Goal: Transaction & Acquisition: Purchase product/service

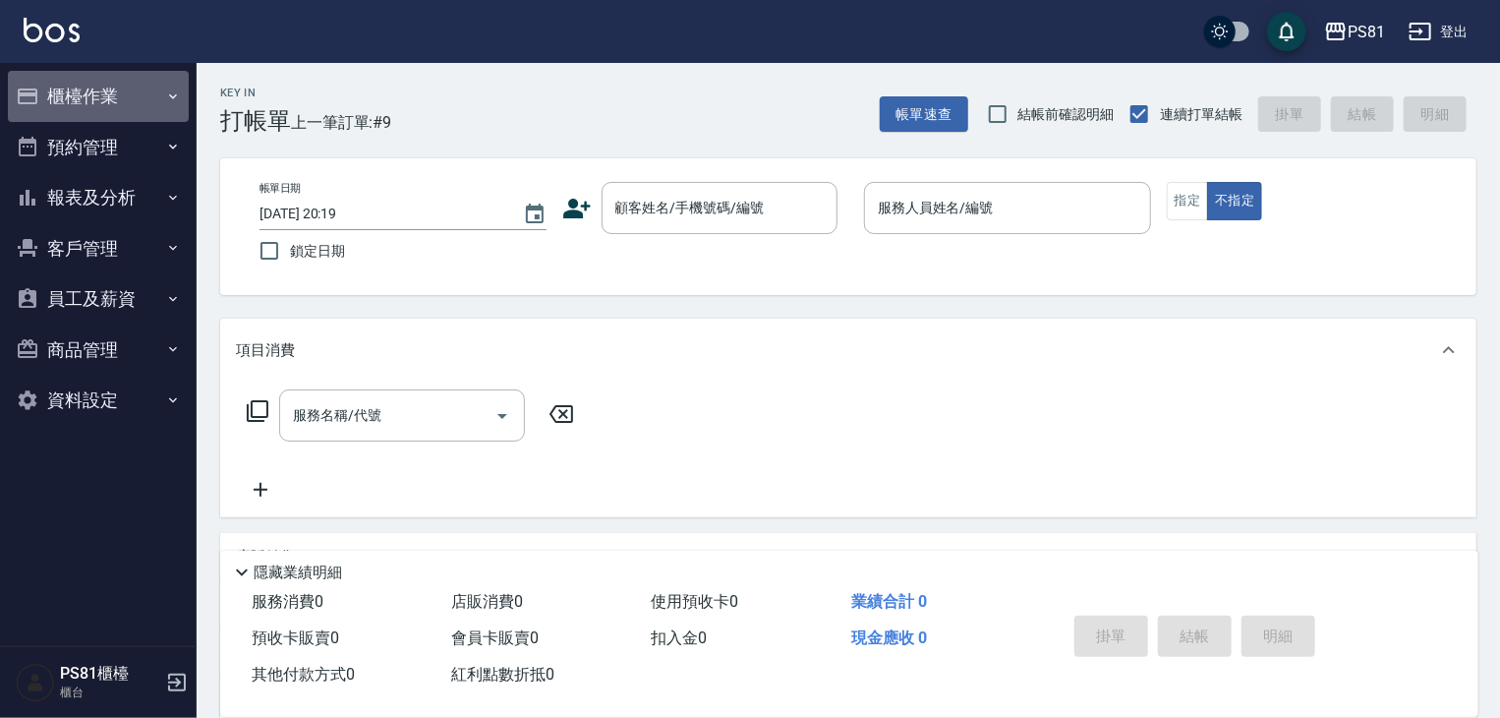
click at [102, 80] on button "櫃檯作業" at bounding box center [98, 96] width 181 height 51
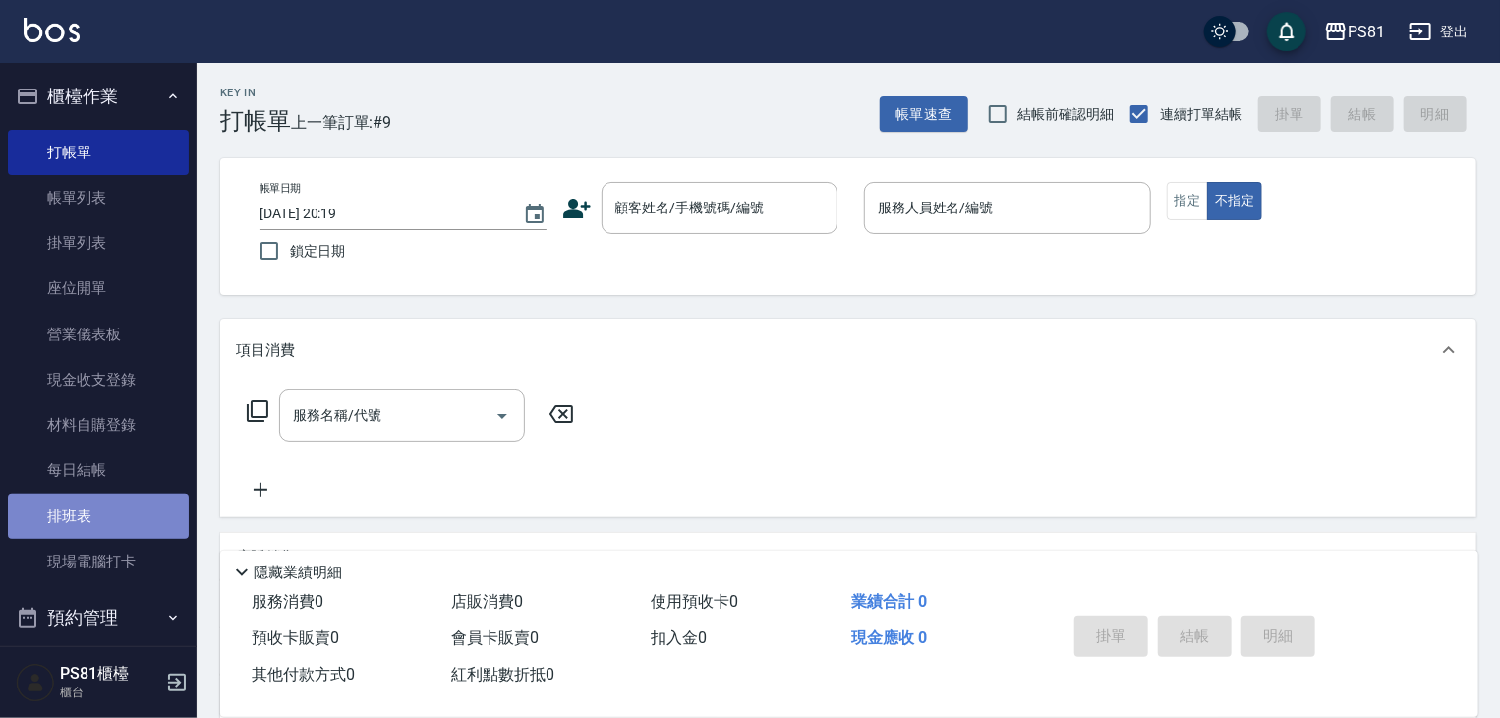
click at [102, 520] on link "排班表" at bounding box center [98, 516] width 181 height 45
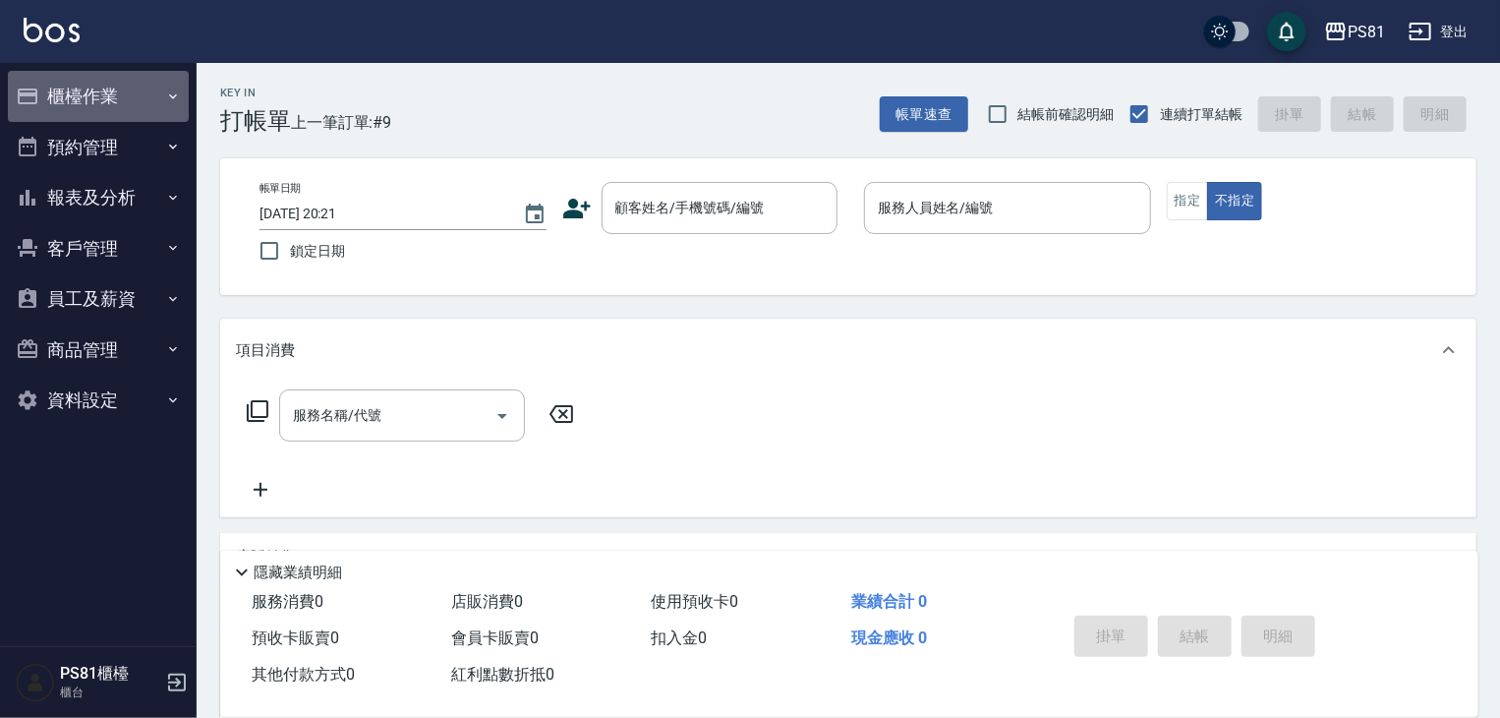
click at [147, 99] on button "櫃檯作業" at bounding box center [98, 96] width 181 height 51
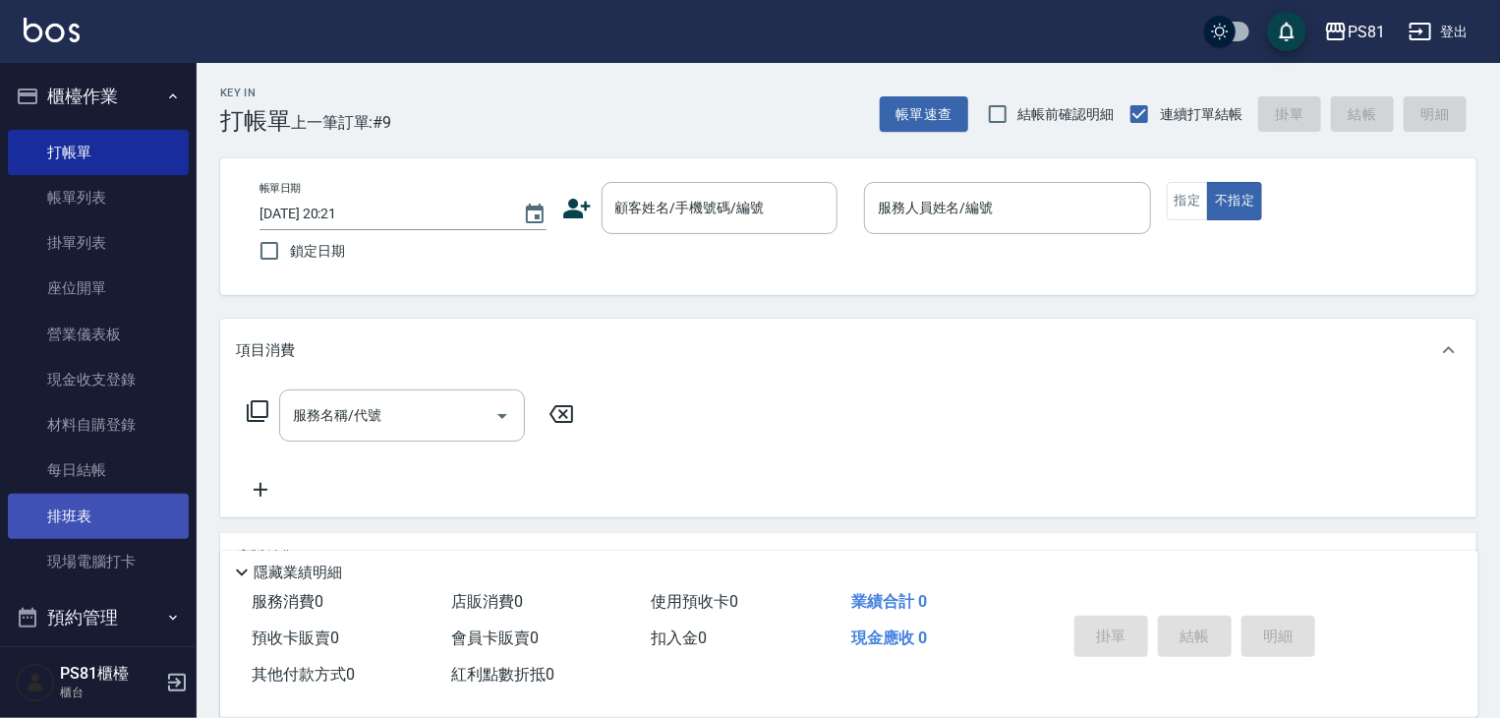
click at [84, 528] on link "排班表" at bounding box center [98, 516] width 181 height 45
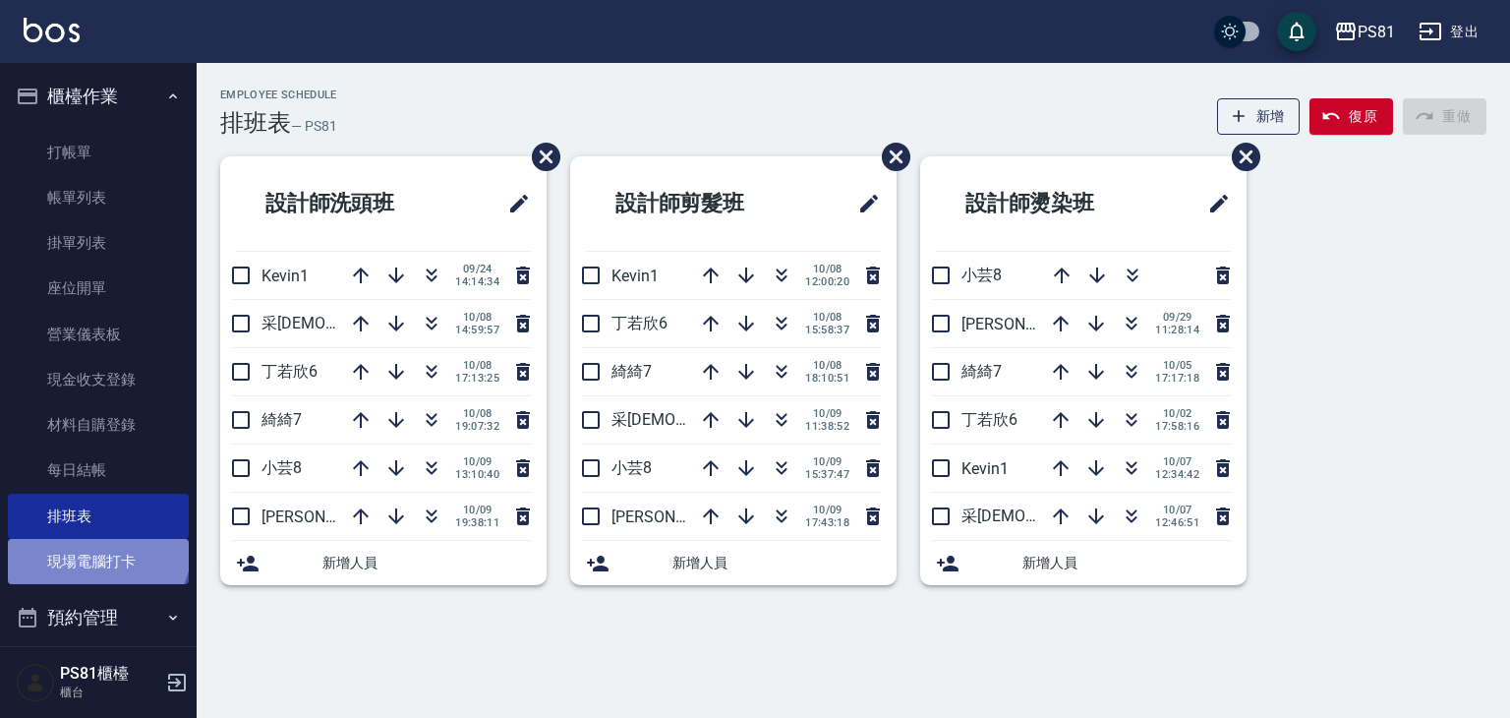
click at [95, 548] on link "現場電腦打卡" at bounding box center [98, 561] width 181 height 45
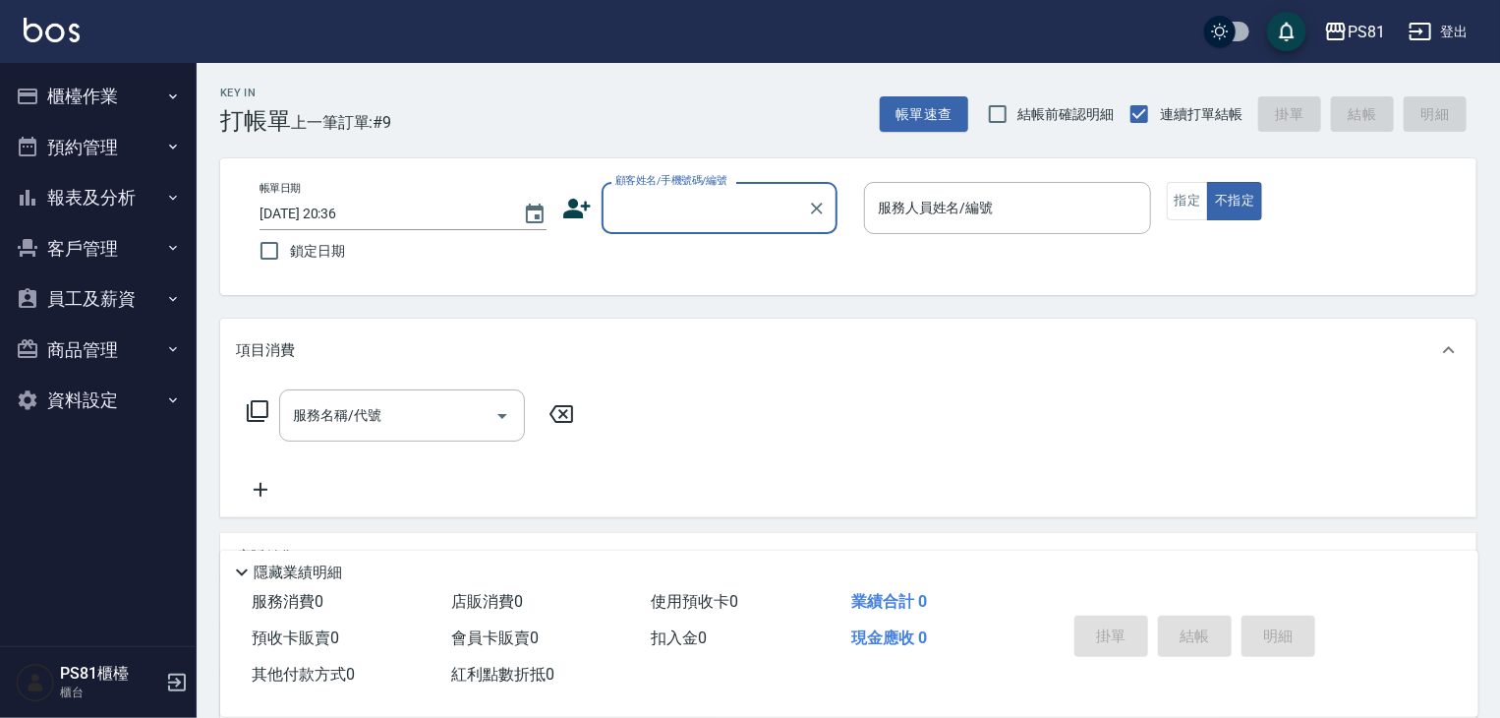
click at [72, 105] on button "櫃檯作業" at bounding box center [98, 96] width 181 height 51
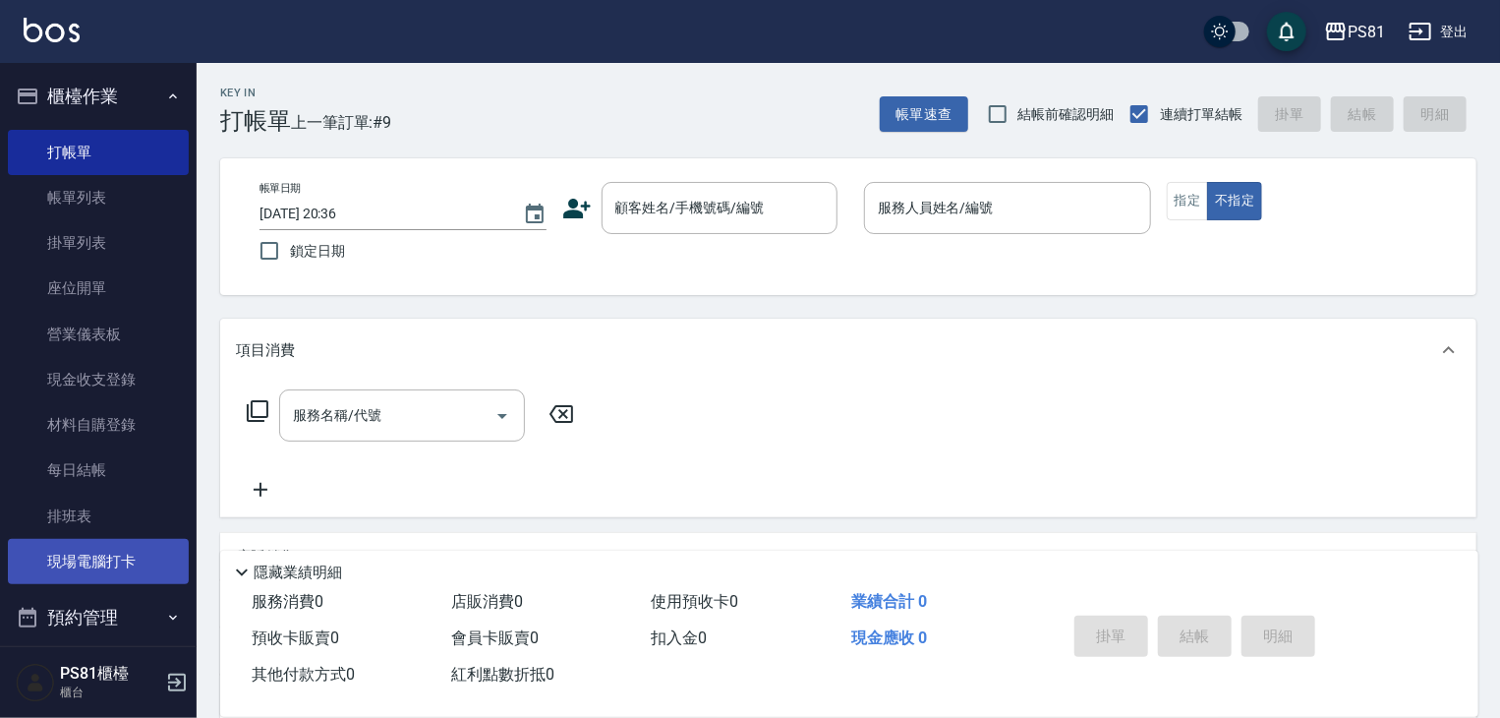
click at [102, 565] on link "現場電腦打卡" at bounding box center [98, 561] width 181 height 45
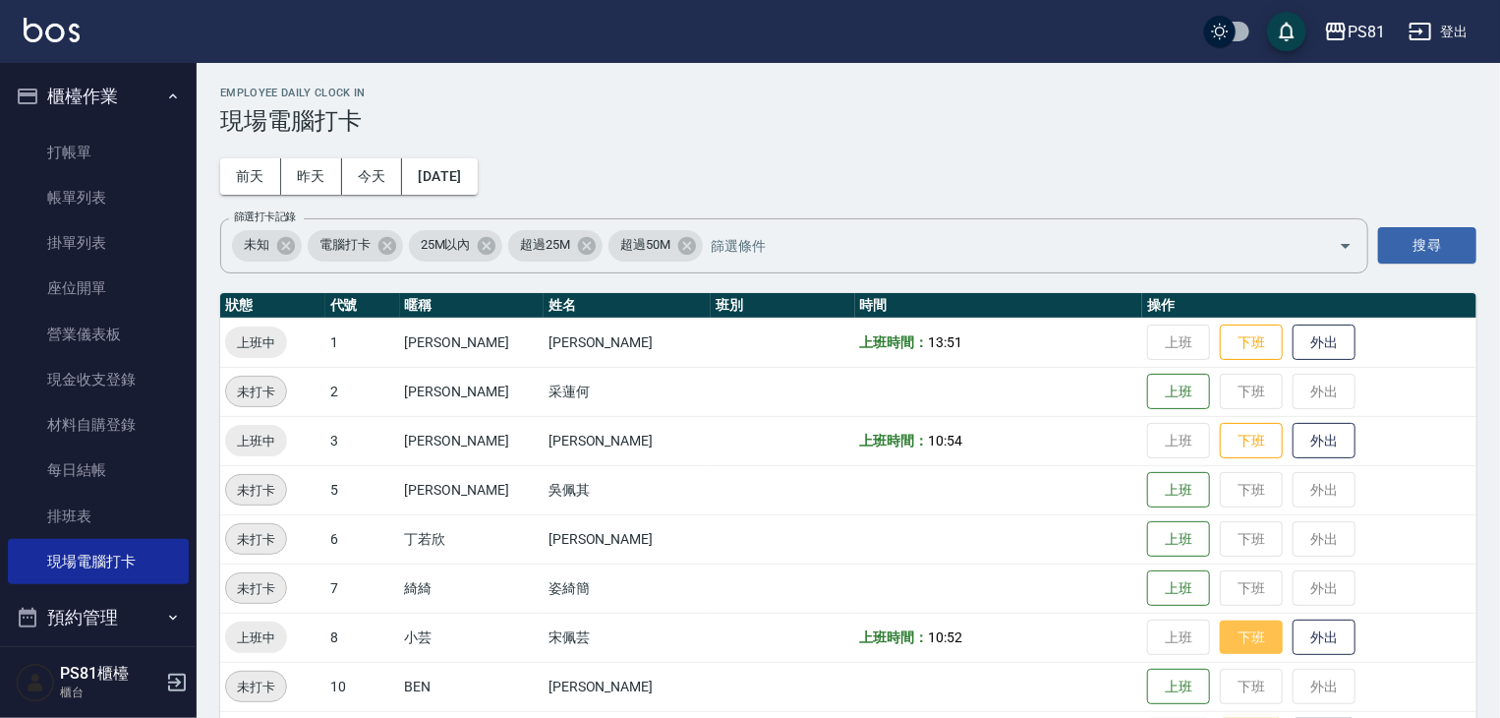
click at [1220, 635] on button "下班" at bounding box center [1251, 637] width 63 height 34
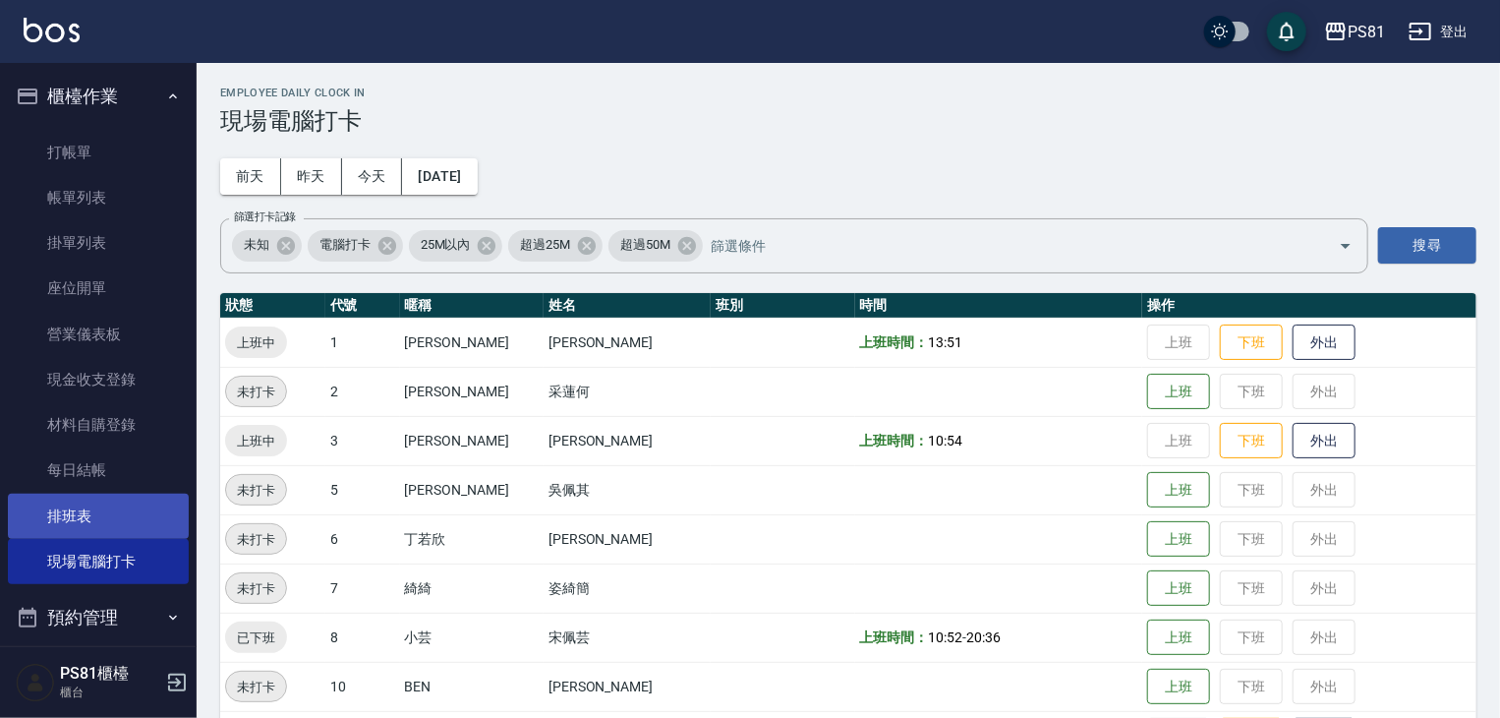
click at [67, 520] on link "排班表" at bounding box center [98, 516] width 181 height 45
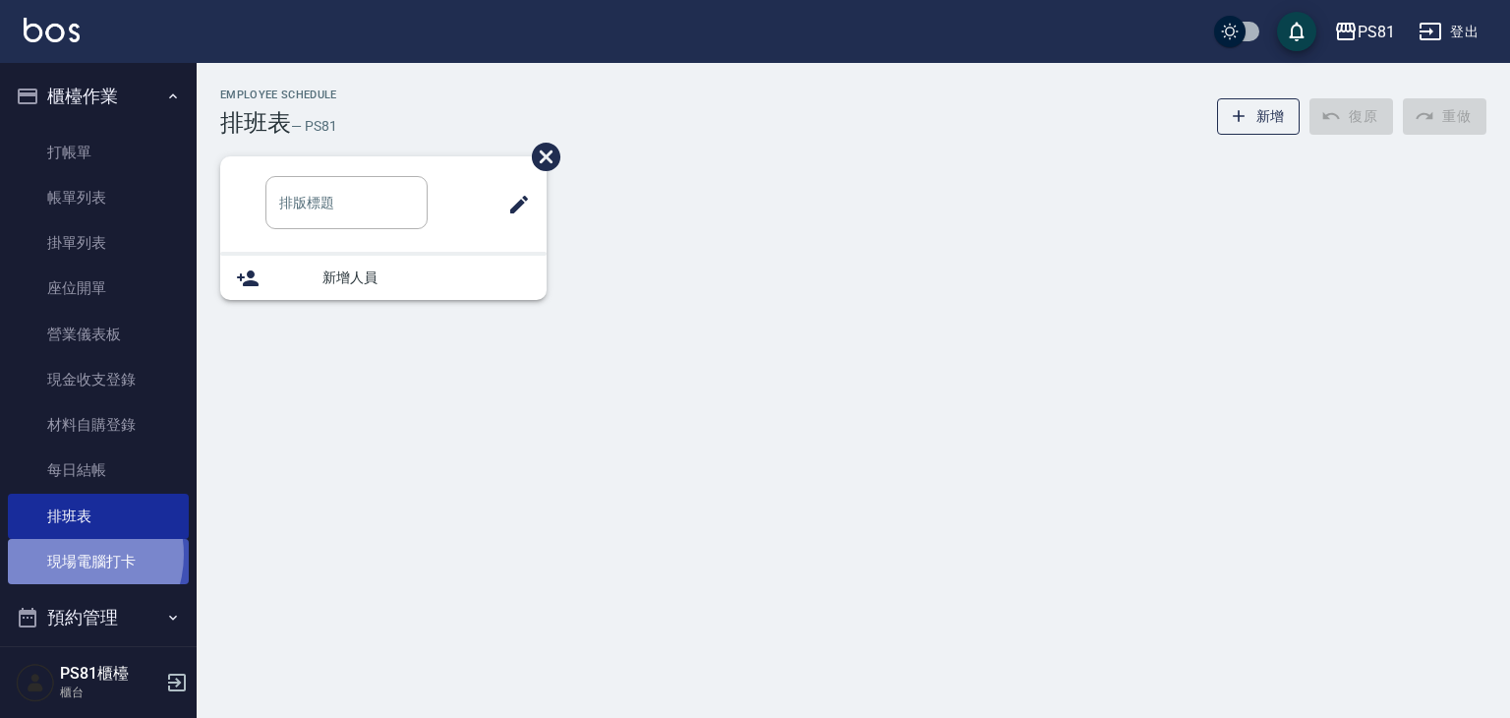
click at [71, 554] on link "現場電腦打卡" at bounding box center [98, 561] width 181 height 45
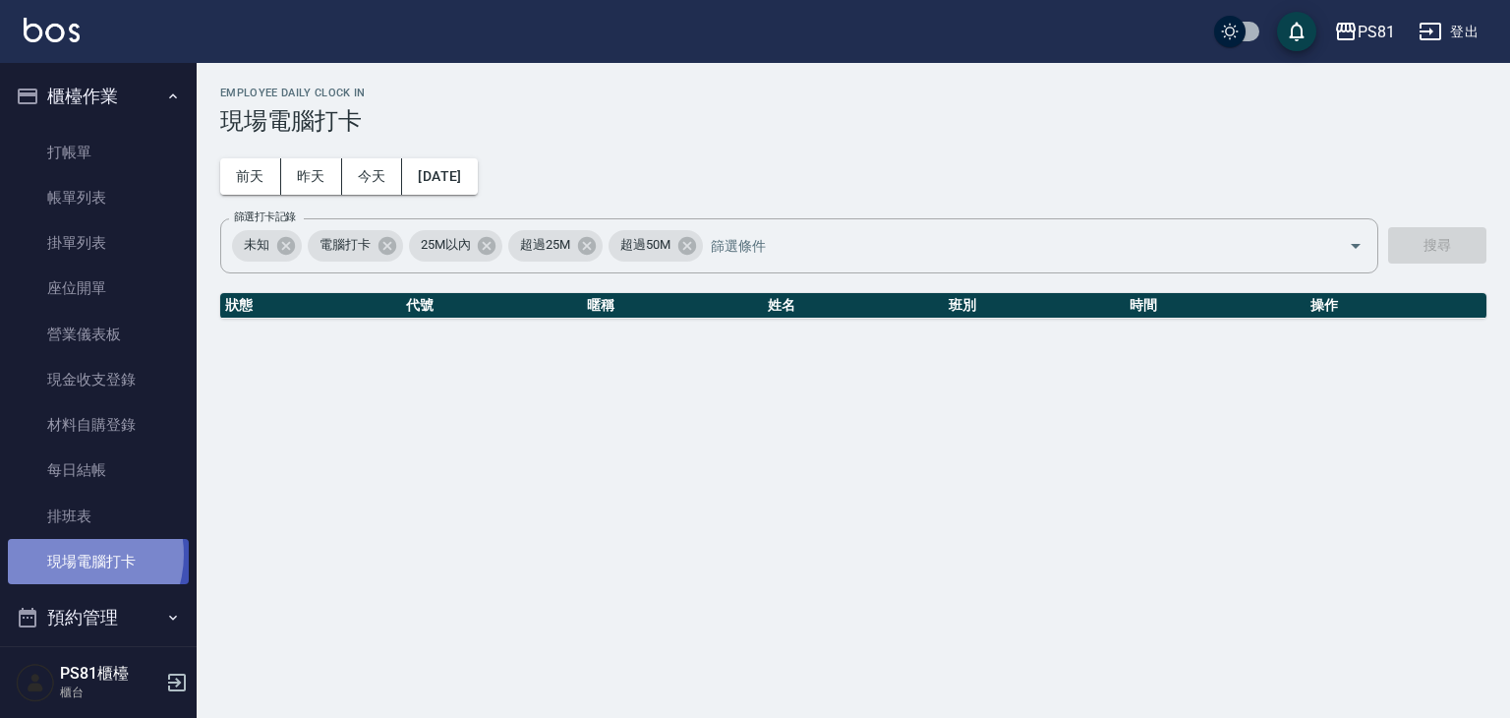
click at [71, 554] on link "現場電腦打卡" at bounding box center [98, 561] width 181 height 45
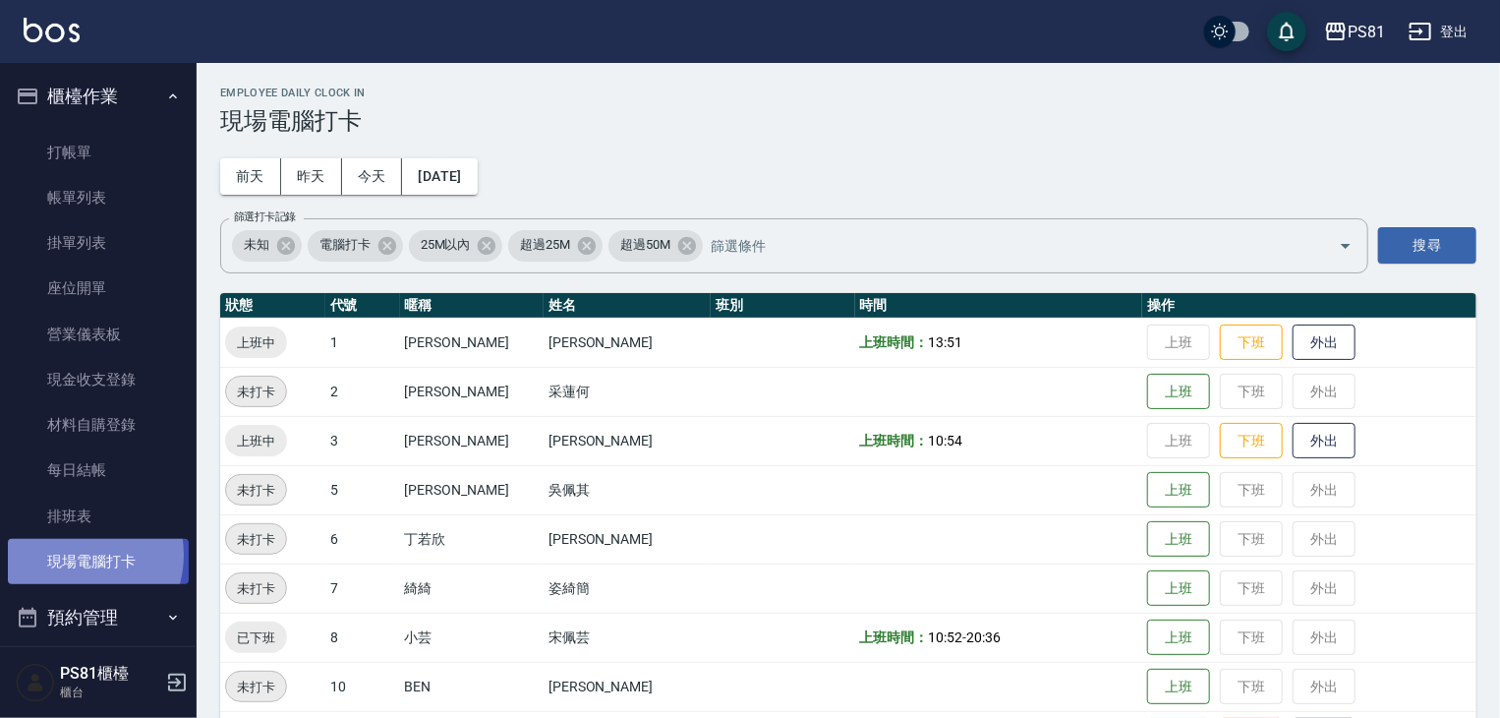
click at [71, 554] on link "現場電腦打卡" at bounding box center [98, 561] width 181 height 45
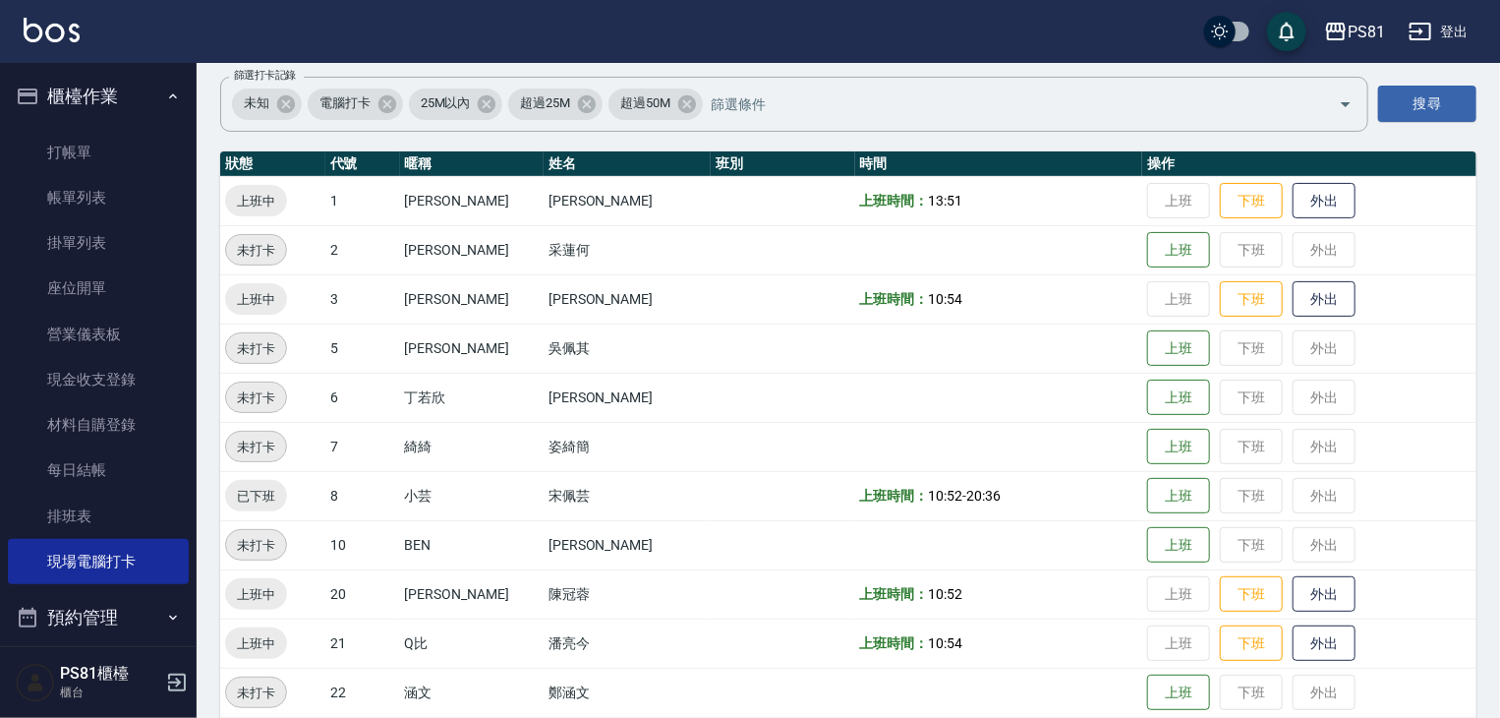
scroll to position [295, 0]
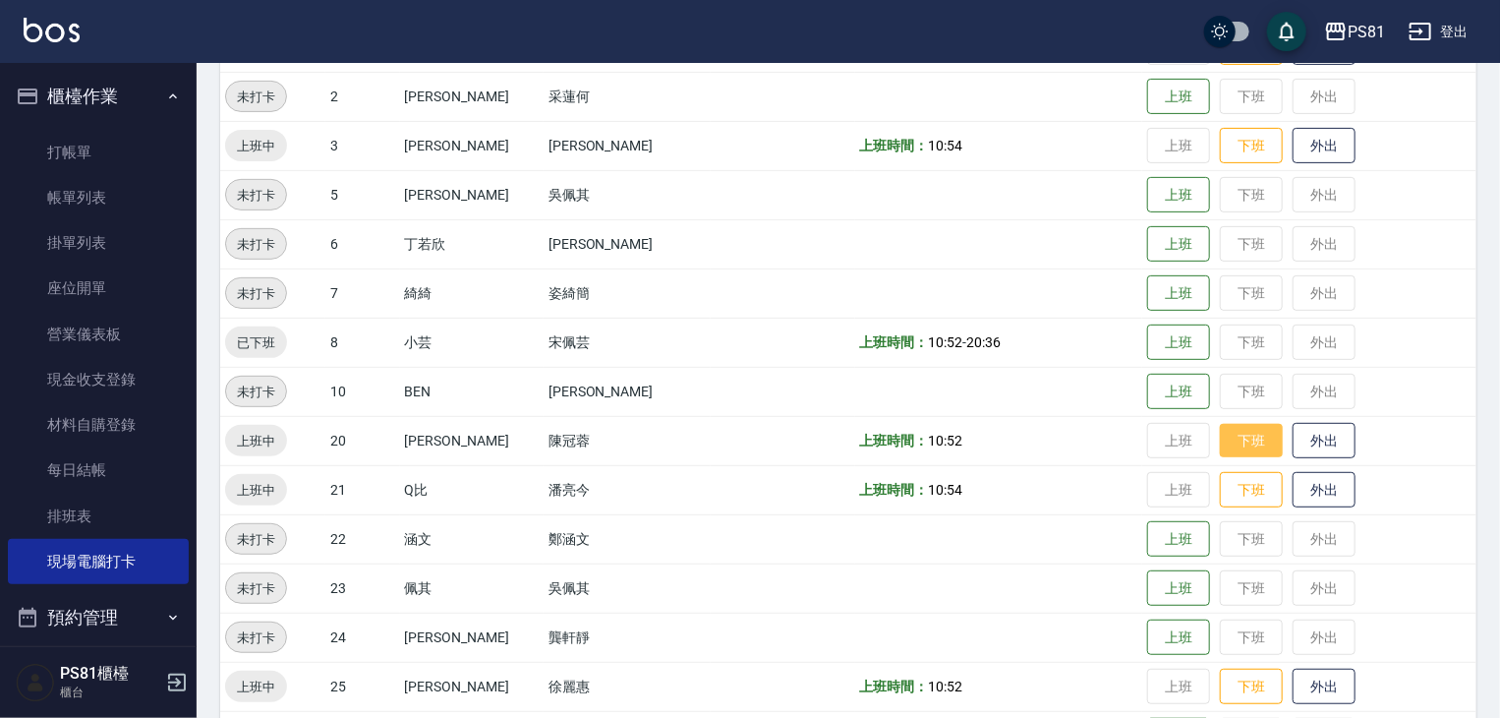
click at [1243, 427] on button "下班" at bounding box center [1251, 441] width 63 height 34
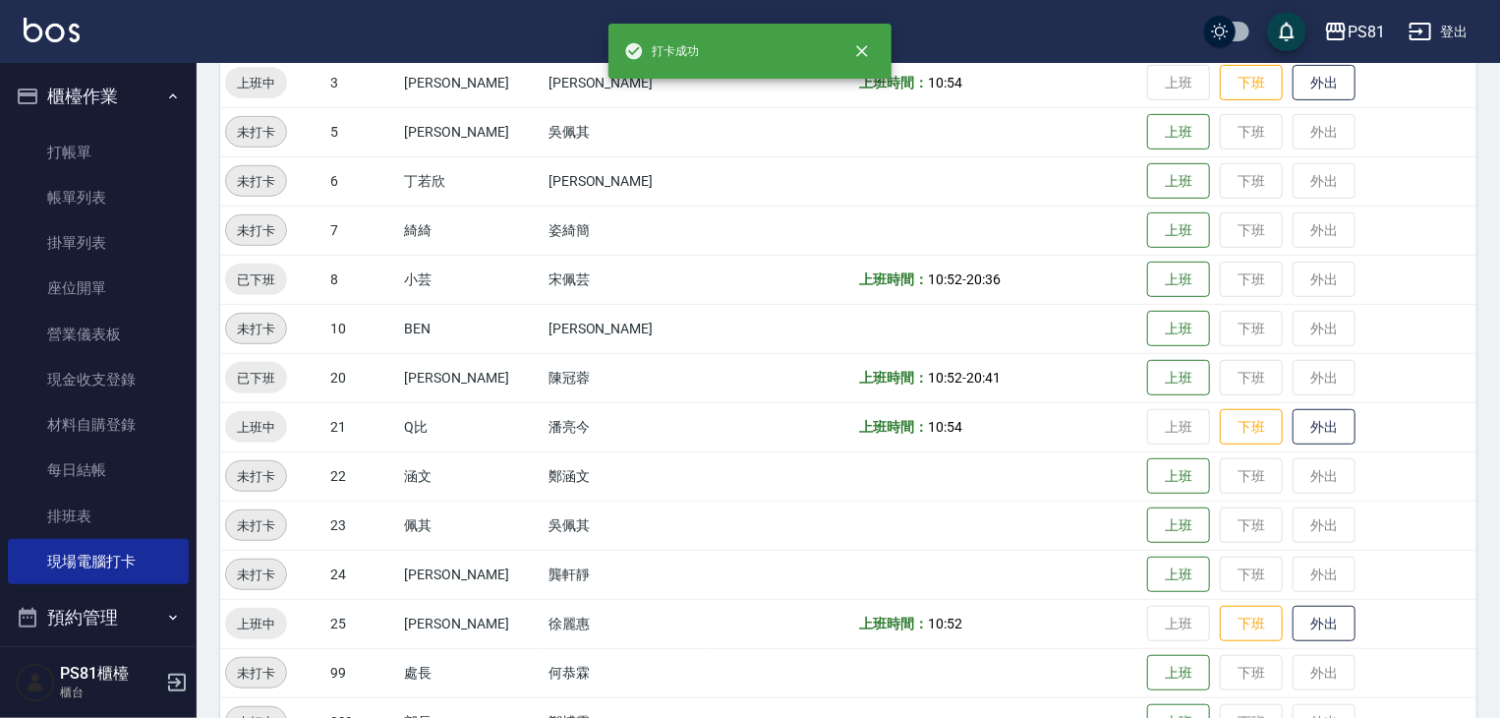
scroll to position [393, 0]
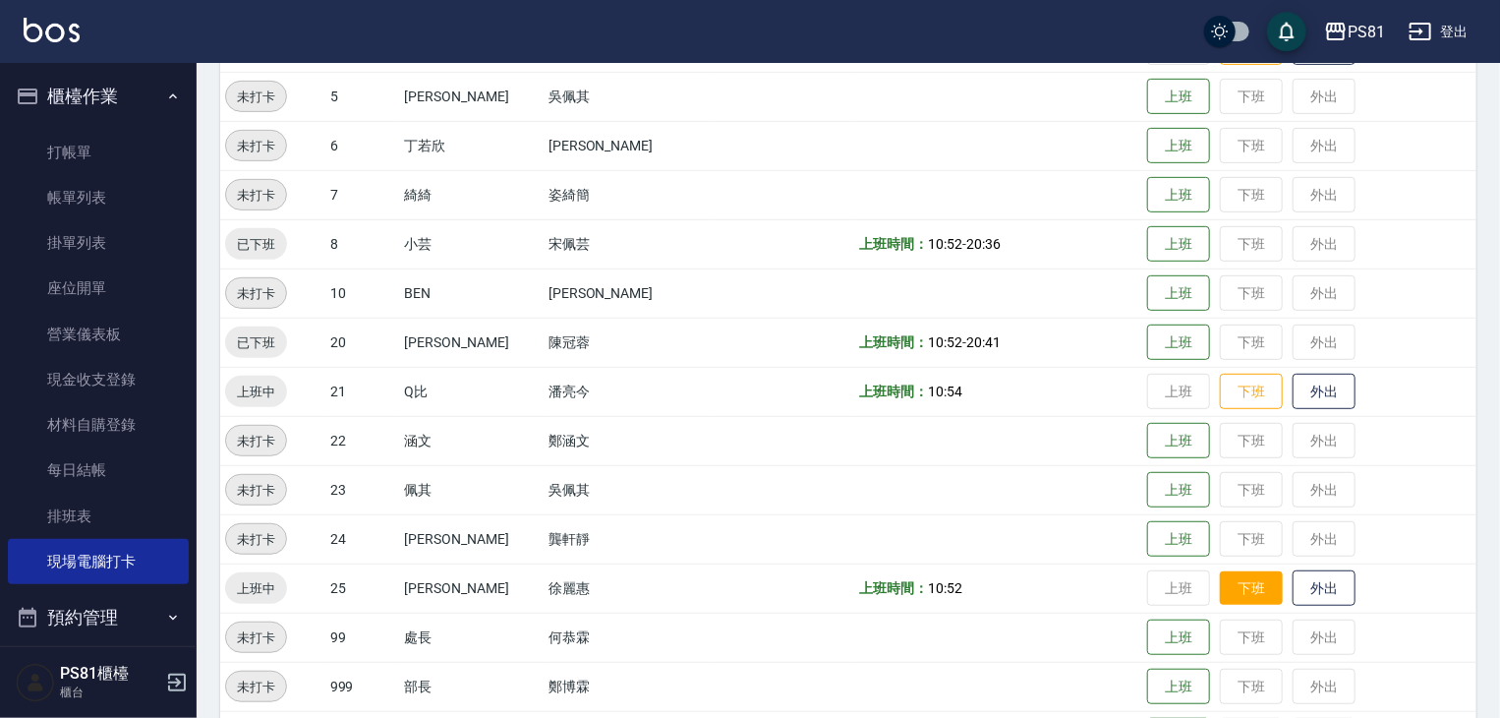
click at [1220, 576] on button "下班" at bounding box center [1251, 588] width 63 height 34
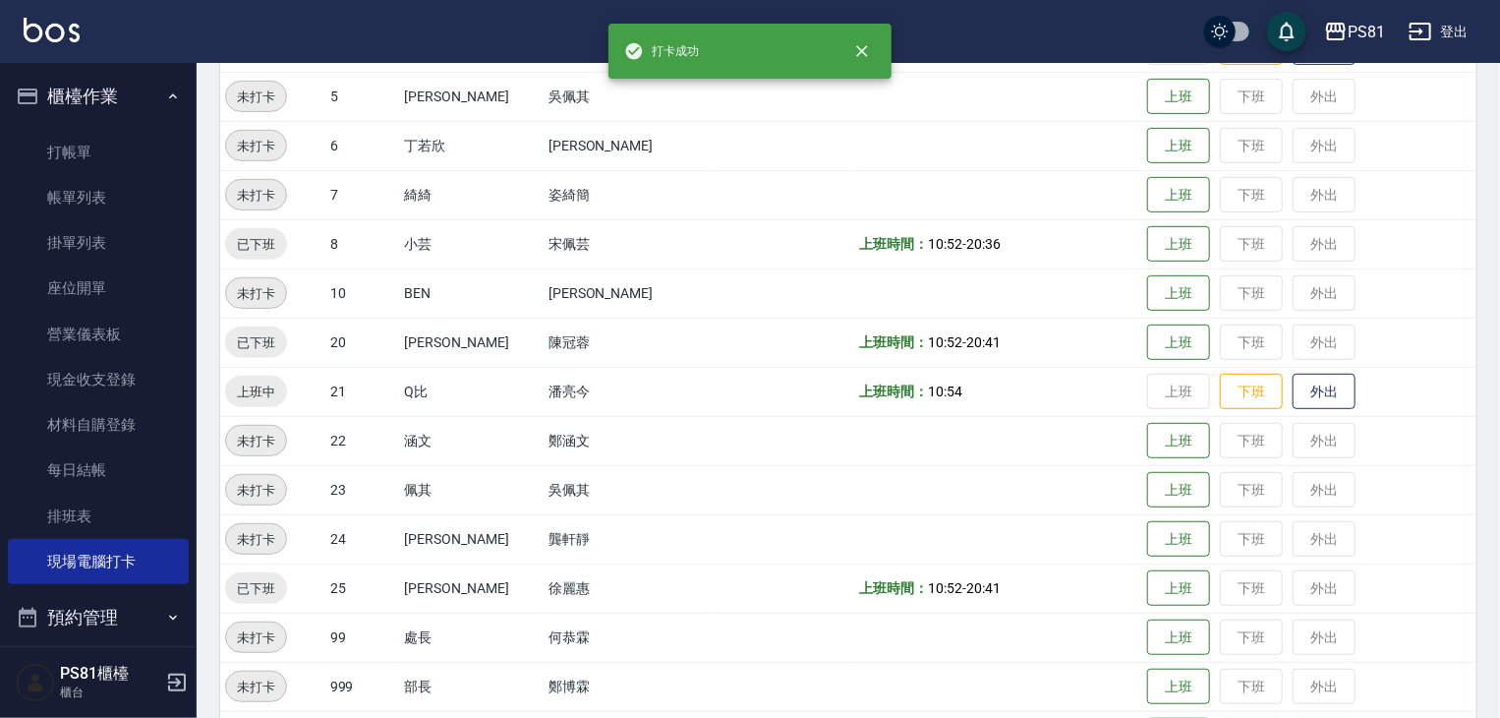
scroll to position [0, 0]
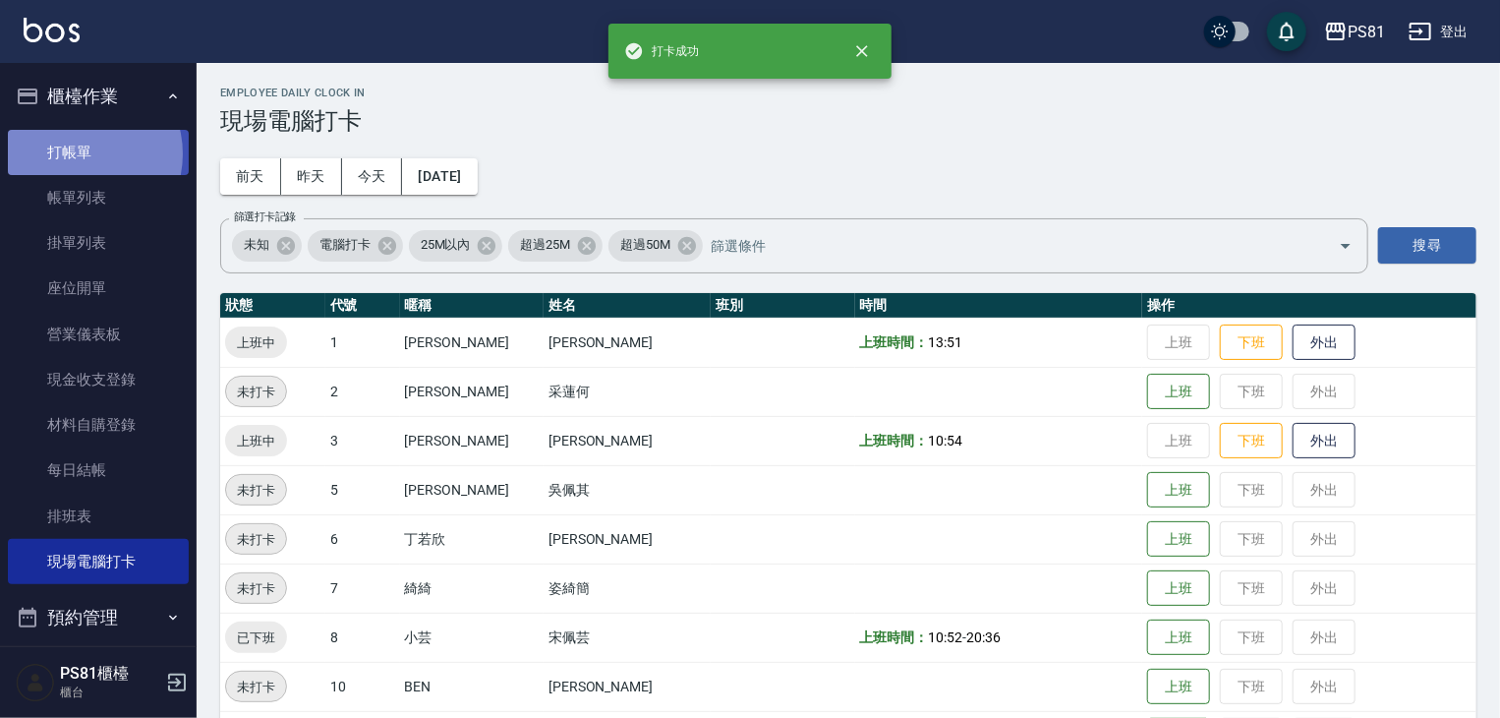
click at [80, 153] on link "打帳單" at bounding box center [98, 152] width 181 height 45
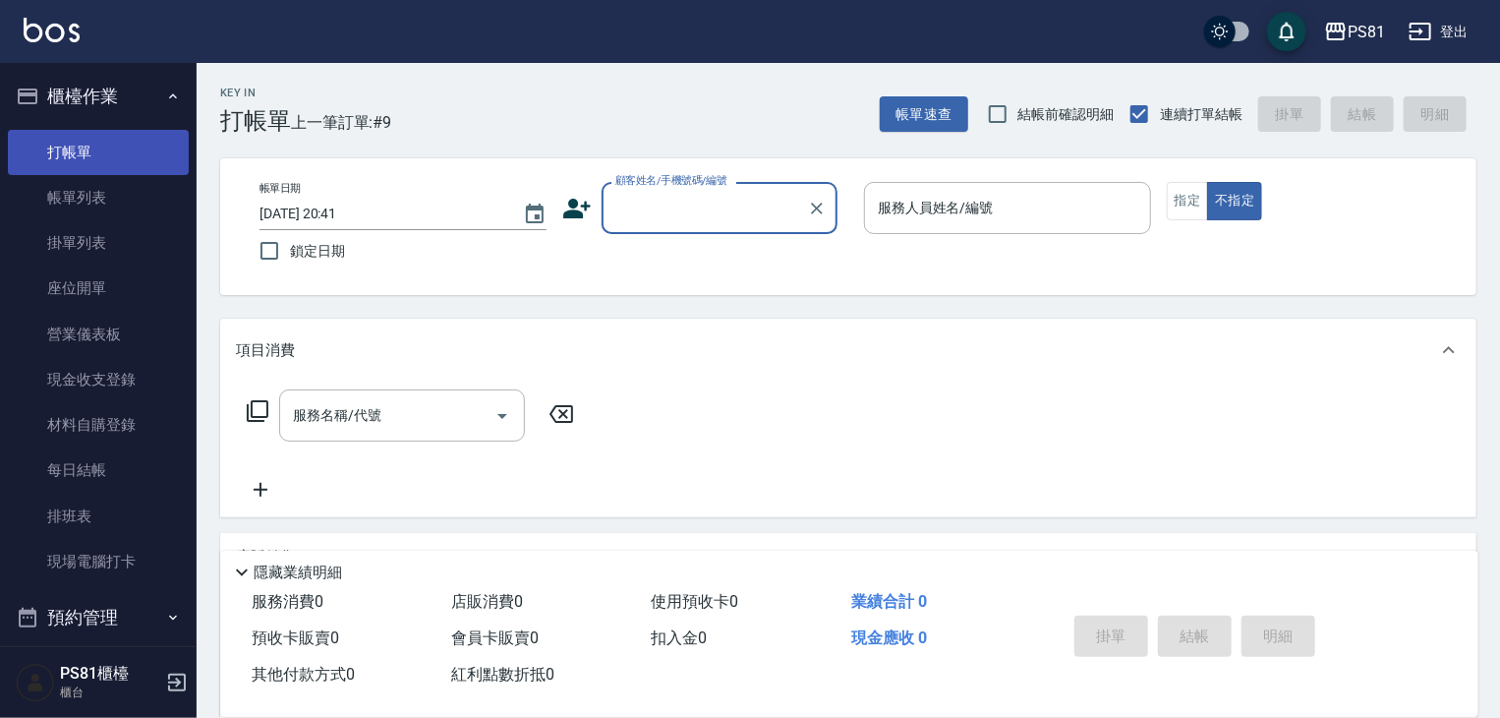
click at [80, 153] on link "打帳單" at bounding box center [98, 152] width 181 height 45
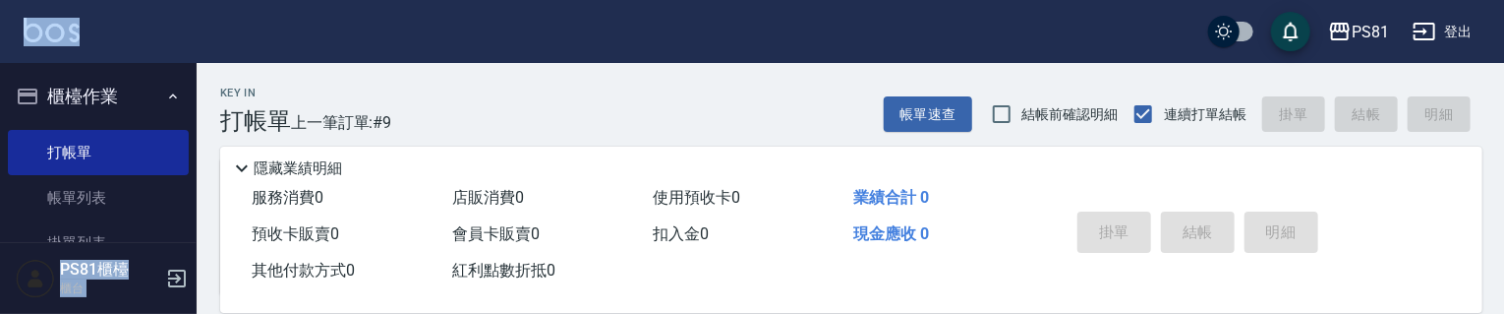
drag, startPoint x: 210, startPoint y: 60, endPoint x: 165, endPoint y: -50, distance: 119.0
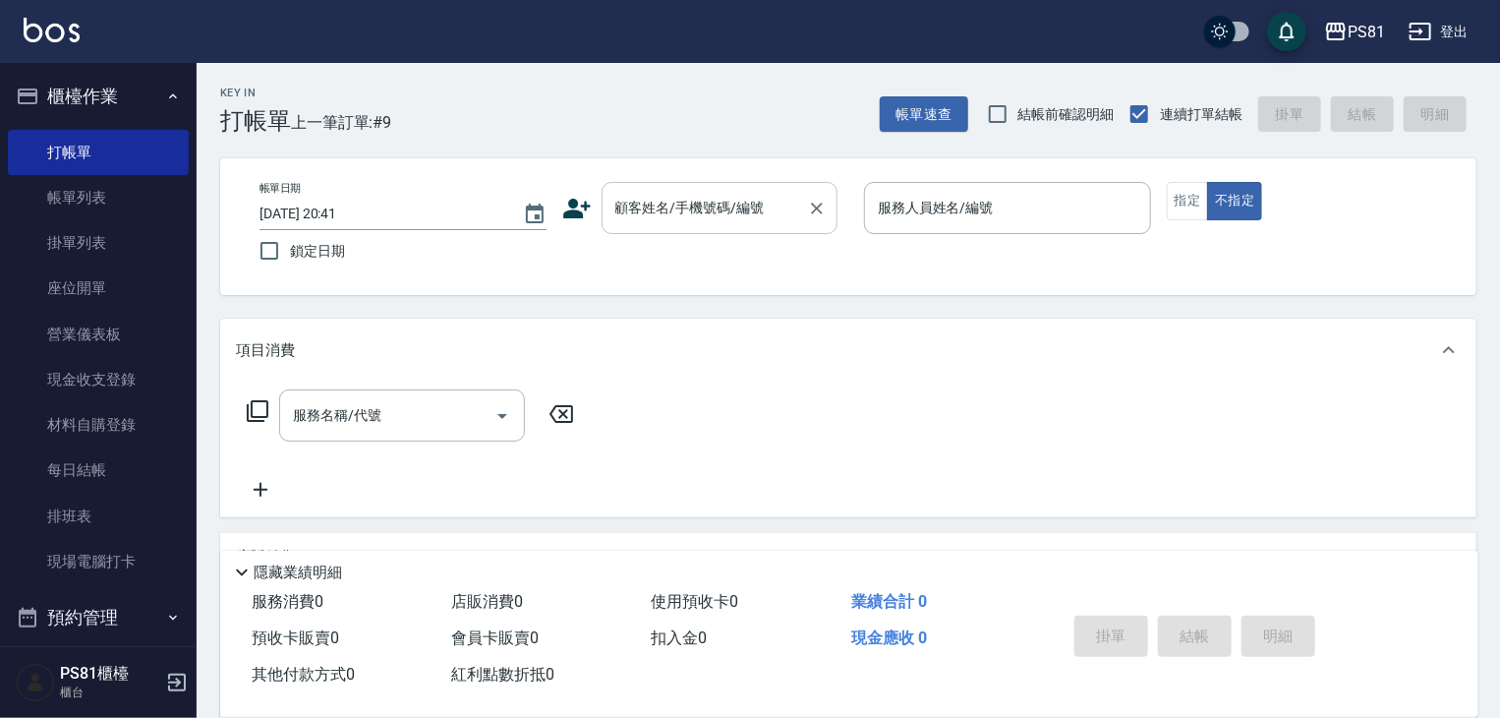
click at [695, 218] on input "顧客姓名/手機號碼/編號" at bounding box center [705, 208] width 189 height 34
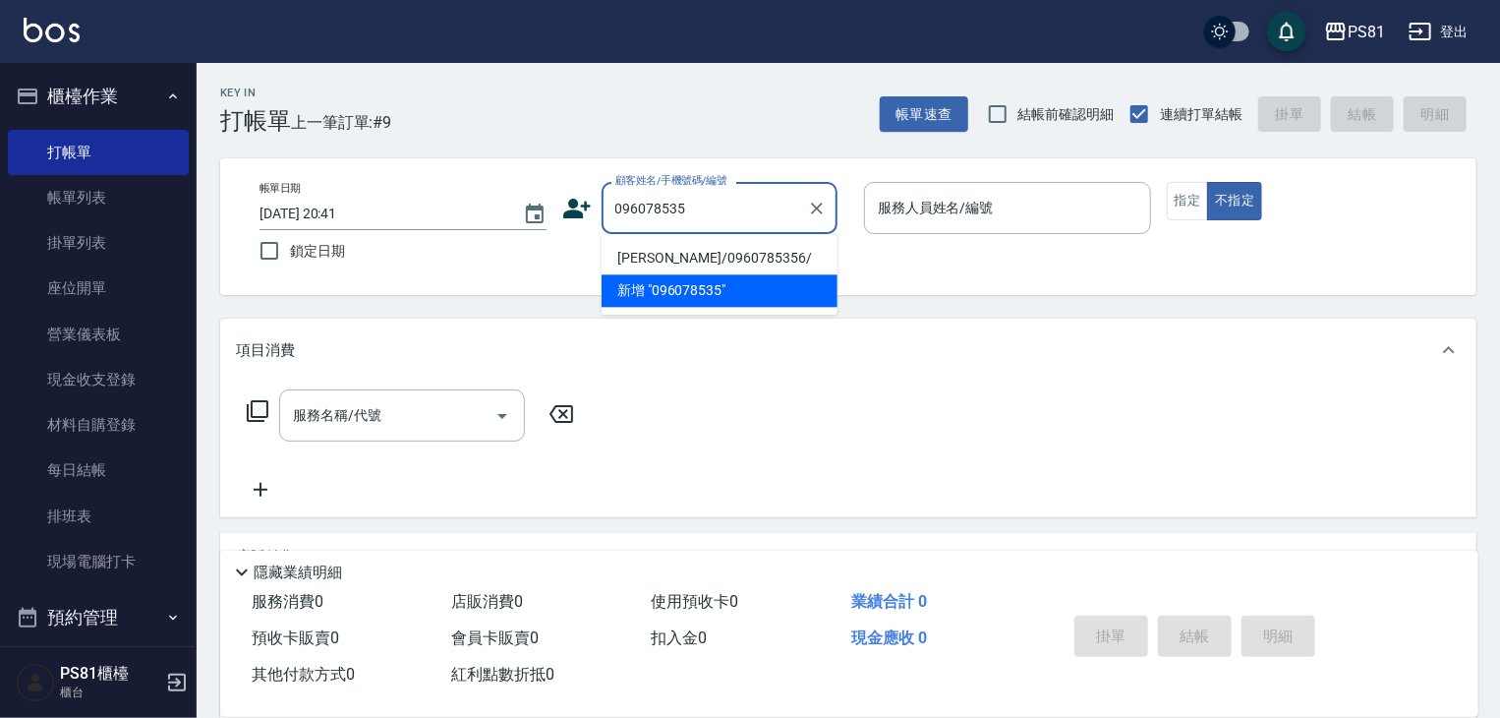
click at [697, 256] on li "[PERSON_NAME]/0960785356/" at bounding box center [720, 258] width 236 height 32
type input "[PERSON_NAME]/0960785356/"
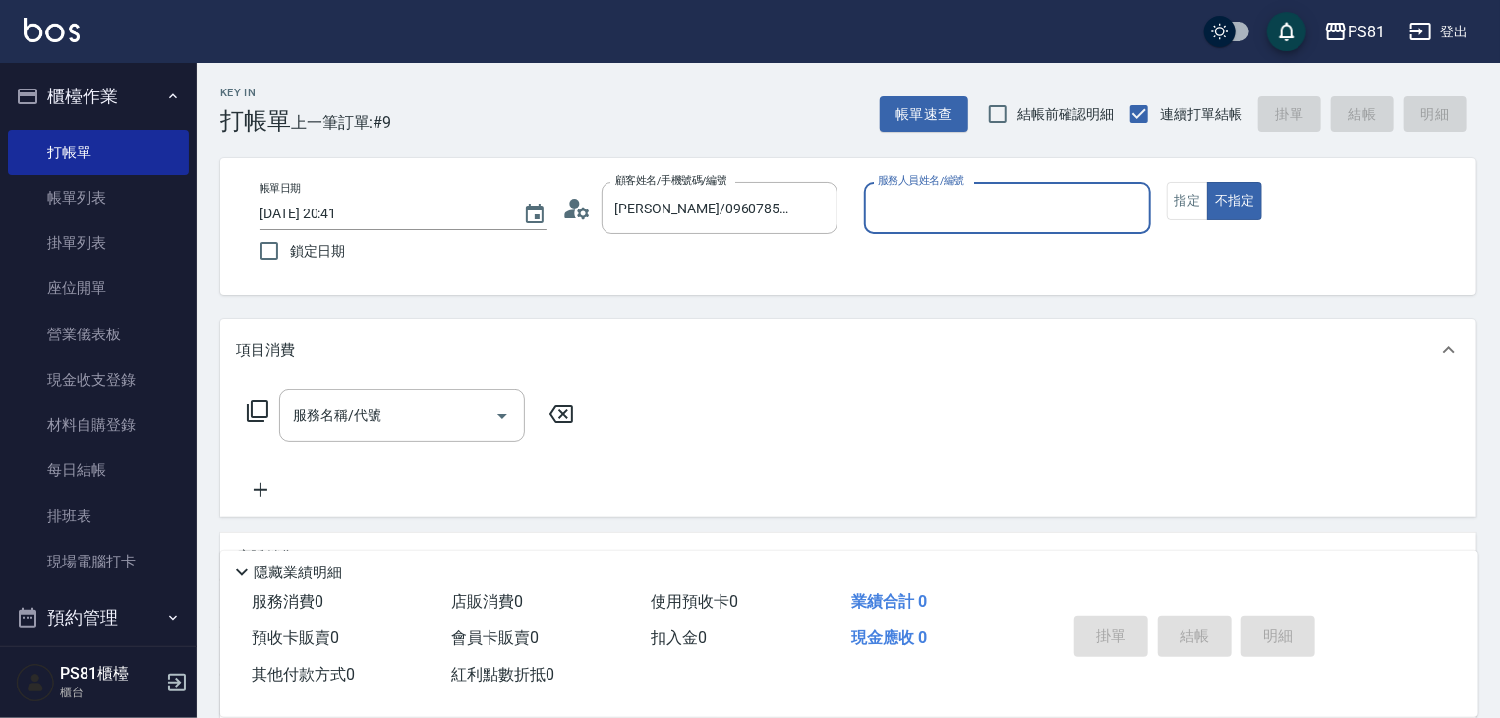
click at [999, 186] on div "服務人員姓名/編號" at bounding box center [1007, 208] width 287 height 52
drag, startPoint x: 987, startPoint y: 202, endPoint x: 948, endPoint y: 342, distance: 146.0
click at [983, 209] on input "服務人員姓名/編號" at bounding box center [1007, 208] width 269 height 34
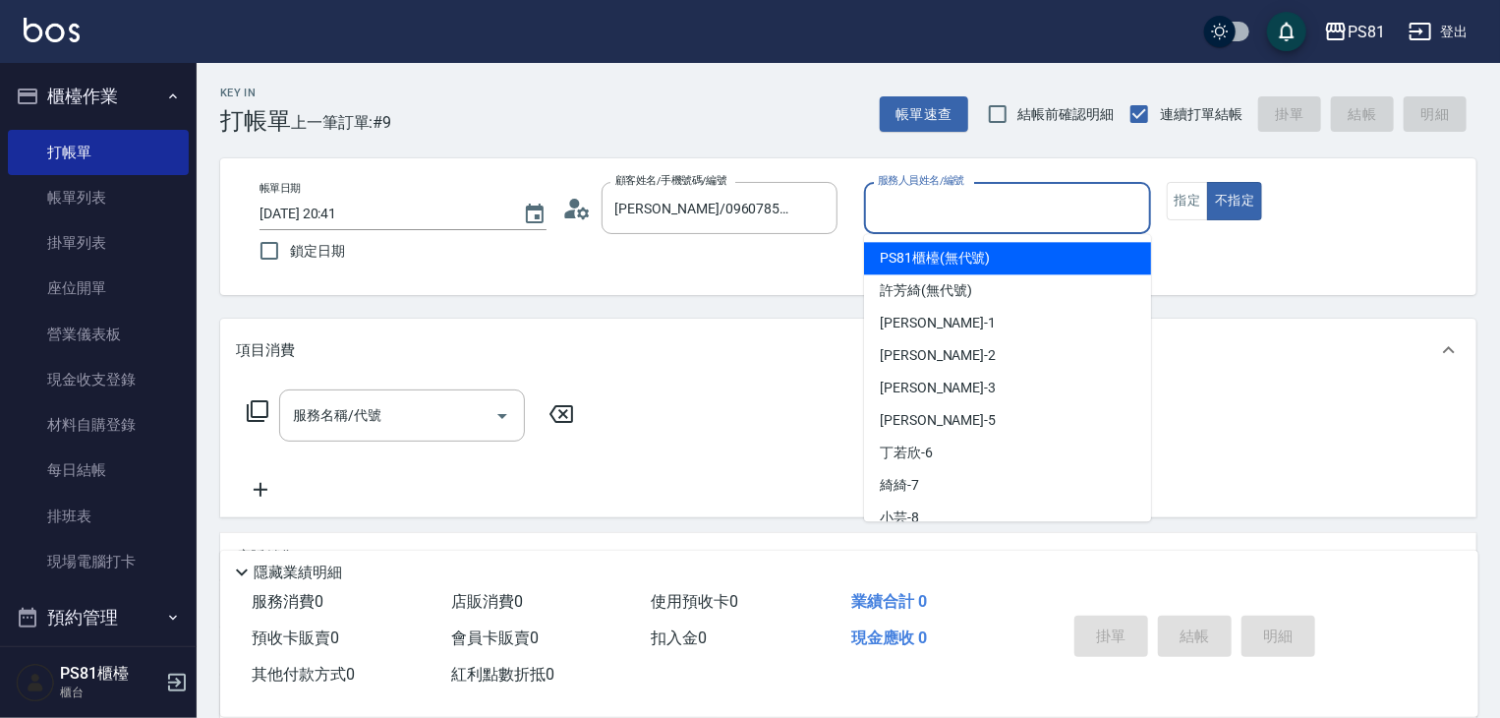
click at [916, 211] on input "服務人員姓名/編號" at bounding box center [1007, 208] width 269 height 34
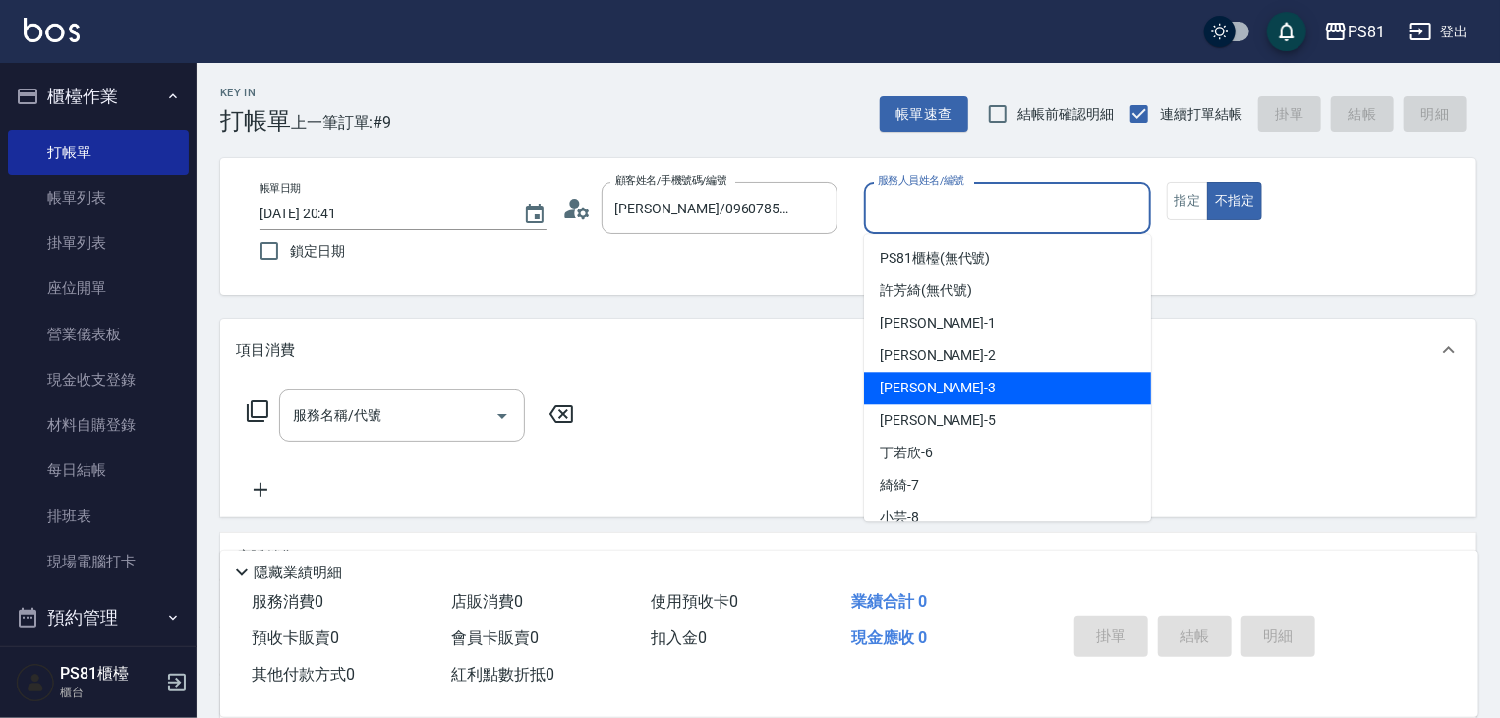
drag, startPoint x: 943, startPoint y: 382, endPoint x: 1040, endPoint y: 345, distance: 104.3
click at [944, 381] on div "[PERSON_NAME] -3" at bounding box center [1007, 388] width 287 height 32
type input "[PERSON_NAME]-3"
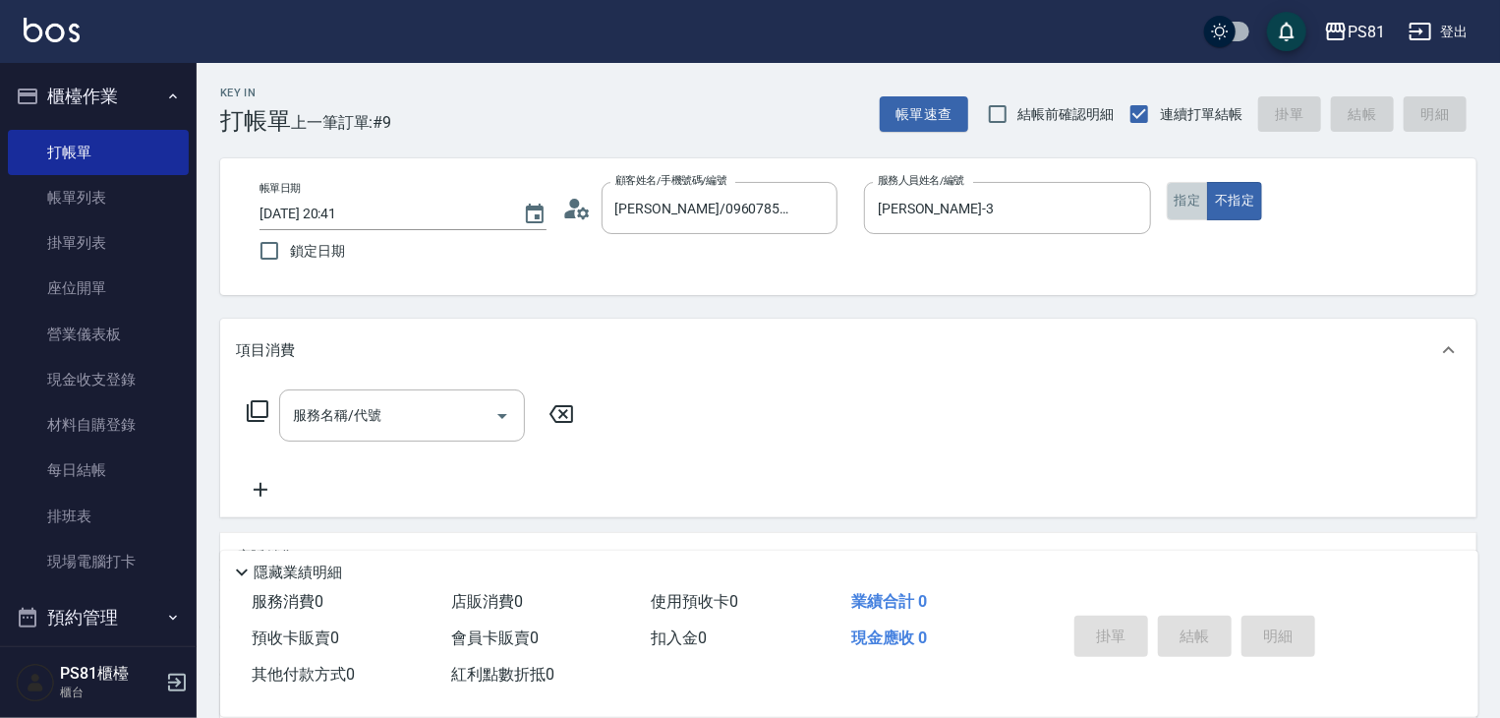
drag, startPoint x: 1188, startPoint y: 199, endPoint x: 906, endPoint y: 314, distance: 303.8
click at [1175, 209] on button "指定" at bounding box center [1188, 201] width 42 height 38
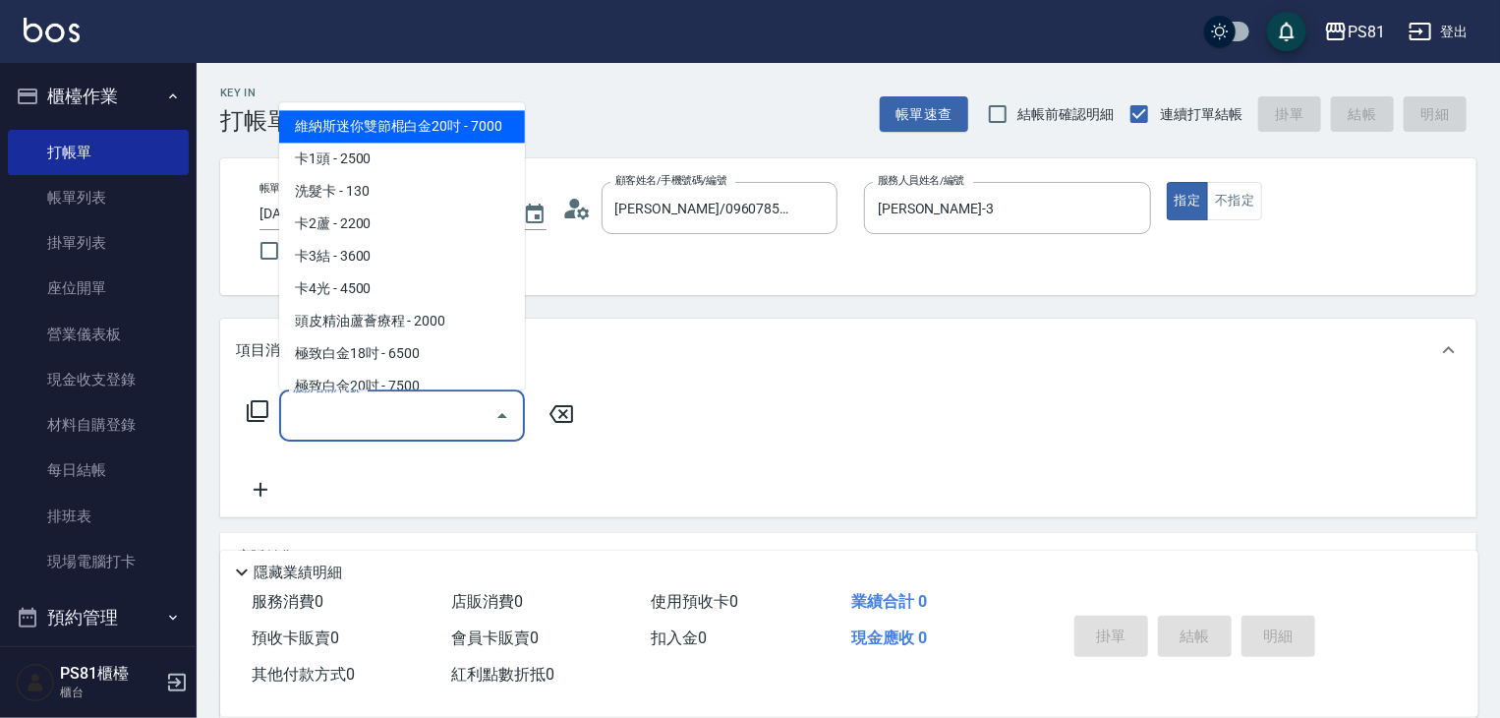
drag, startPoint x: 425, startPoint y: 416, endPoint x: 416, endPoint y: 426, distance: 13.2
click at [425, 417] on input "服務名稱/代號" at bounding box center [387, 415] width 199 height 34
type input "ㄖ"
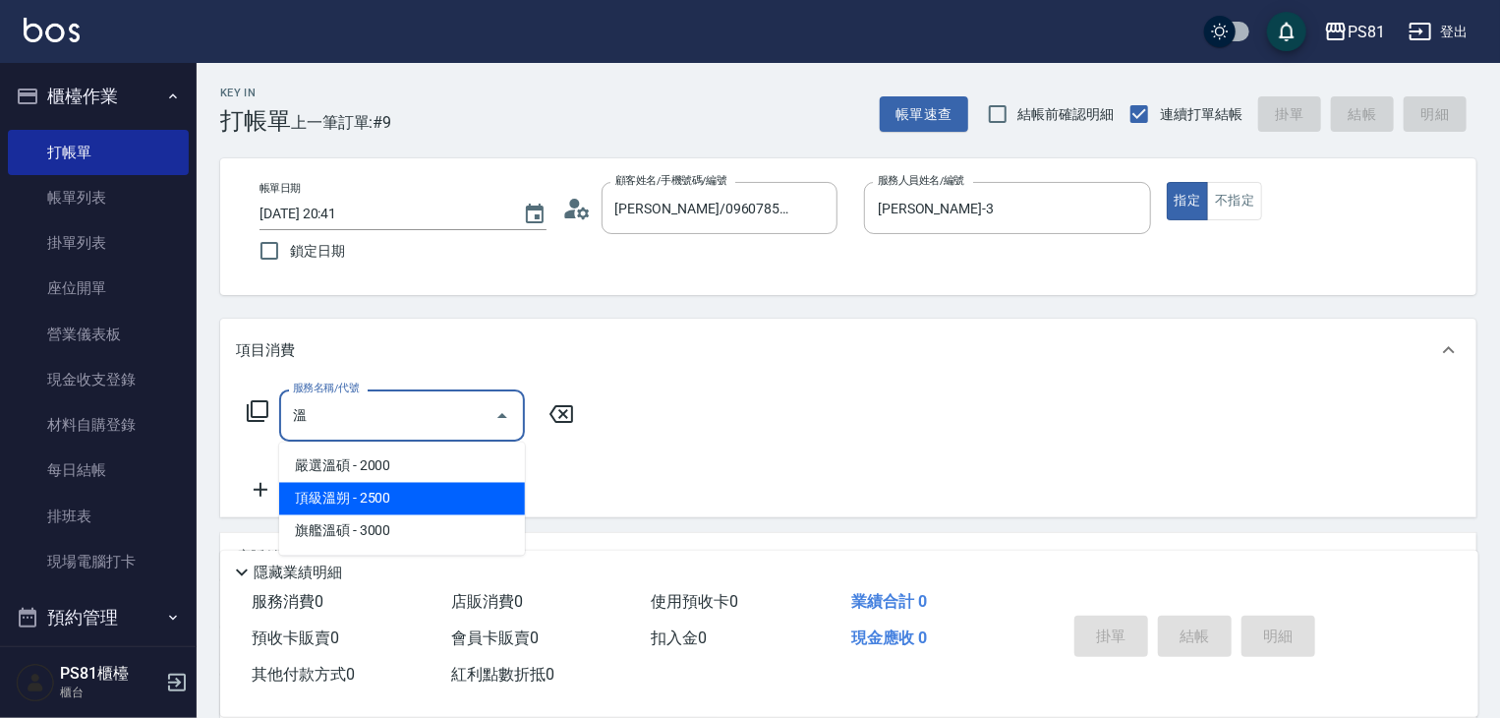
click at [398, 507] on span "頂級溫朔 - 2500" at bounding box center [402, 499] width 246 height 32
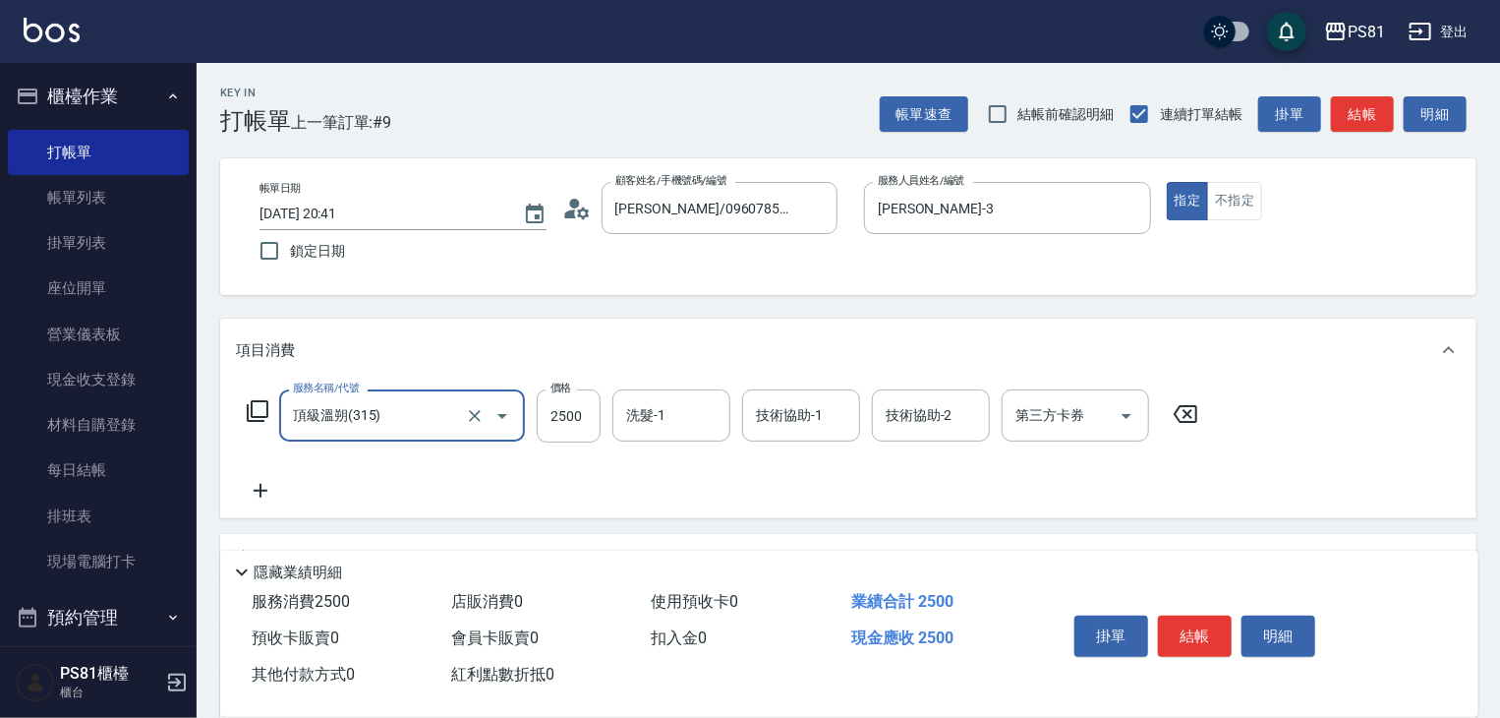
type input "頂級溫朔(315)"
click at [551, 394] on label "價格" at bounding box center [561, 387] width 21 height 15
click at [551, 394] on input "2500" at bounding box center [569, 415] width 64 height 53
click at [570, 409] on input "2500" at bounding box center [569, 415] width 64 height 53
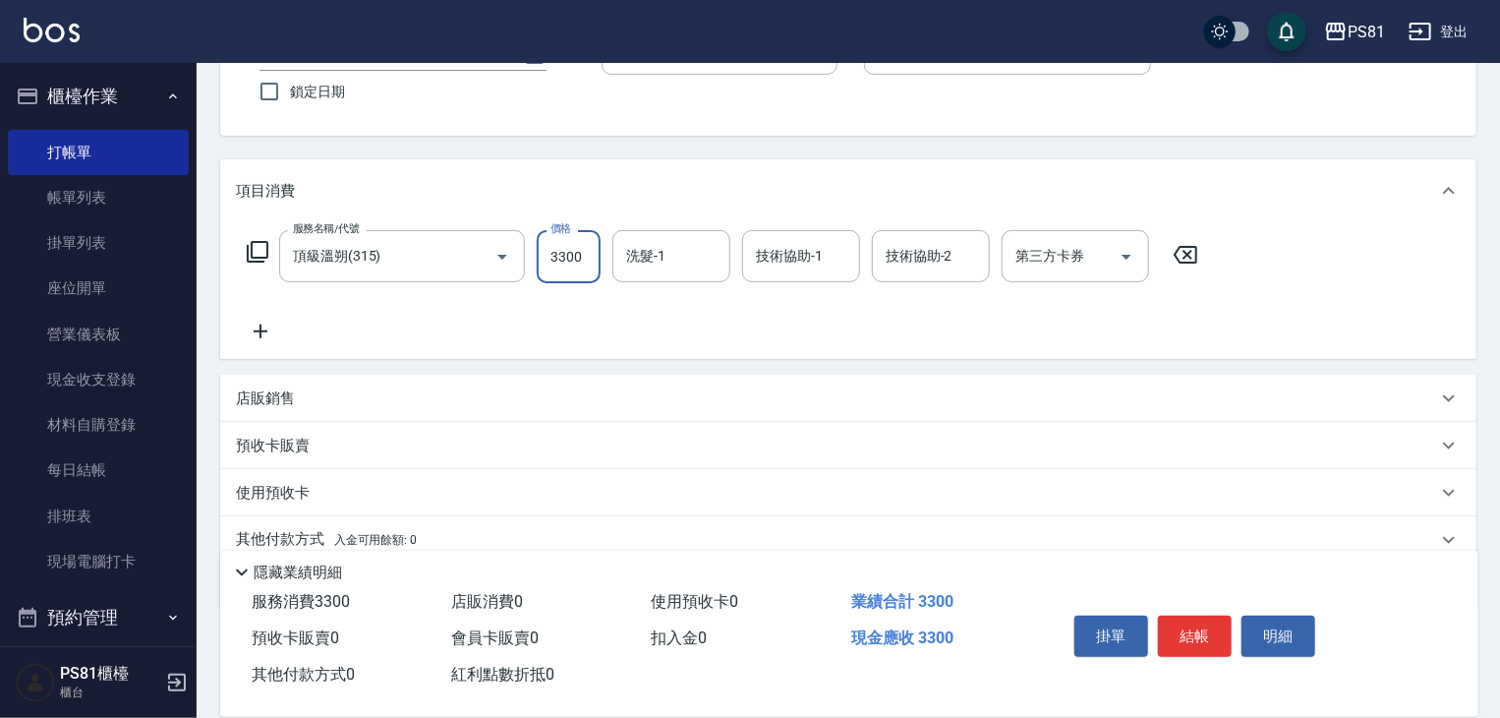
scroll to position [240, 0]
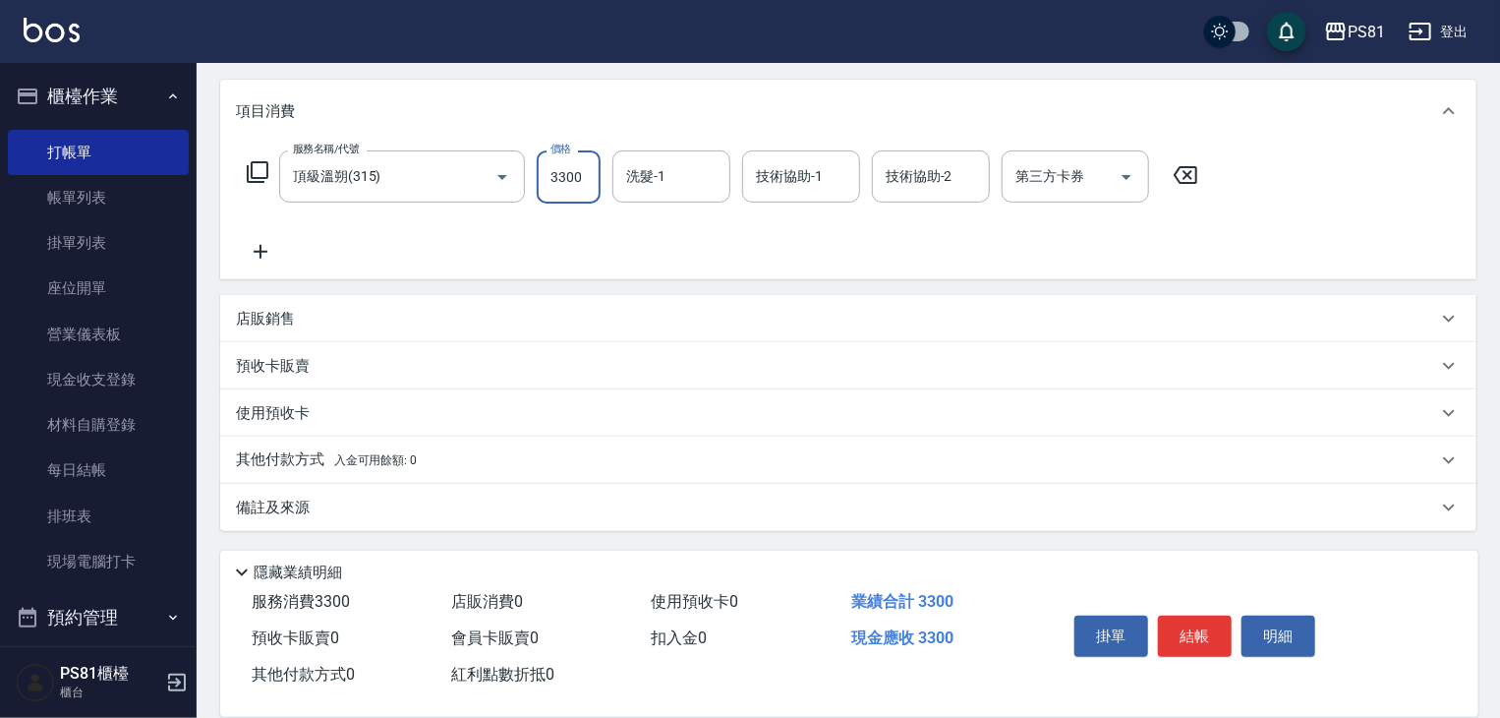
type input "3300"
click at [349, 455] on span "入金可用餘額: 0" at bounding box center [376, 460] width 84 height 14
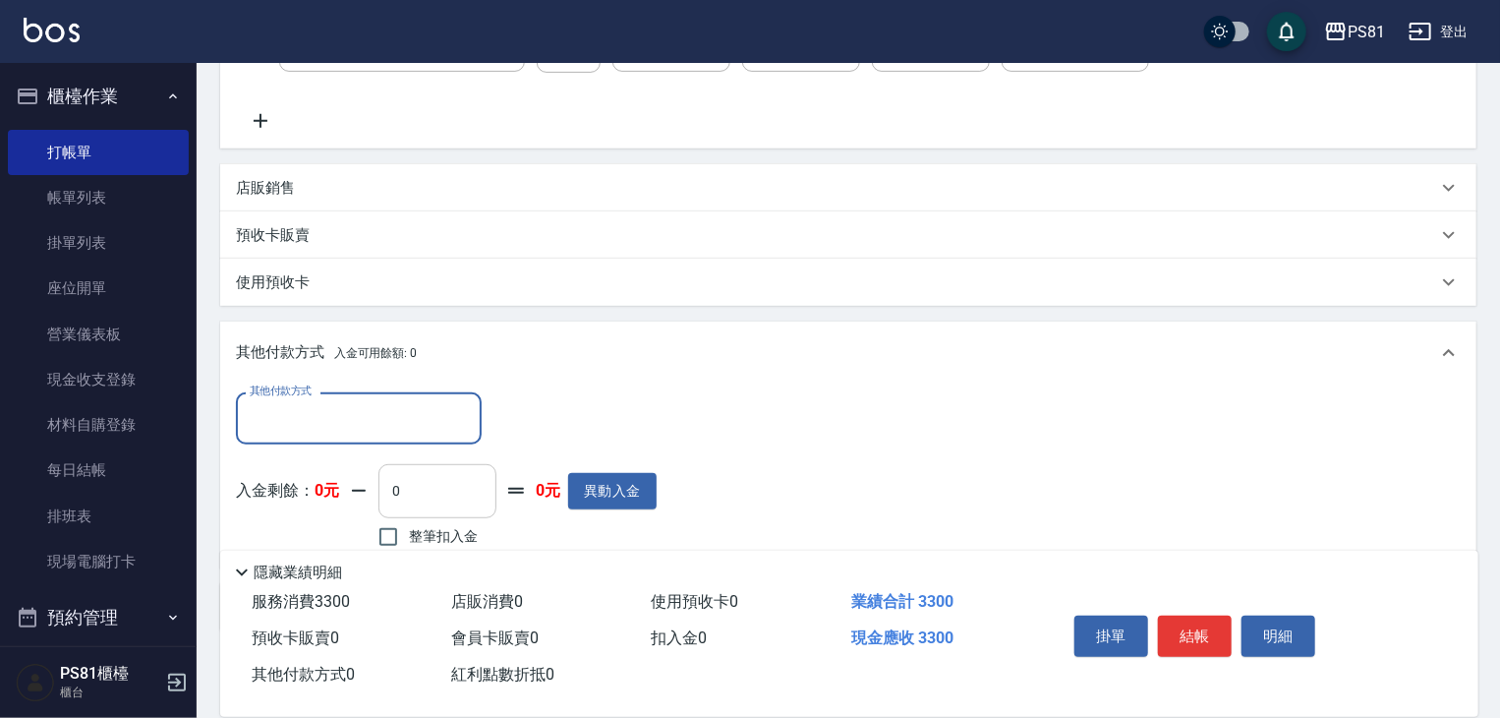
scroll to position [468, 0]
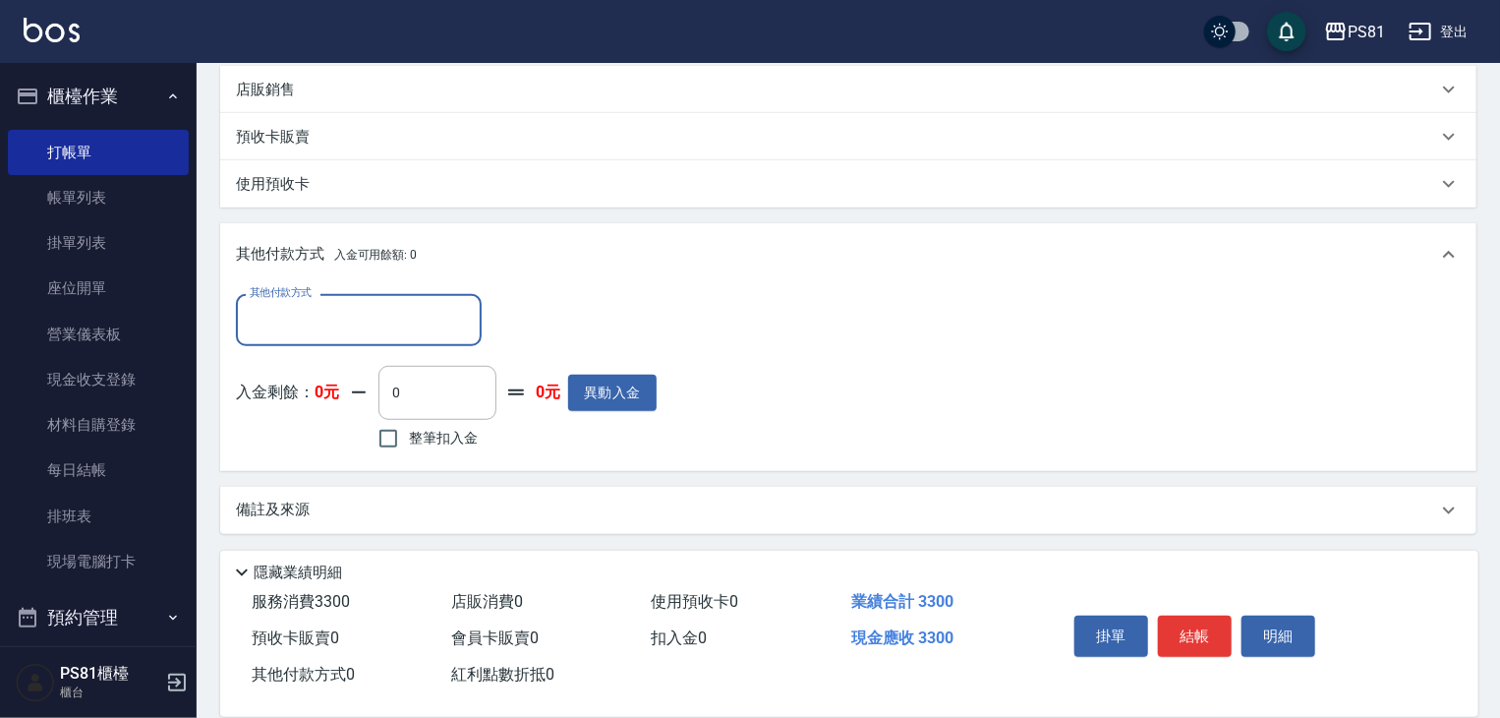
click at [336, 300] on div "其他付款方式" at bounding box center [359, 320] width 246 height 52
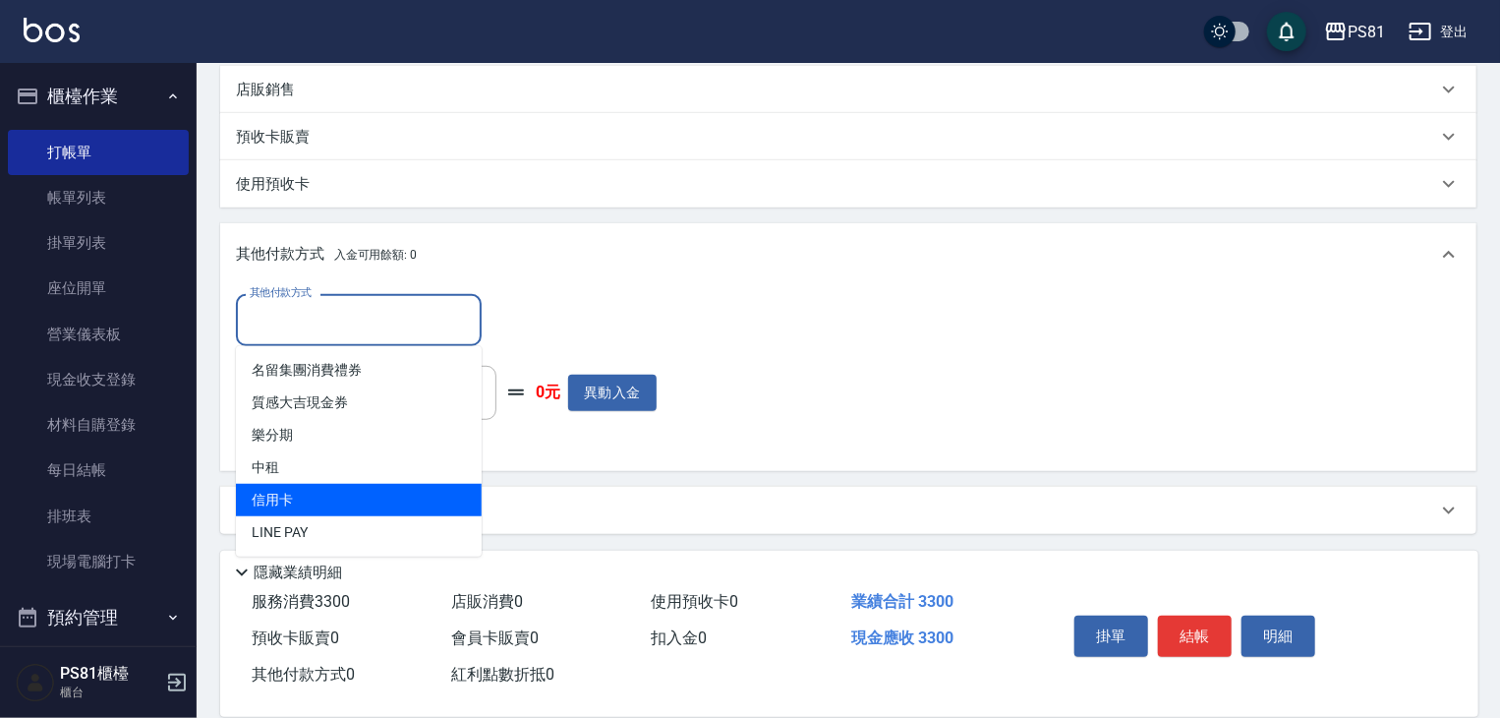
click at [326, 505] on span "信用卡" at bounding box center [359, 500] width 246 height 32
type input "信用卡"
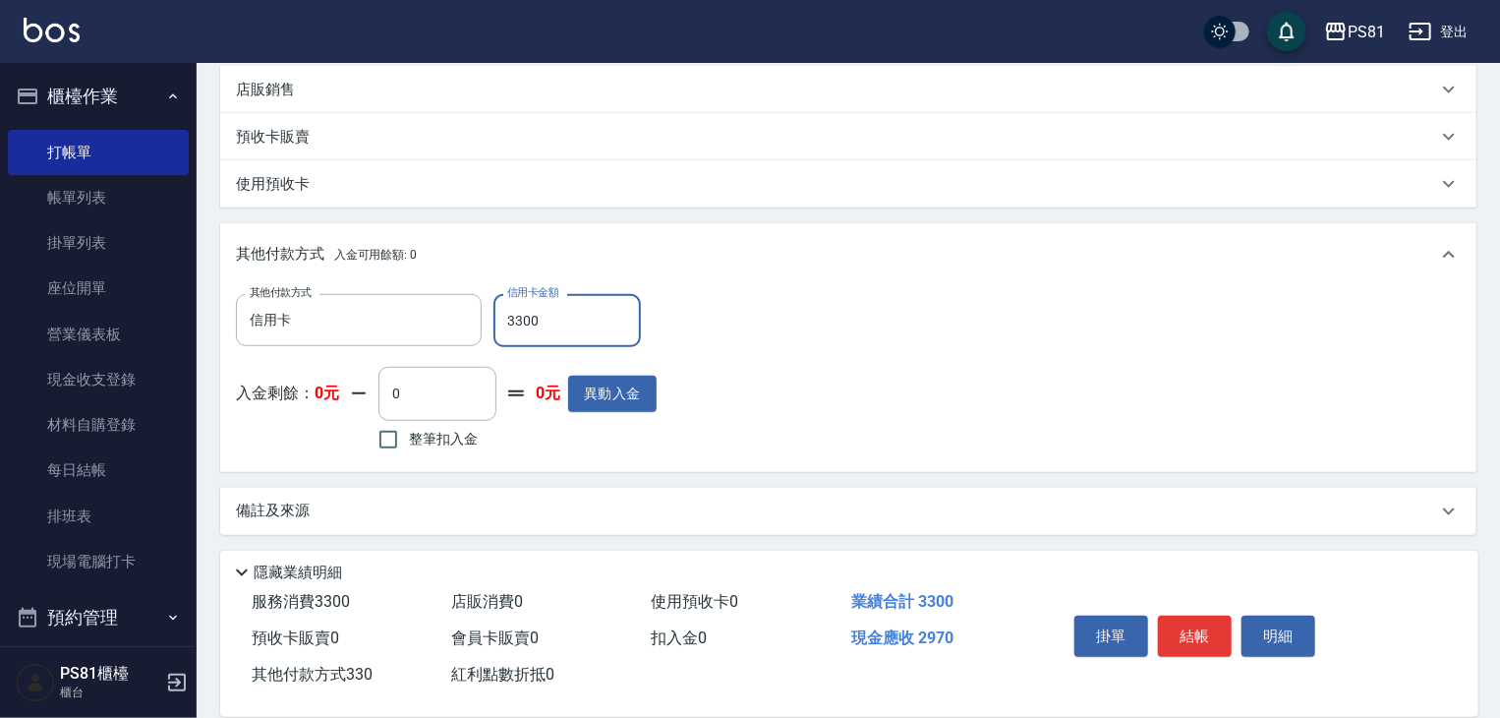
type input "3300"
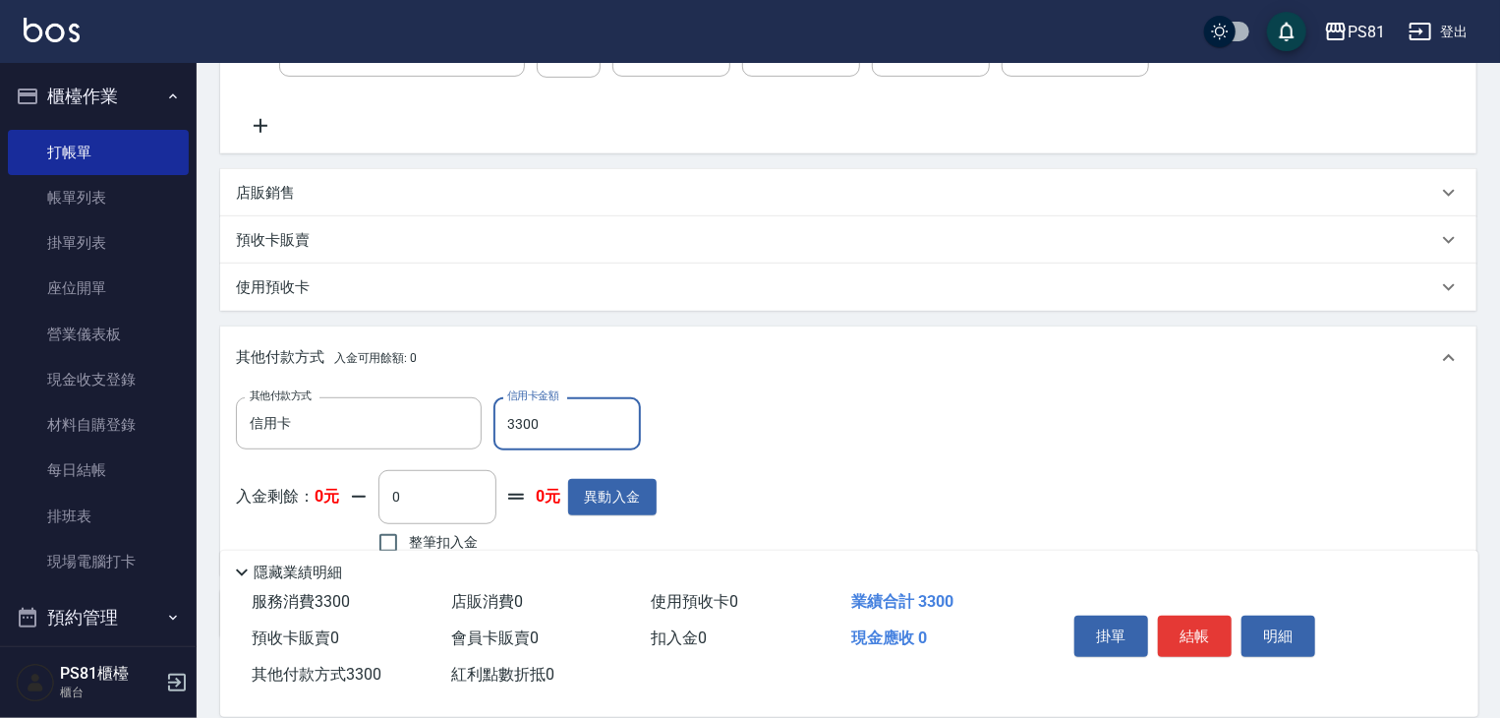
scroll to position [0, 0]
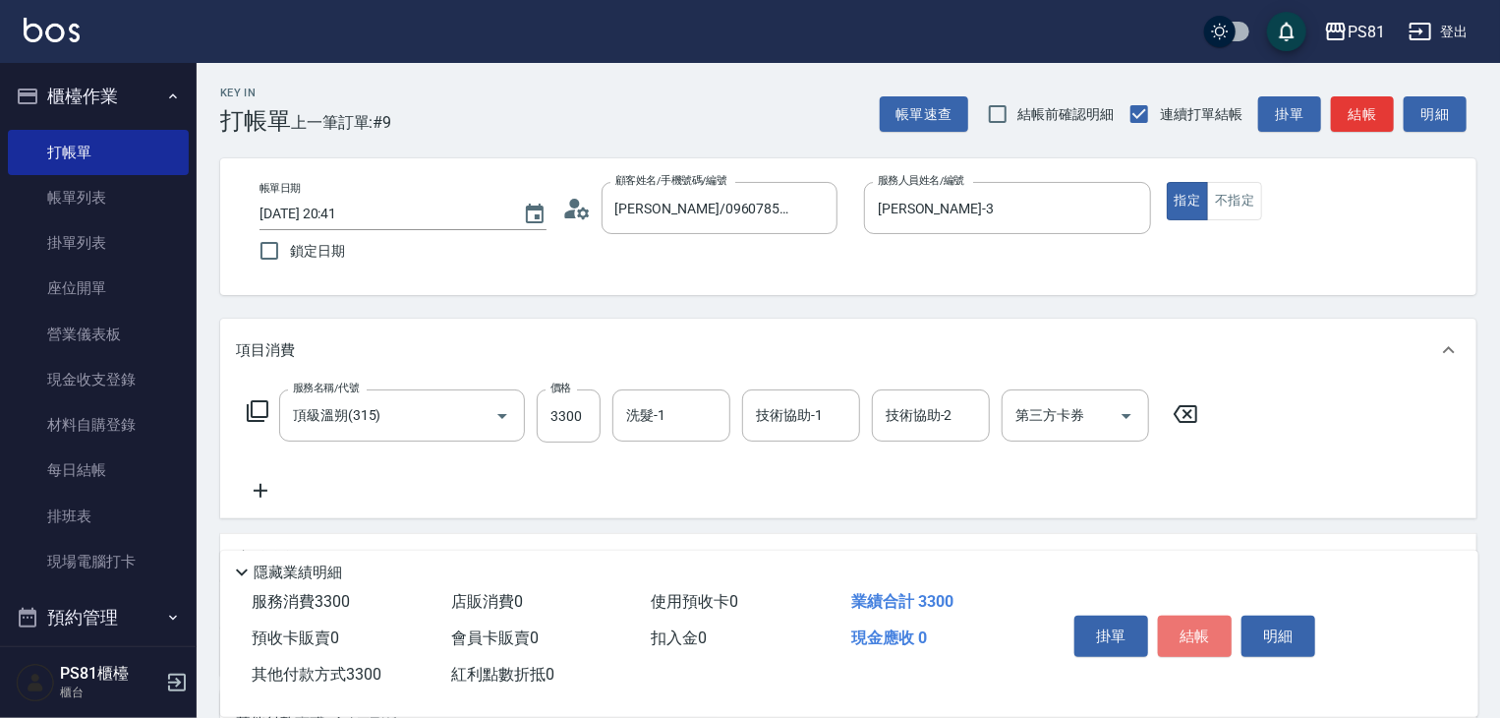
click at [1186, 632] on button "結帳" at bounding box center [1195, 635] width 74 height 41
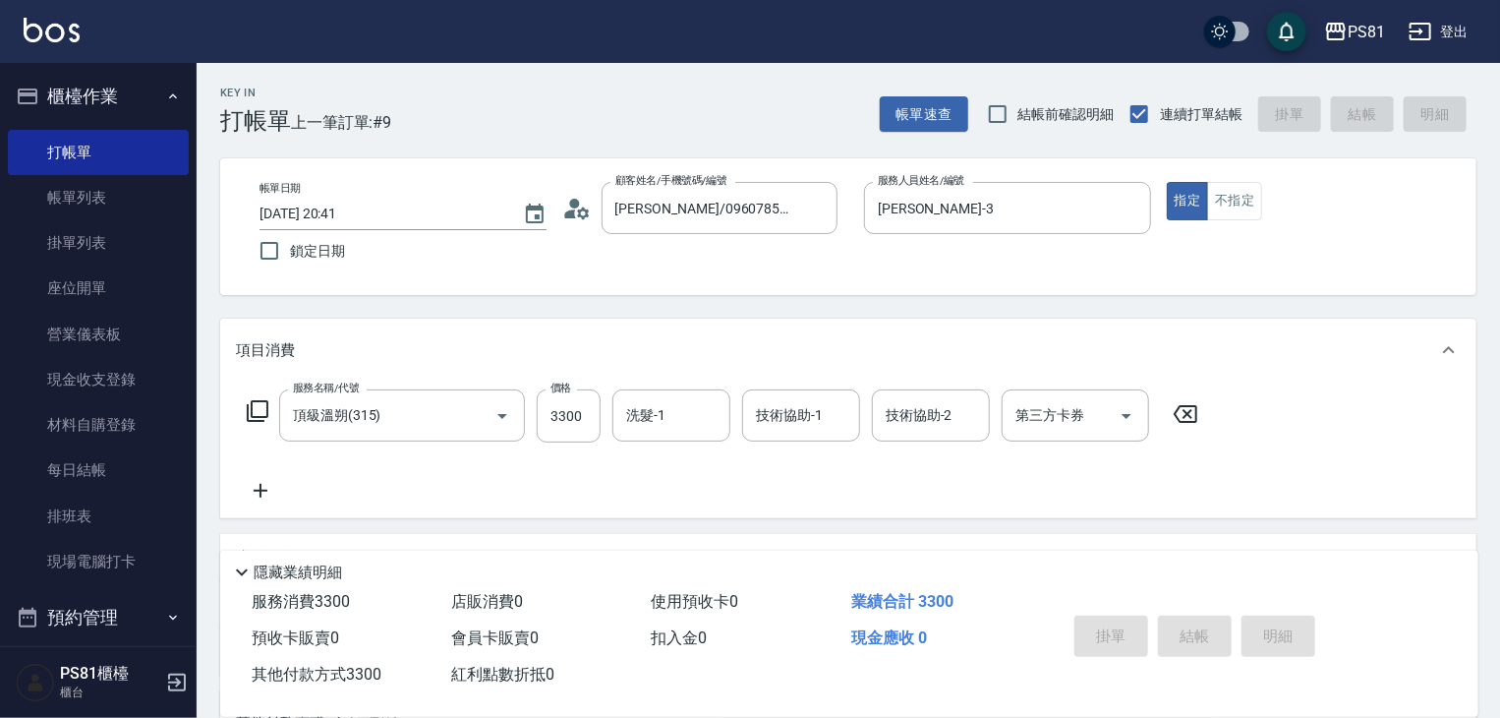
type input "[DATE] 20:54"
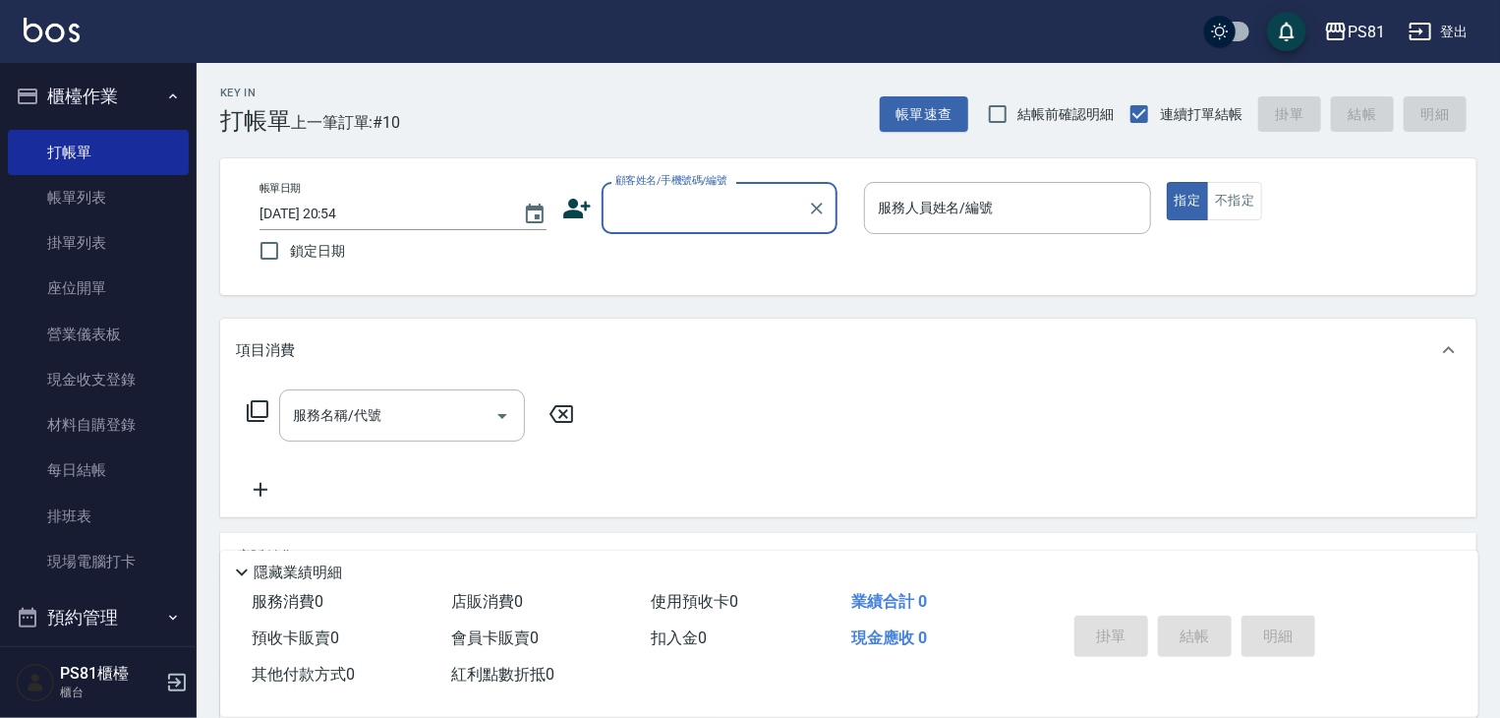
click at [683, 202] on input "顧客姓名/手機號碼/編號" at bounding box center [705, 208] width 189 height 34
type input "玉"
type input "ㄓ"
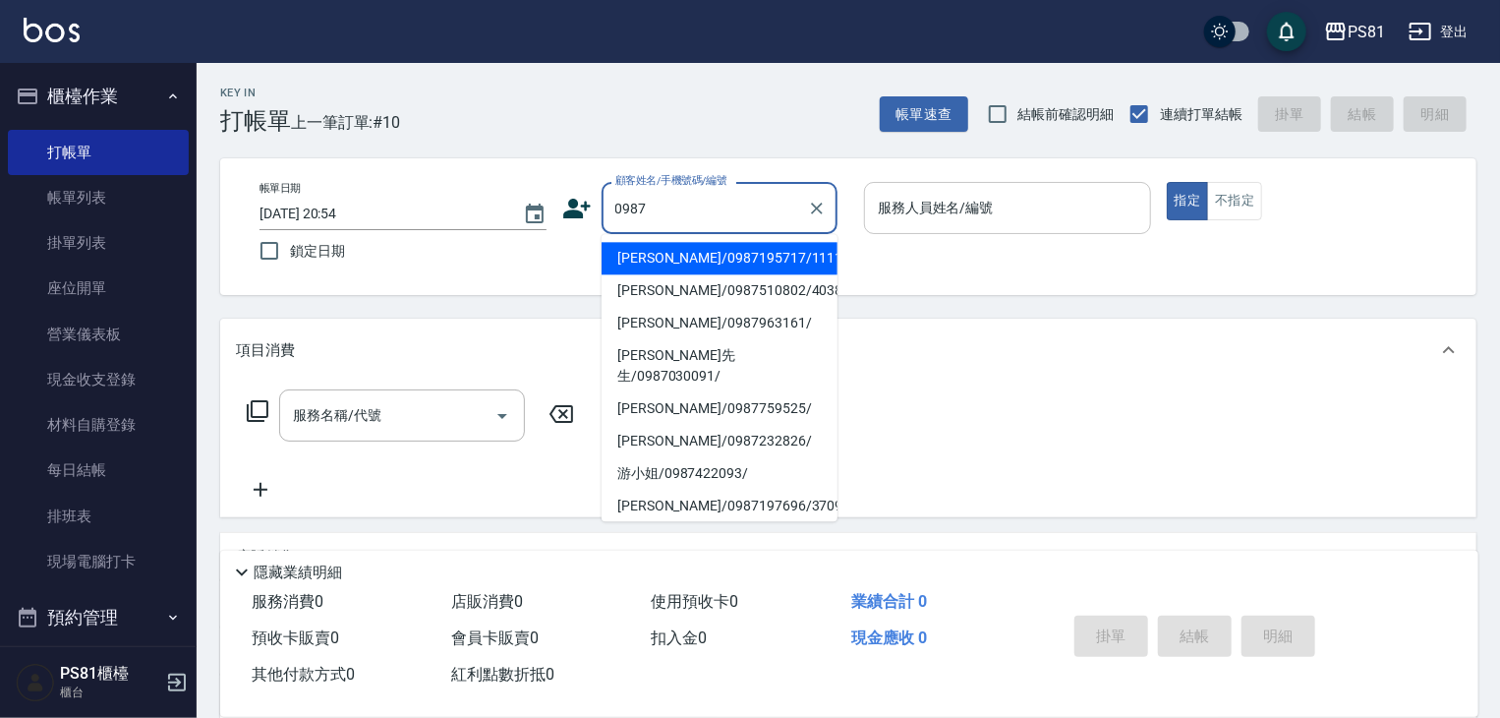
drag, startPoint x: 706, startPoint y: 258, endPoint x: 935, endPoint y: 190, distance: 238.9
click at [721, 261] on li "[PERSON_NAME]/0987195717/111111" at bounding box center [720, 258] width 236 height 32
type input "[PERSON_NAME]/0987195717/111111"
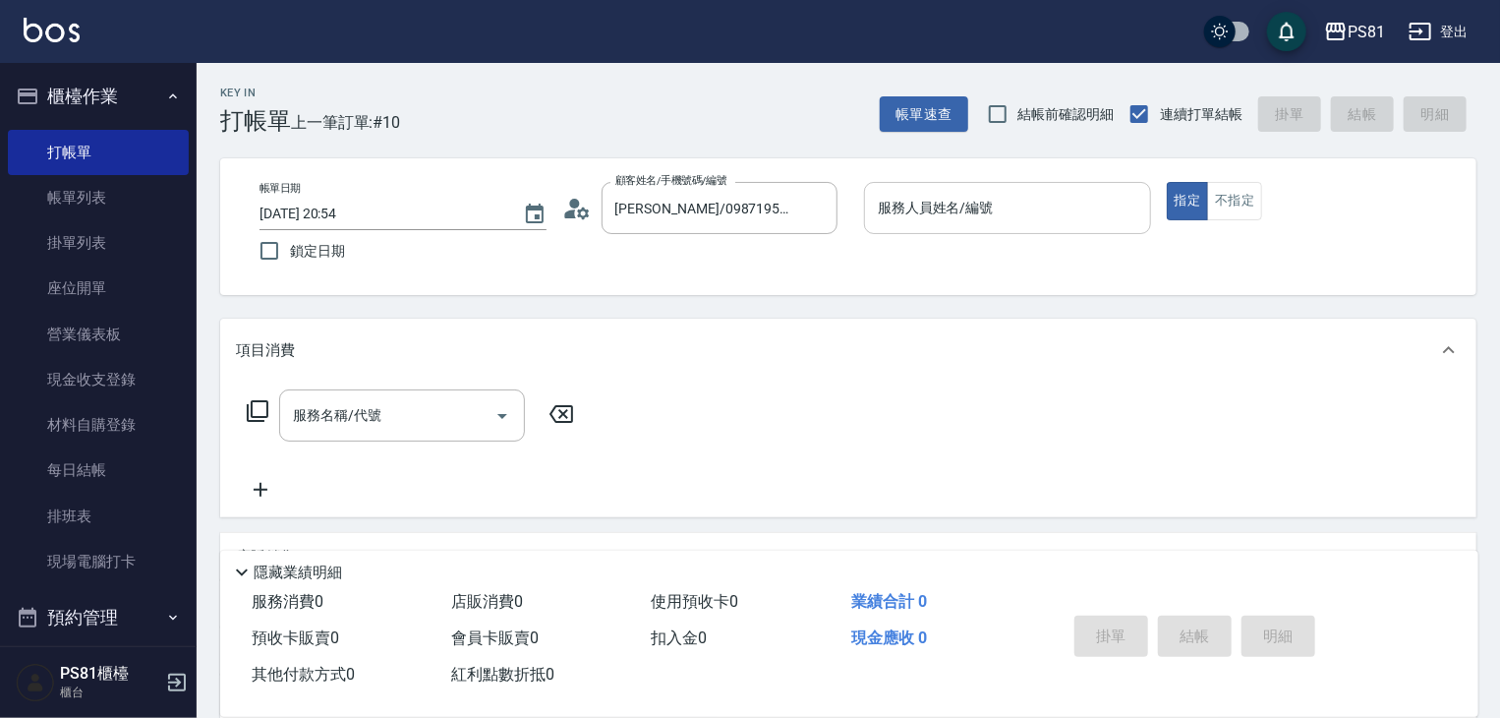
drag, startPoint x: 985, startPoint y: 167, endPoint x: 964, endPoint y: 207, distance: 45.3
click at [971, 199] on div "帳單日期 [DATE] 20:54 鎖定日期 顧客姓名/手機號碼/編號 [PERSON_NAME]/0987195717/111111 顧客姓名/手機號碼/編…" at bounding box center [848, 226] width 1256 height 137
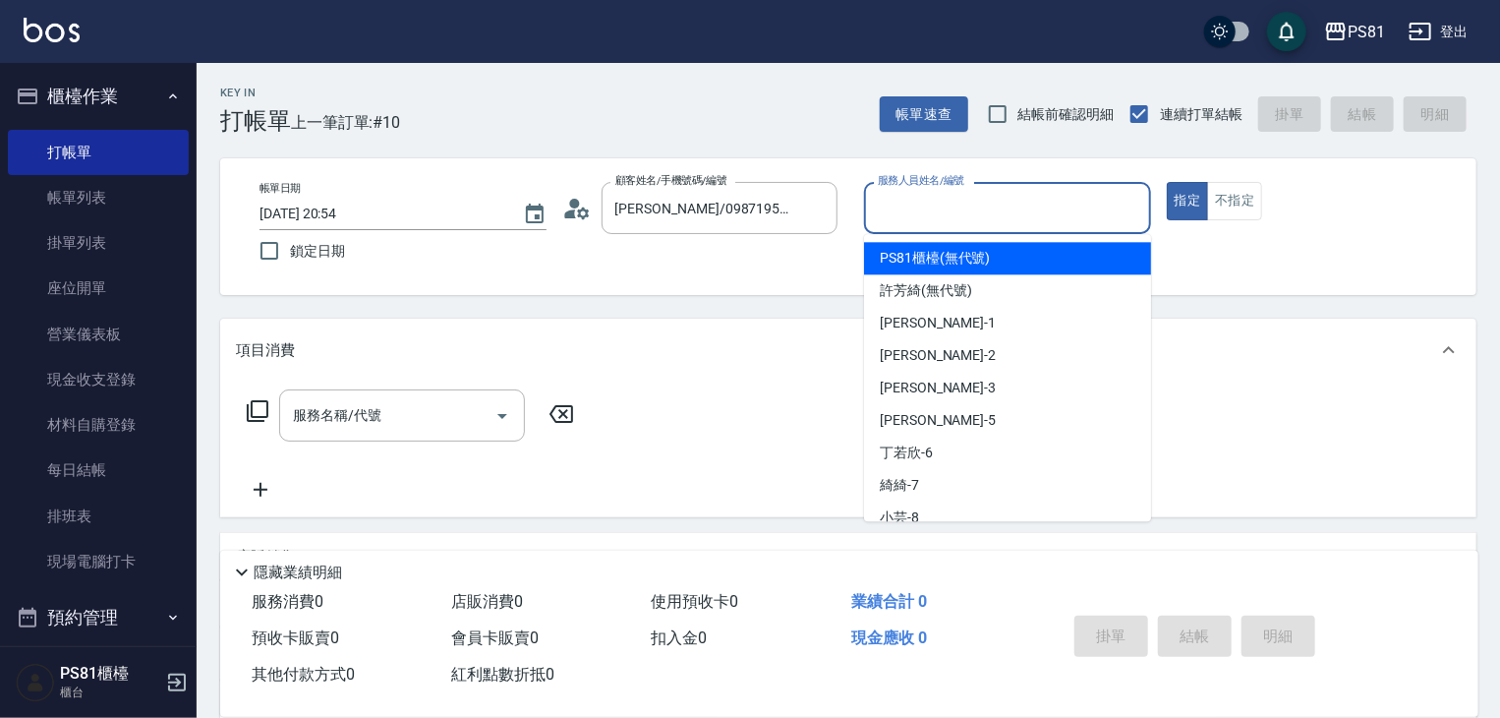
click at [963, 207] on input "服務人員姓名/編號" at bounding box center [1007, 208] width 269 height 34
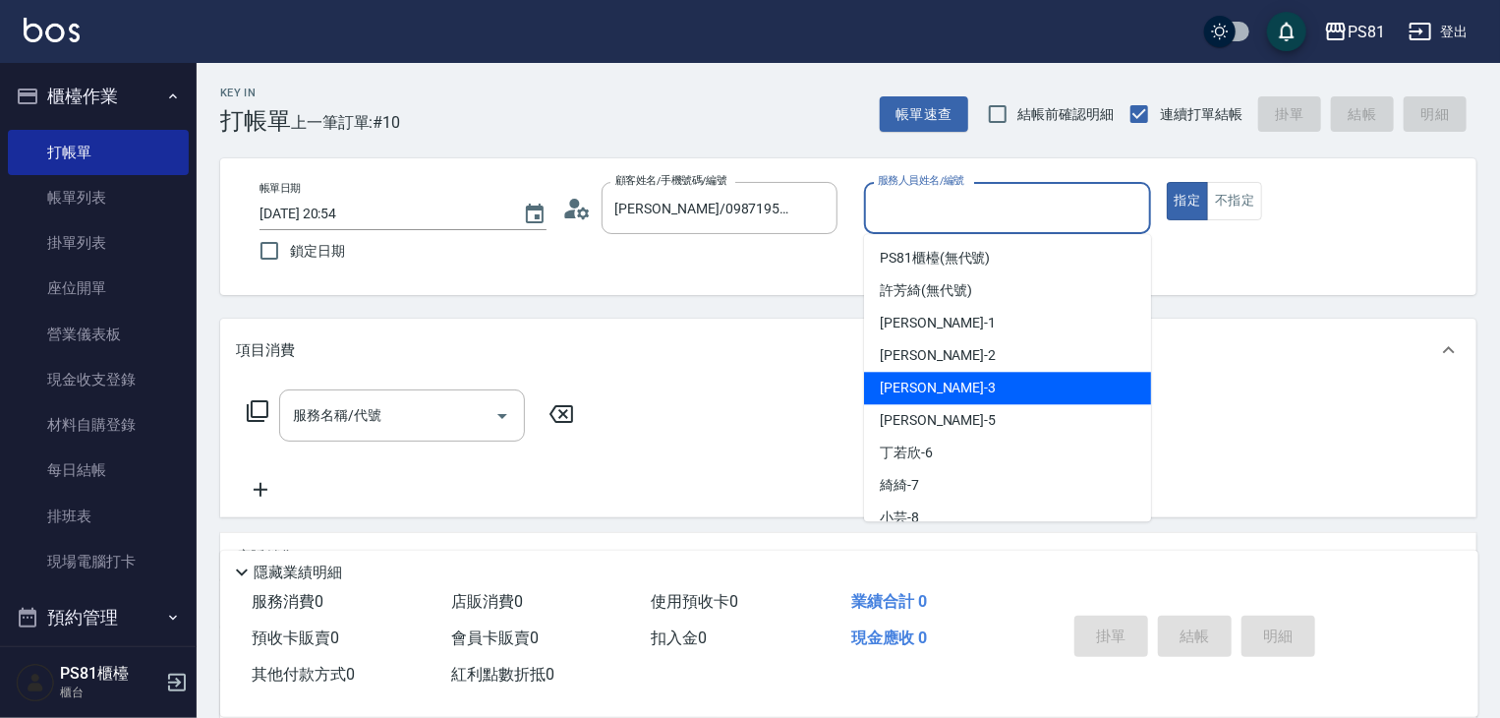
drag, startPoint x: 901, startPoint y: 390, endPoint x: 754, endPoint y: 399, distance: 146.8
click at [896, 391] on span "[PERSON_NAME] -3" at bounding box center [938, 388] width 116 height 21
type input "[PERSON_NAME]-3"
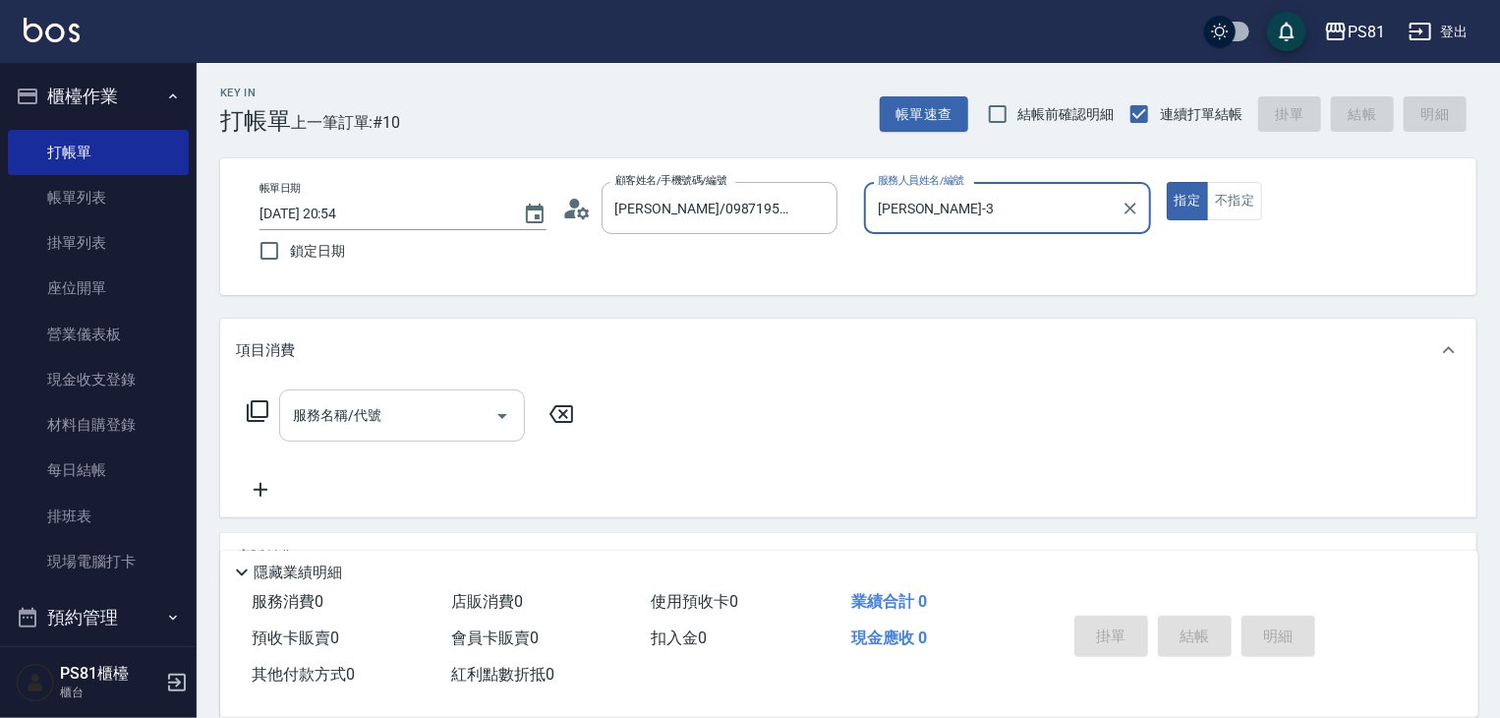
click at [464, 441] on div "服務名稱/代號" at bounding box center [402, 415] width 246 height 52
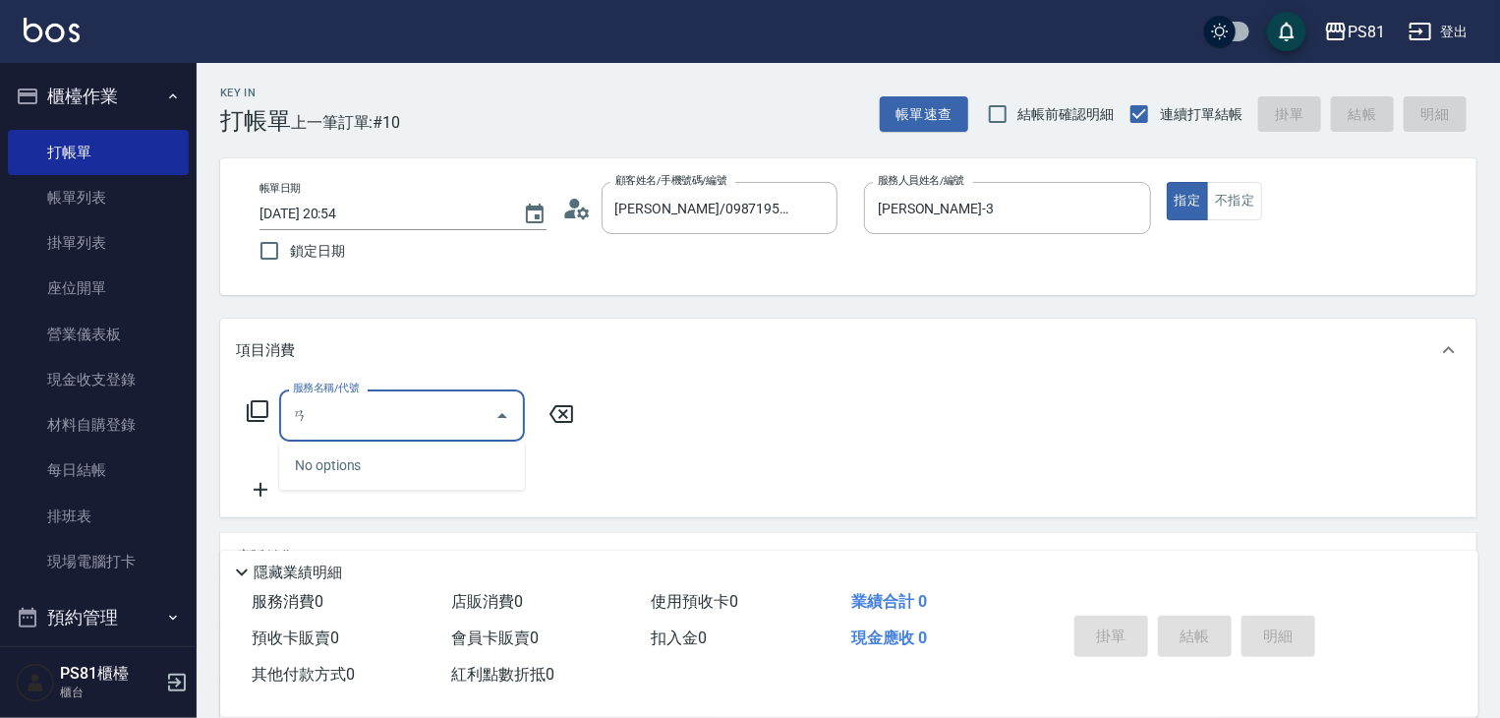
type input "案"
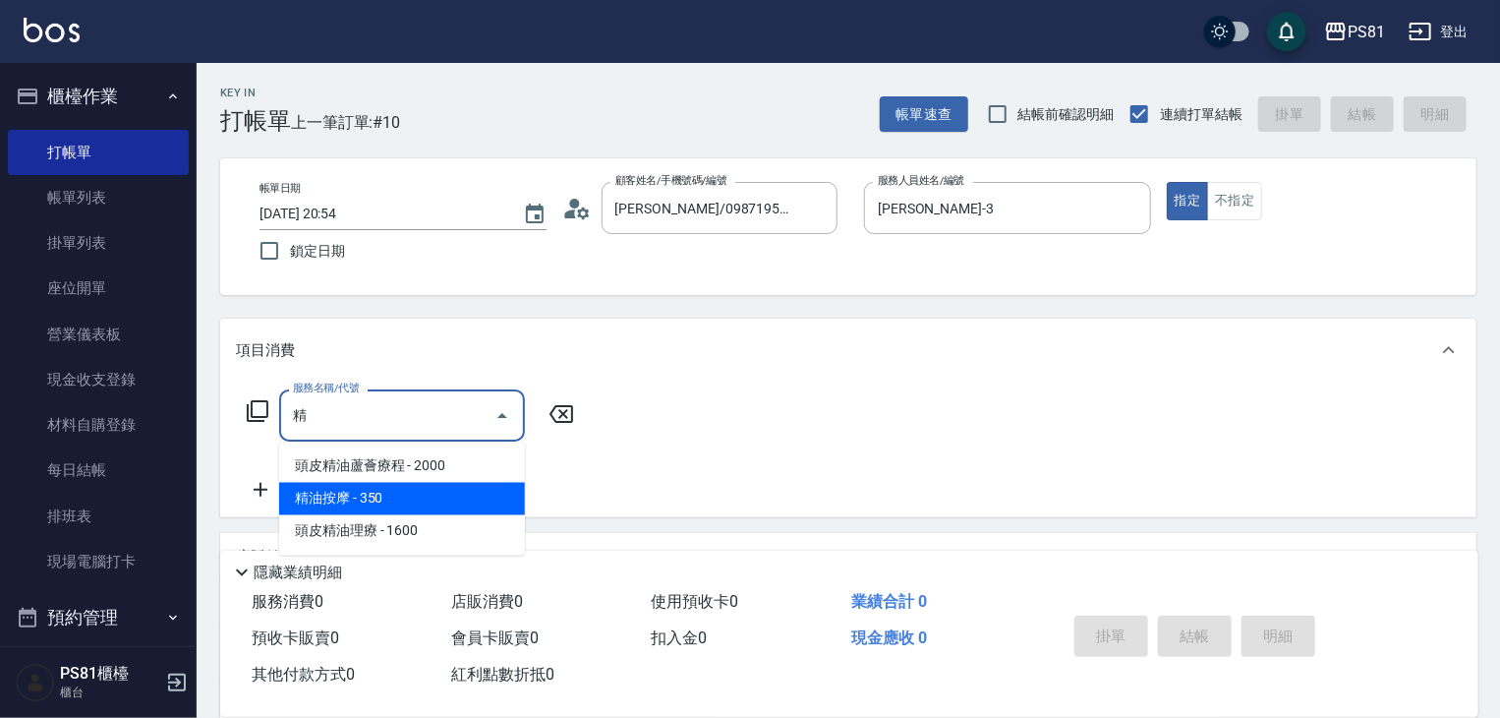
click at [335, 503] on span "精油按摩 - 350" at bounding box center [402, 499] width 246 height 32
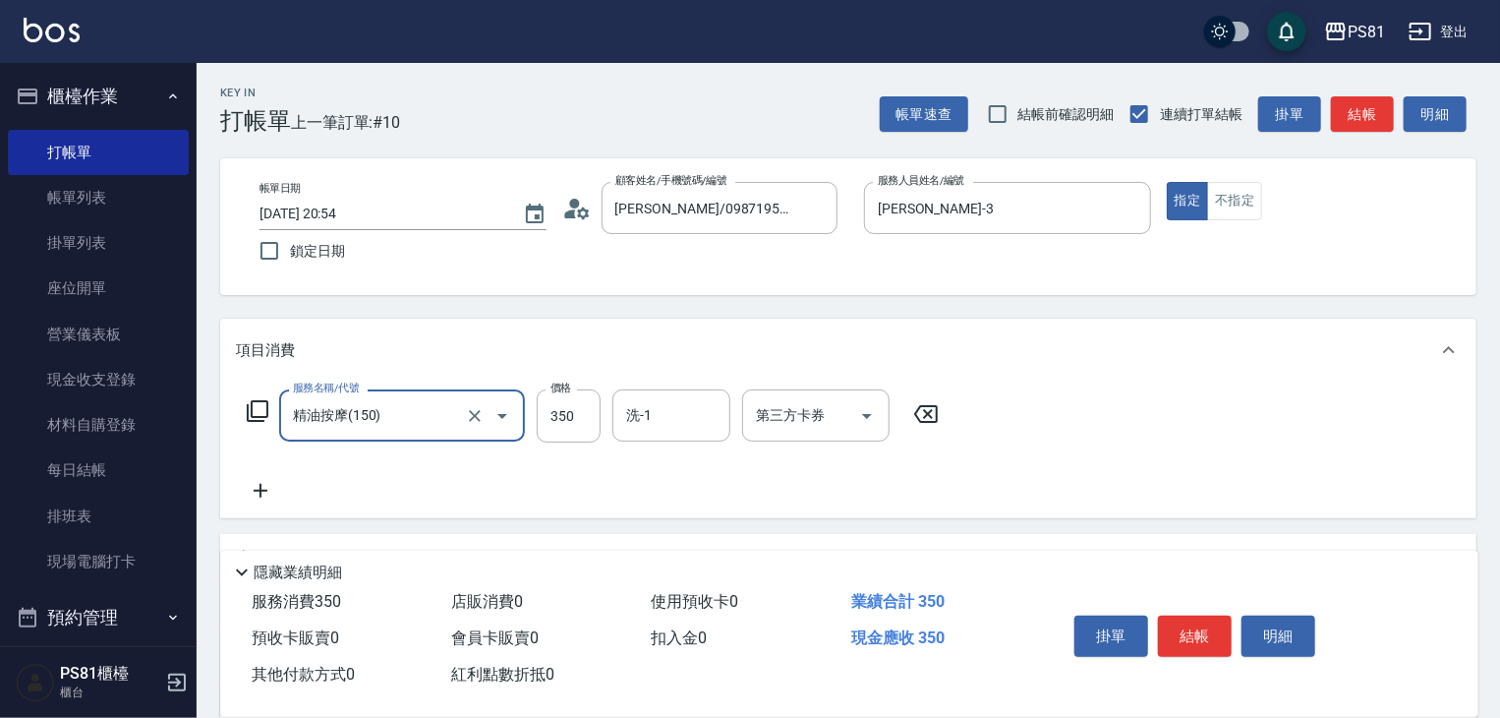
type input "精油按摩(150)"
drag, startPoint x: 267, startPoint y: 489, endPoint x: 389, endPoint y: 518, distance: 125.4
click at [275, 491] on icon at bounding box center [260, 491] width 49 height 24
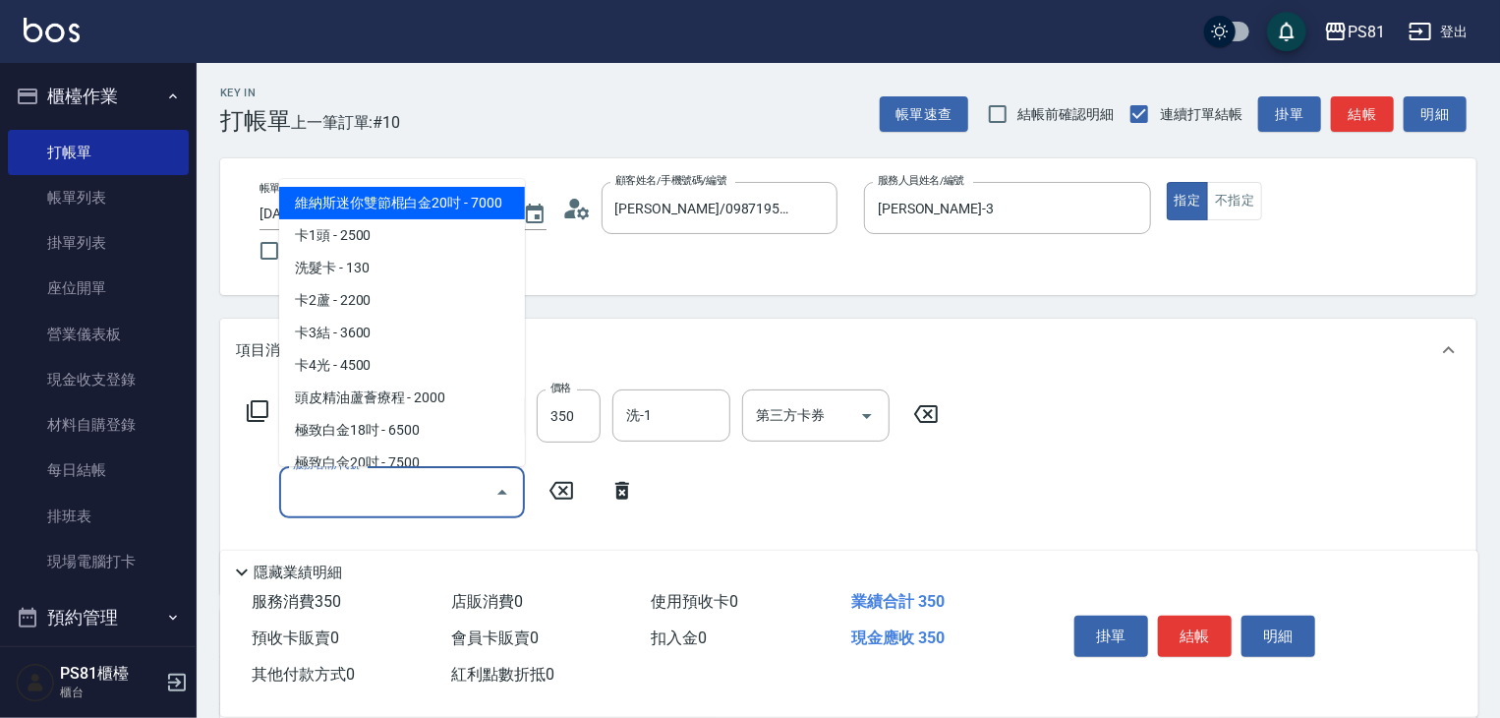
click at [374, 501] on input "服務名稱/代號" at bounding box center [387, 492] width 199 height 34
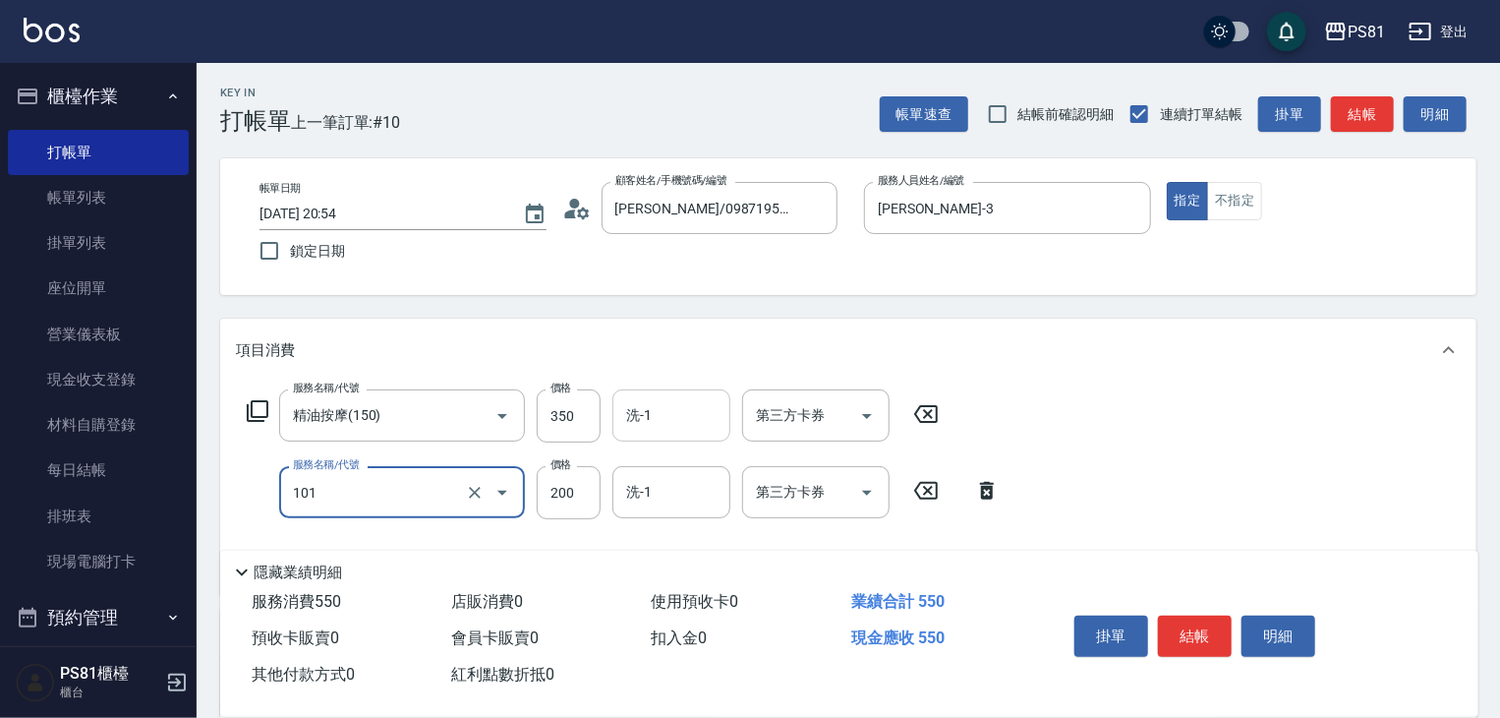
type input "一般洗髮(101)"
click at [671, 406] on input "洗-1" at bounding box center [671, 415] width 100 height 34
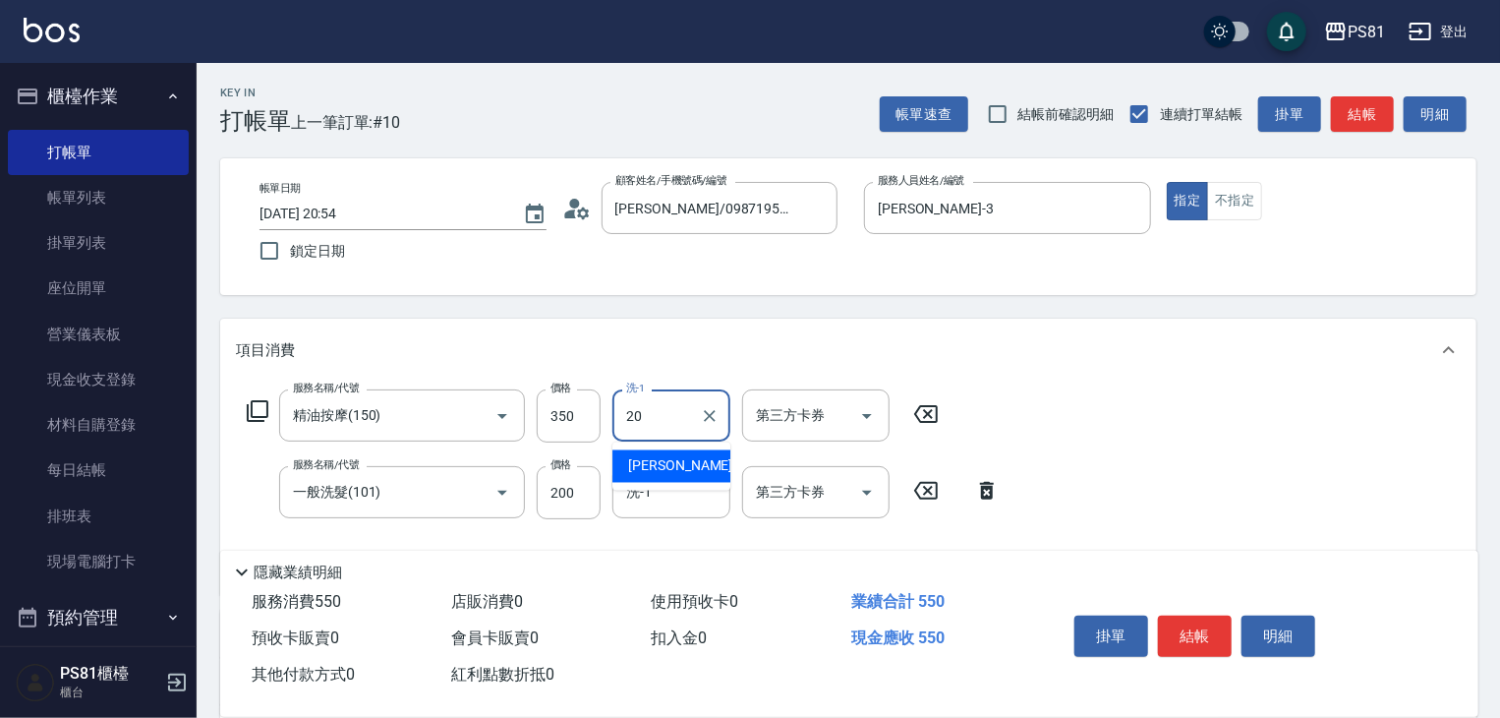
type input "[PERSON_NAME]-20"
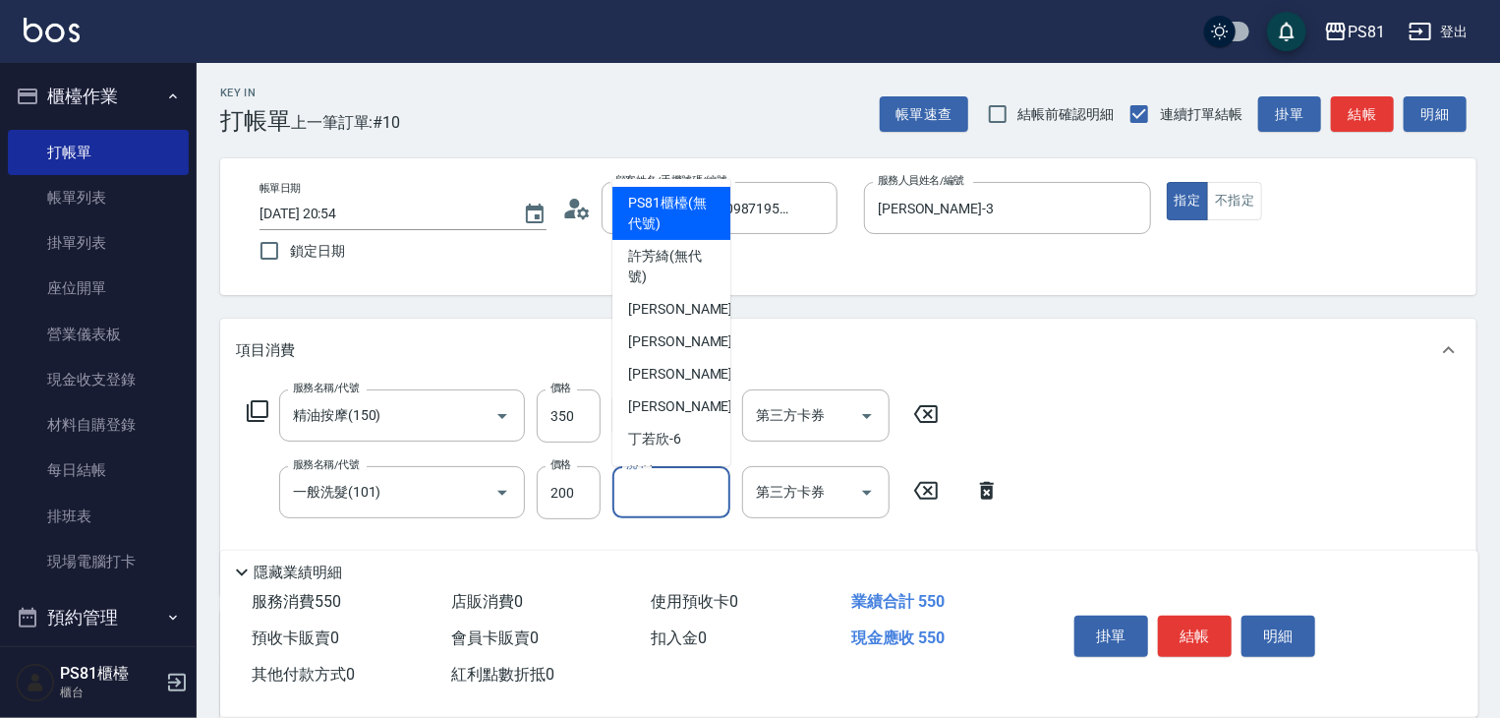
click at [638, 479] on input "洗-1" at bounding box center [671, 492] width 100 height 34
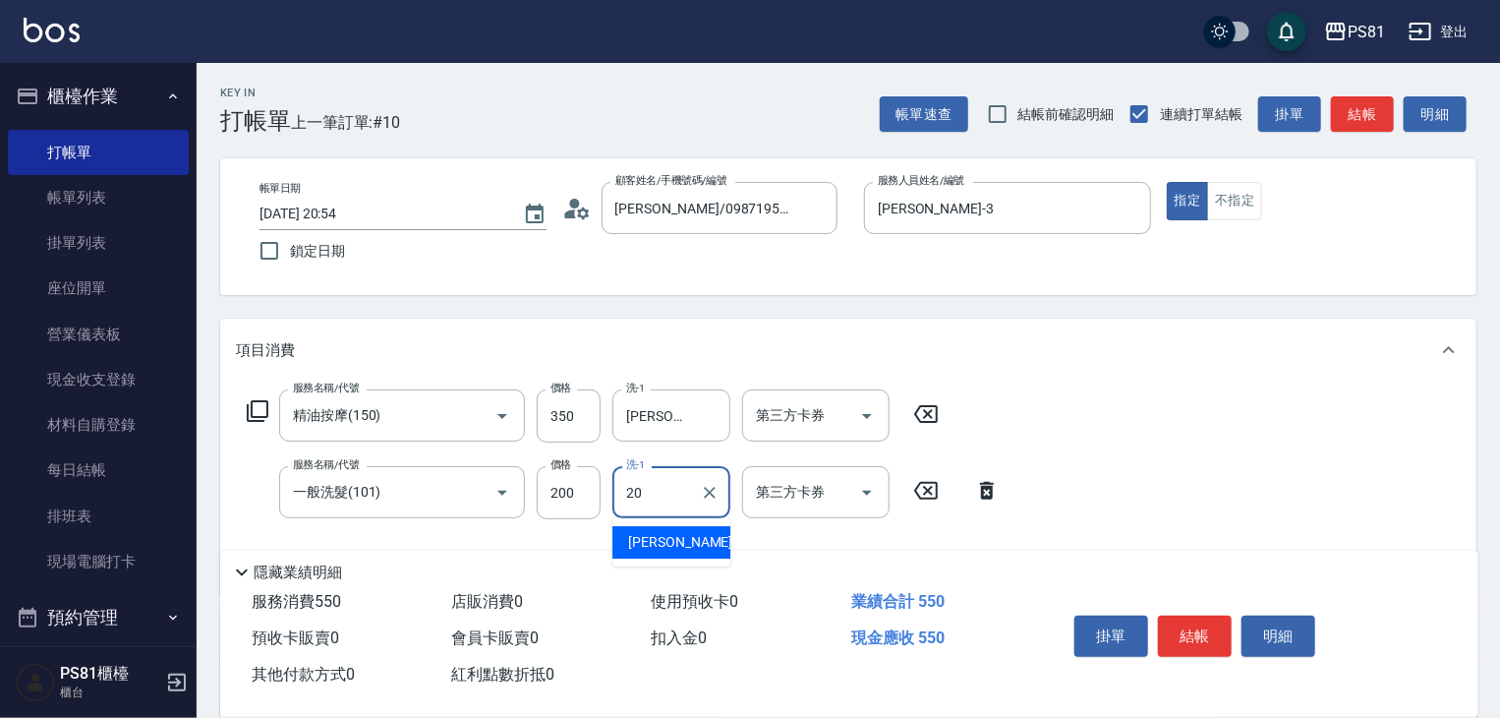
type input "[PERSON_NAME]-20"
click at [1184, 622] on button "結帳" at bounding box center [1195, 635] width 74 height 41
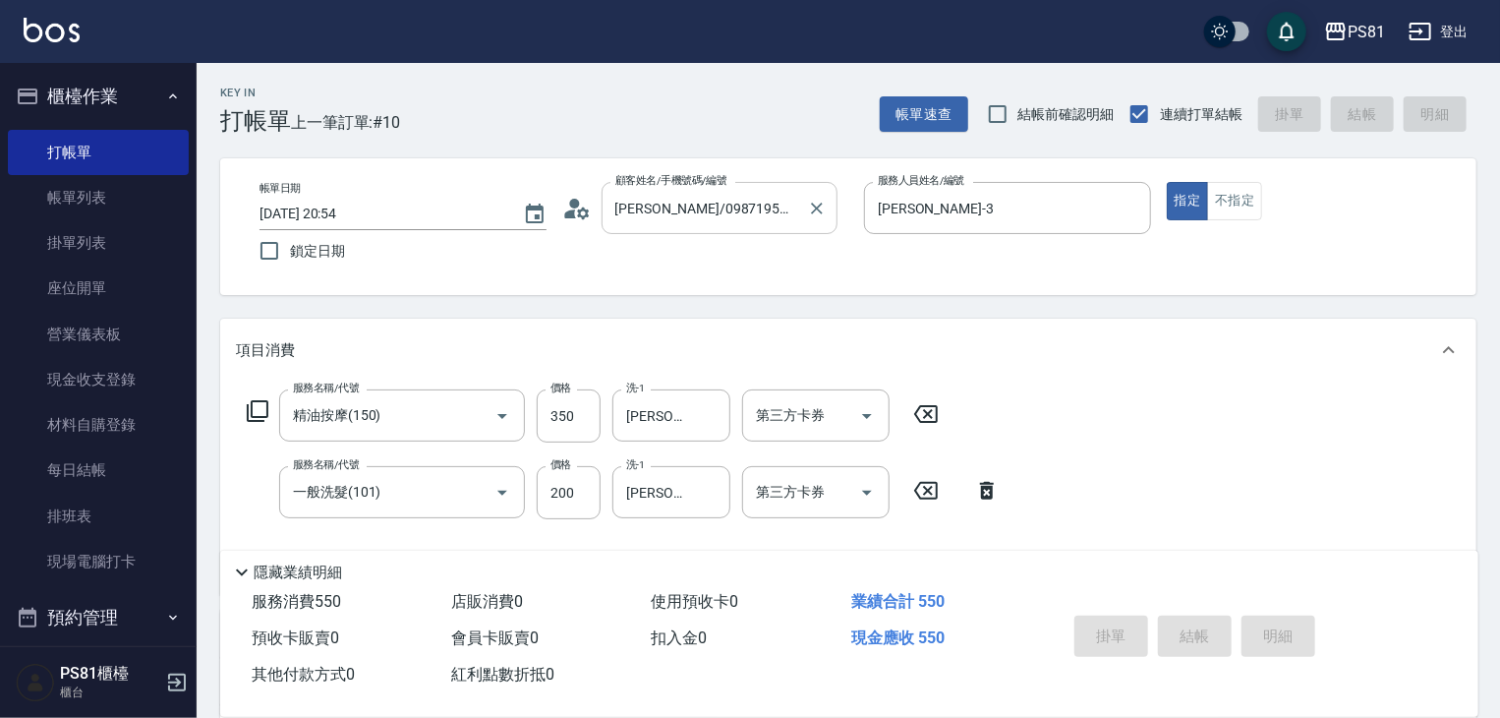
type input "[DATE] 20:55"
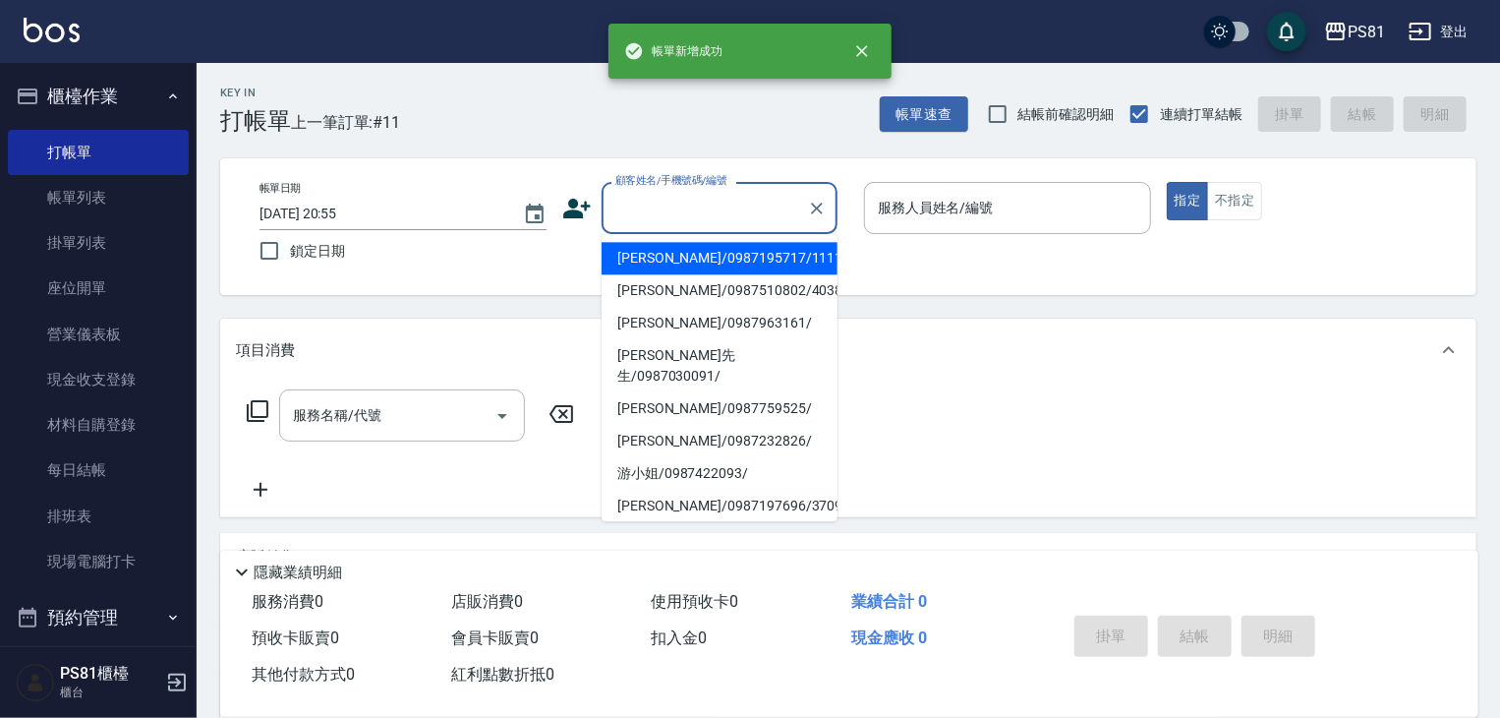
click at [676, 224] on input "顧客姓名/手機號碼/編號" at bounding box center [705, 208] width 189 height 34
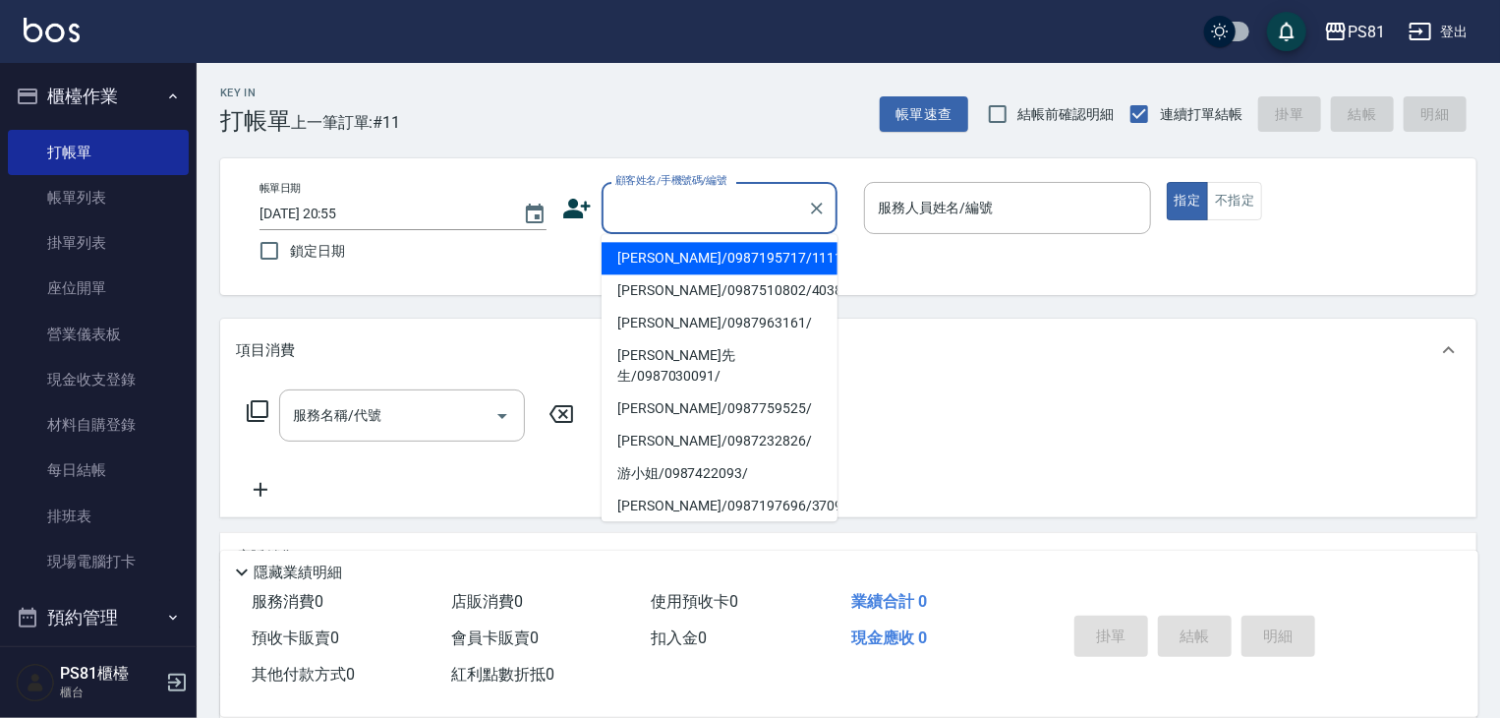
drag, startPoint x: 674, startPoint y: 252, endPoint x: 1193, endPoint y: 276, distance: 518.7
click at [725, 257] on li "[PERSON_NAME]/0987195717/111111" at bounding box center [720, 258] width 236 height 32
type input "[PERSON_NAME]/0987195717/111111"
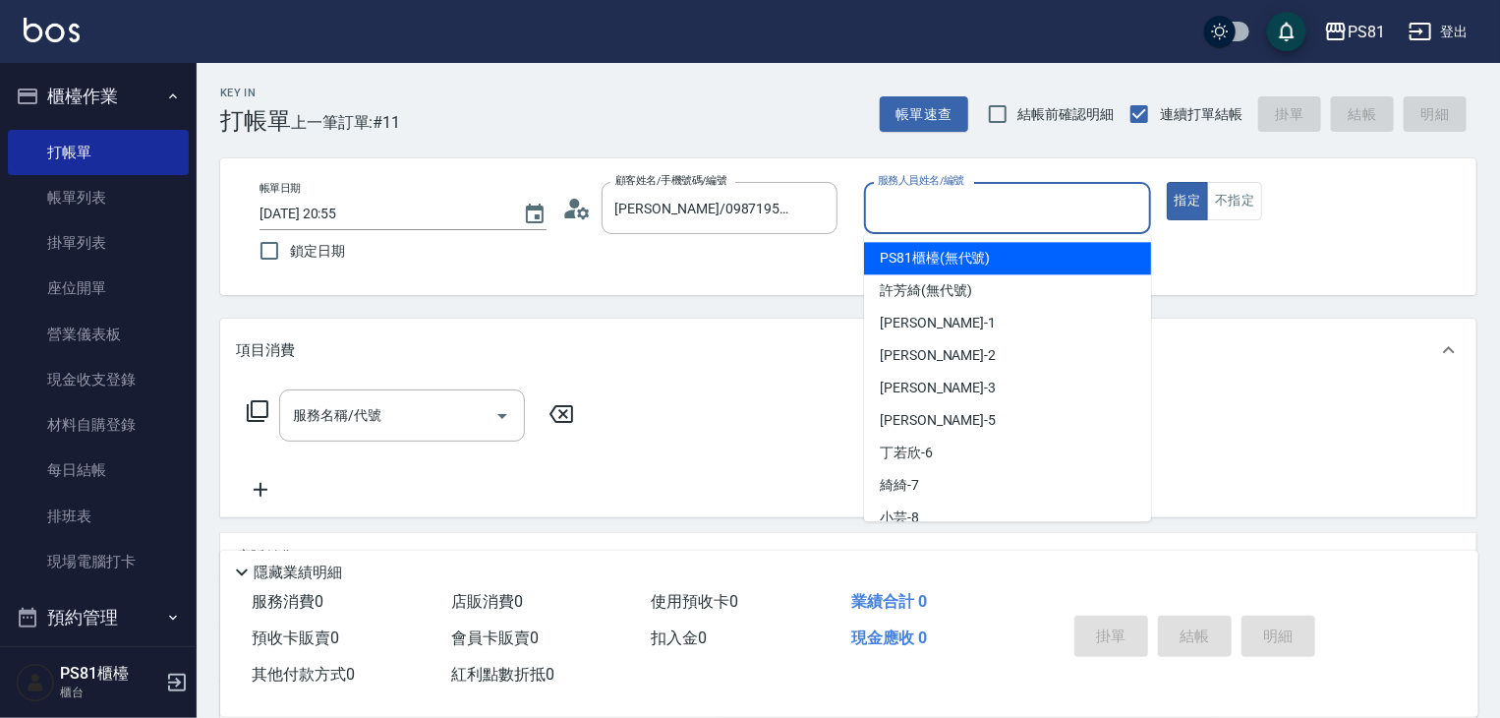
click at [1020, 216] on input "服務人員姓名/編號" at bounding box center [1007, 208] width 269 height 34
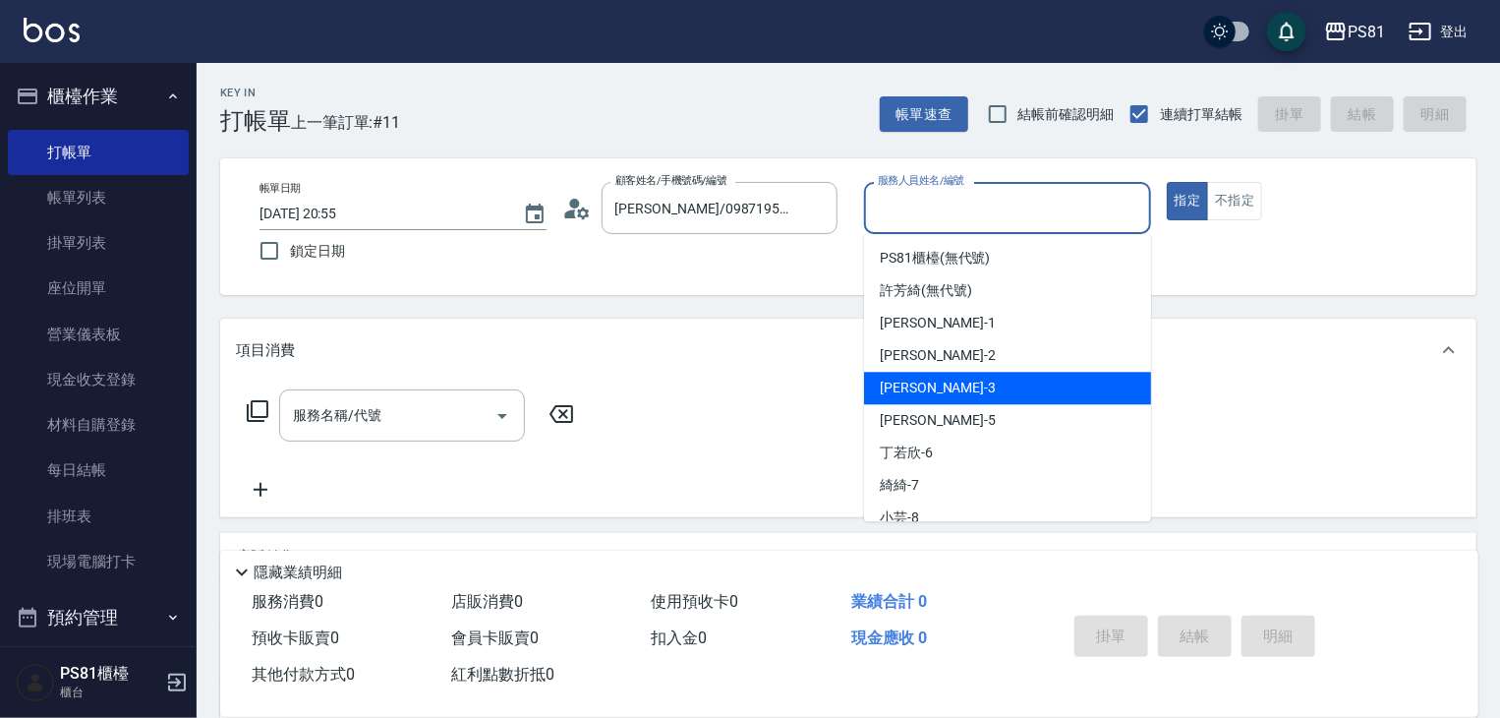
drag, startPoint x: 940, startPoint y: 384, endPoint x: 1062, endPoint y: 340, distance: 129.7
click at [948, 379] on div "[PERSON_NAME] -3" at bounding box center [1007, 388] width 287 height 32
type input "[PERSON_NAME]-3"
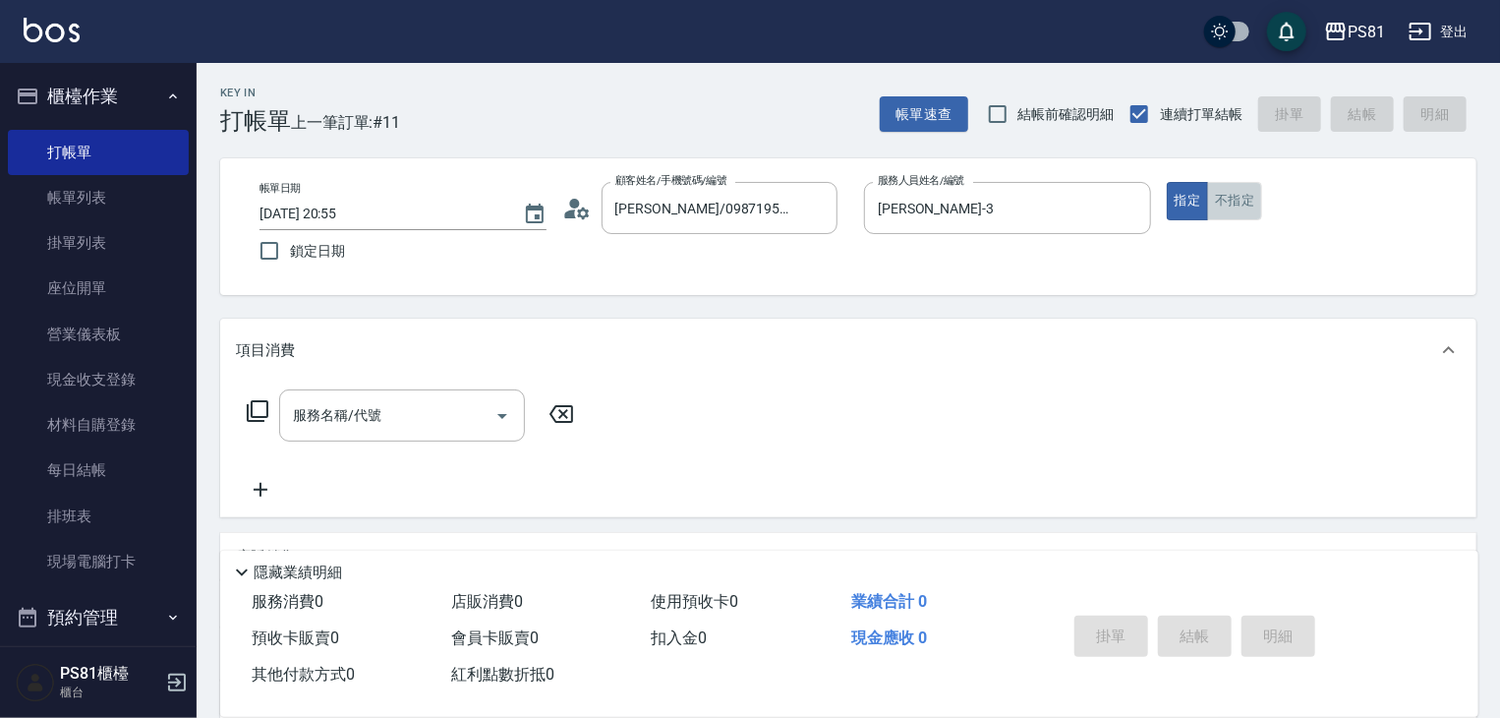
drag, startPoint x: 1257, startPoint y: 202, endPoint x: 1026, endPoint y: 262, distance: 238.7
click at [1243, 207] on button "不指定" at bounding box center [1234, 201] width 55 height 38
click at [377, 418] on input "服務名稱/代號" at bounding box center [387, 415] width 199 height 34
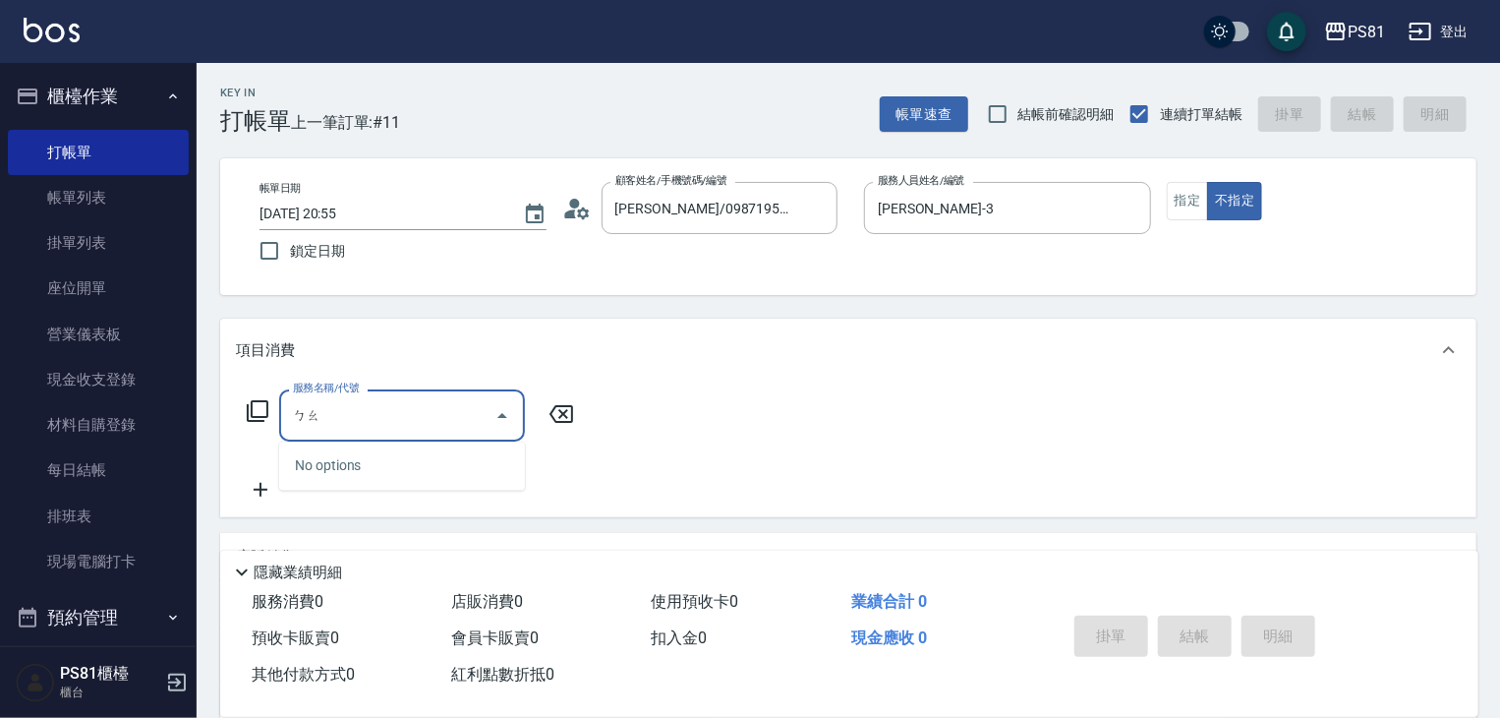
type input "保"
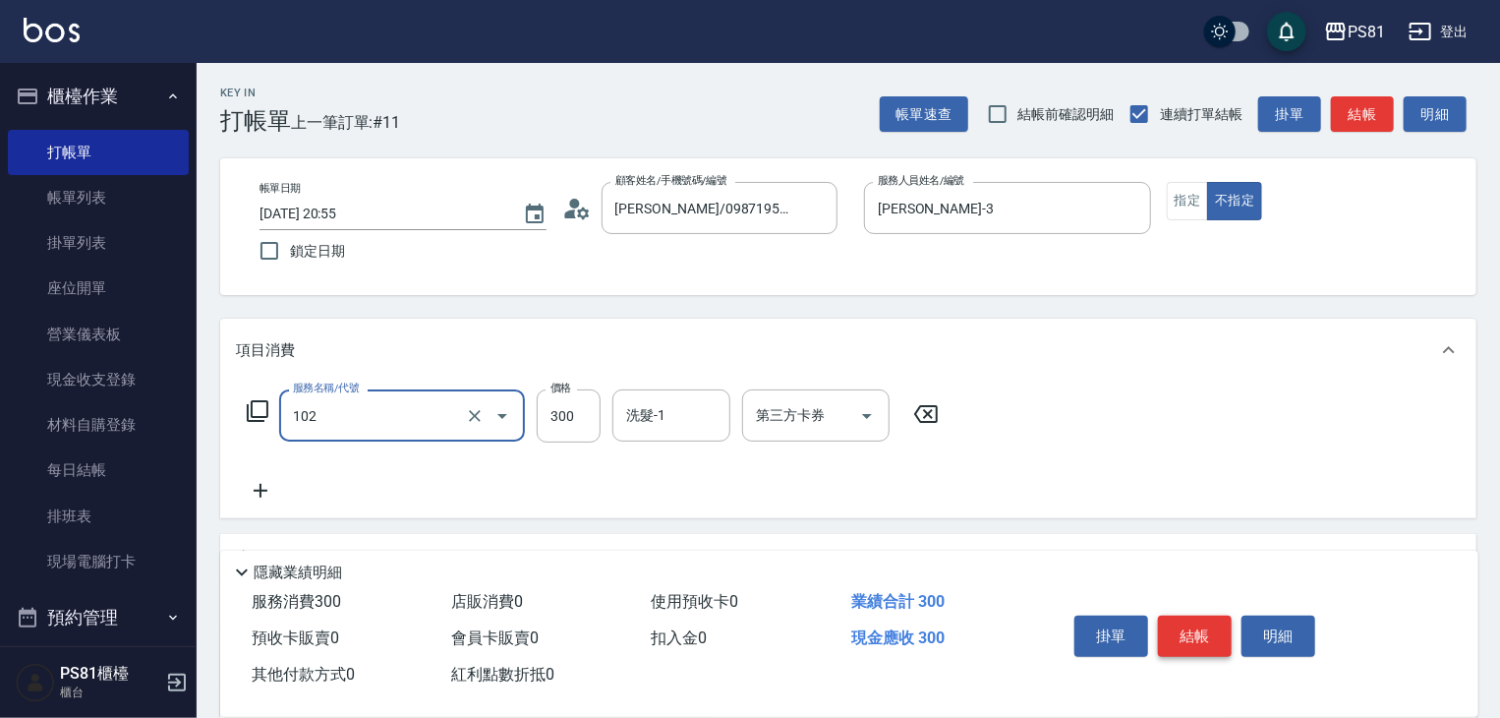
type input "保濕洗(102)"
click at [1212, 638] on button "結帳" at bounding box center [1195, 635] width 74 height 41
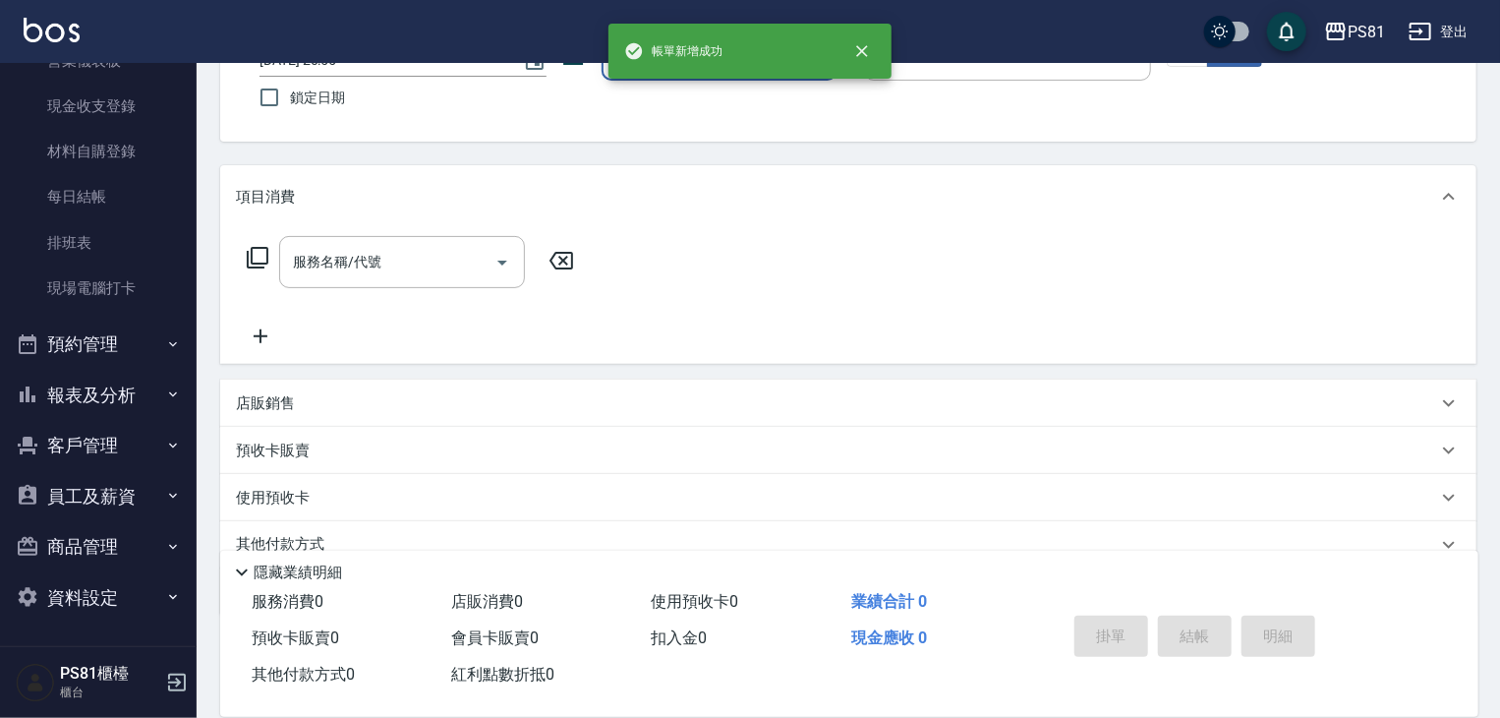
scroll to position [238, 0]
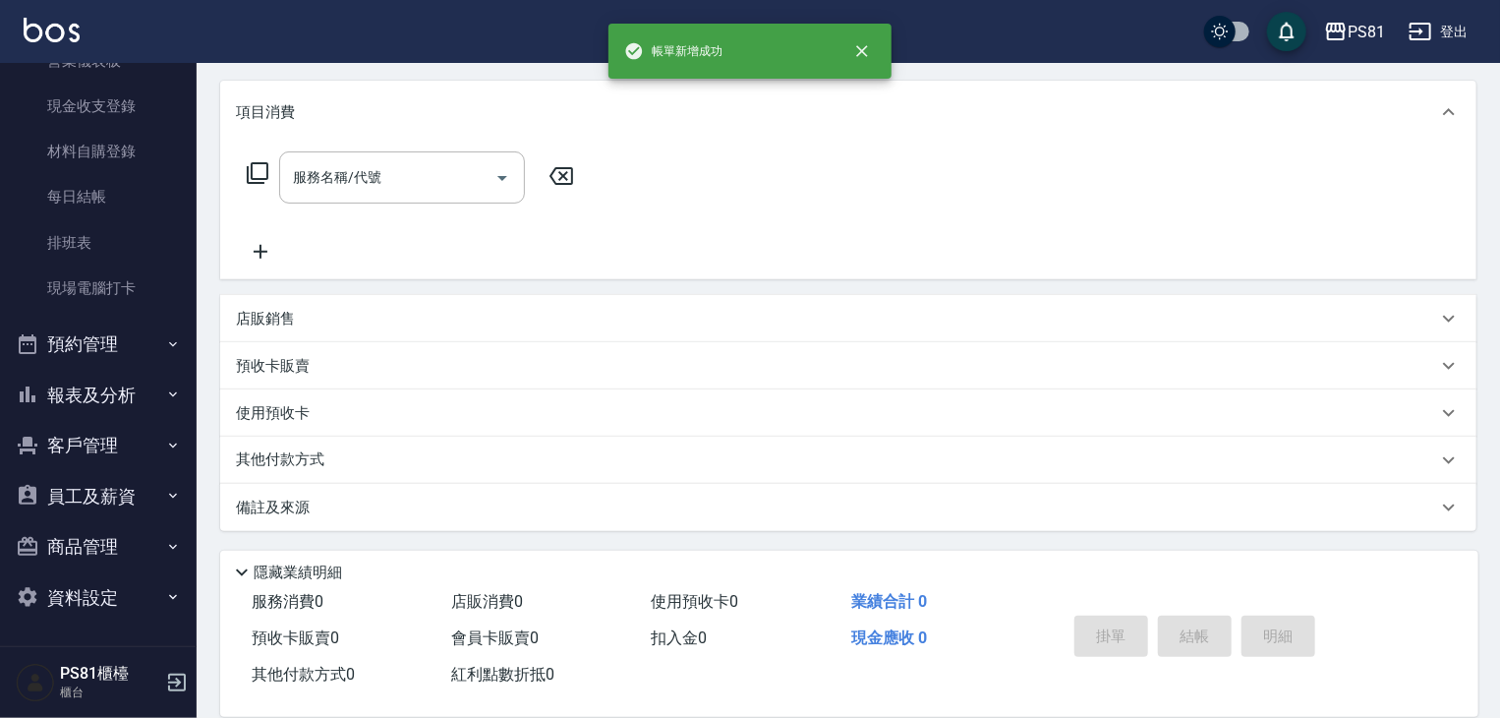
click at [109, 331] on button "預約管理" at bounding box center [98, 344] width 181 height 51
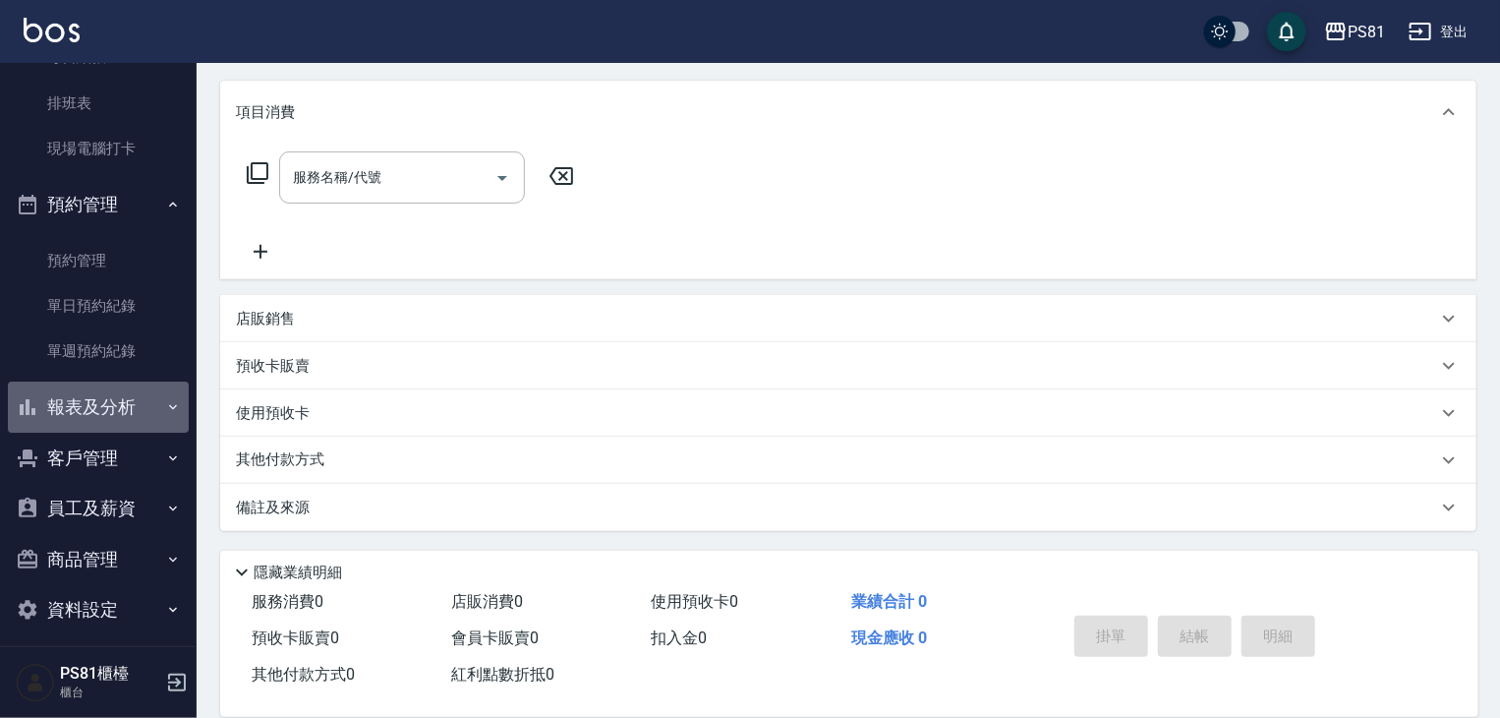
click at [126, 403] on button "報表及分析" at bounding box center [98, 406] width 181 height 51
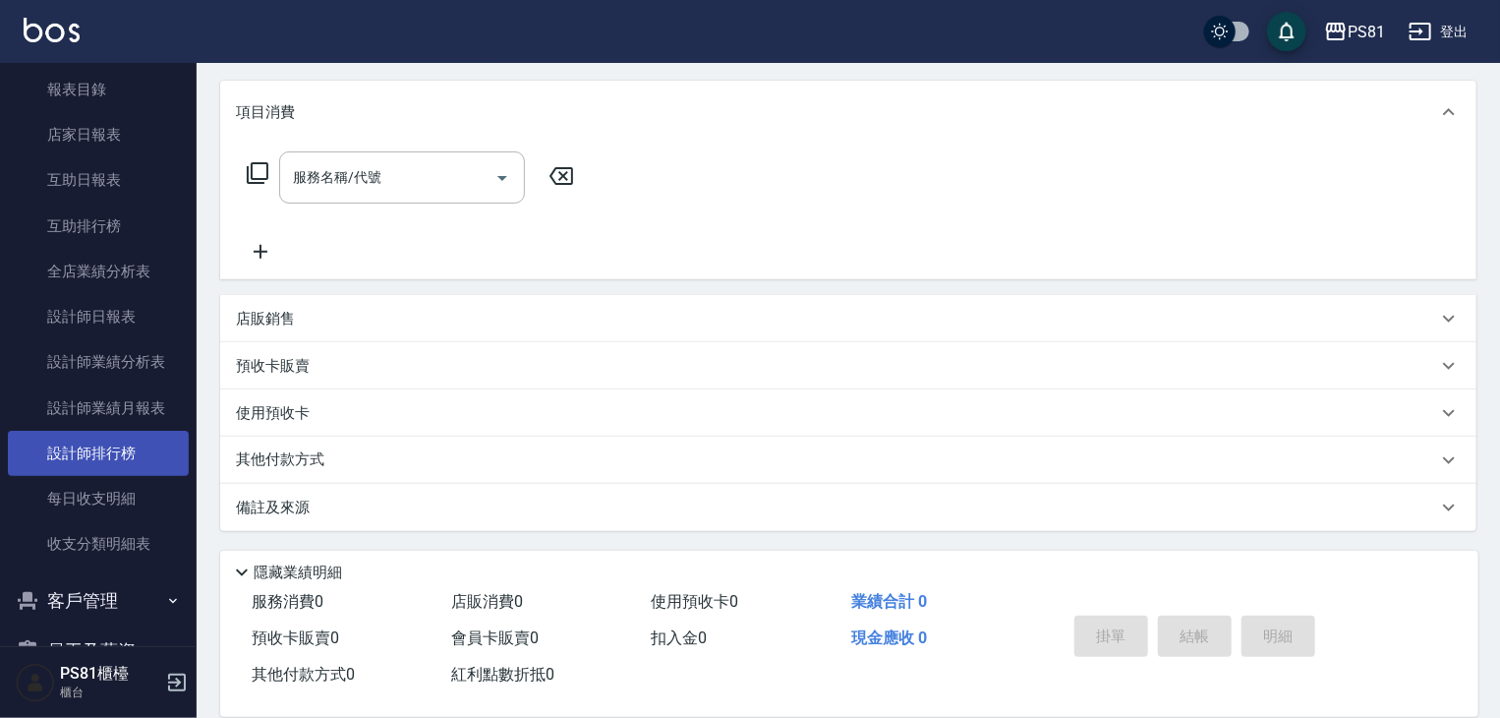
scroll to position [882, 0]
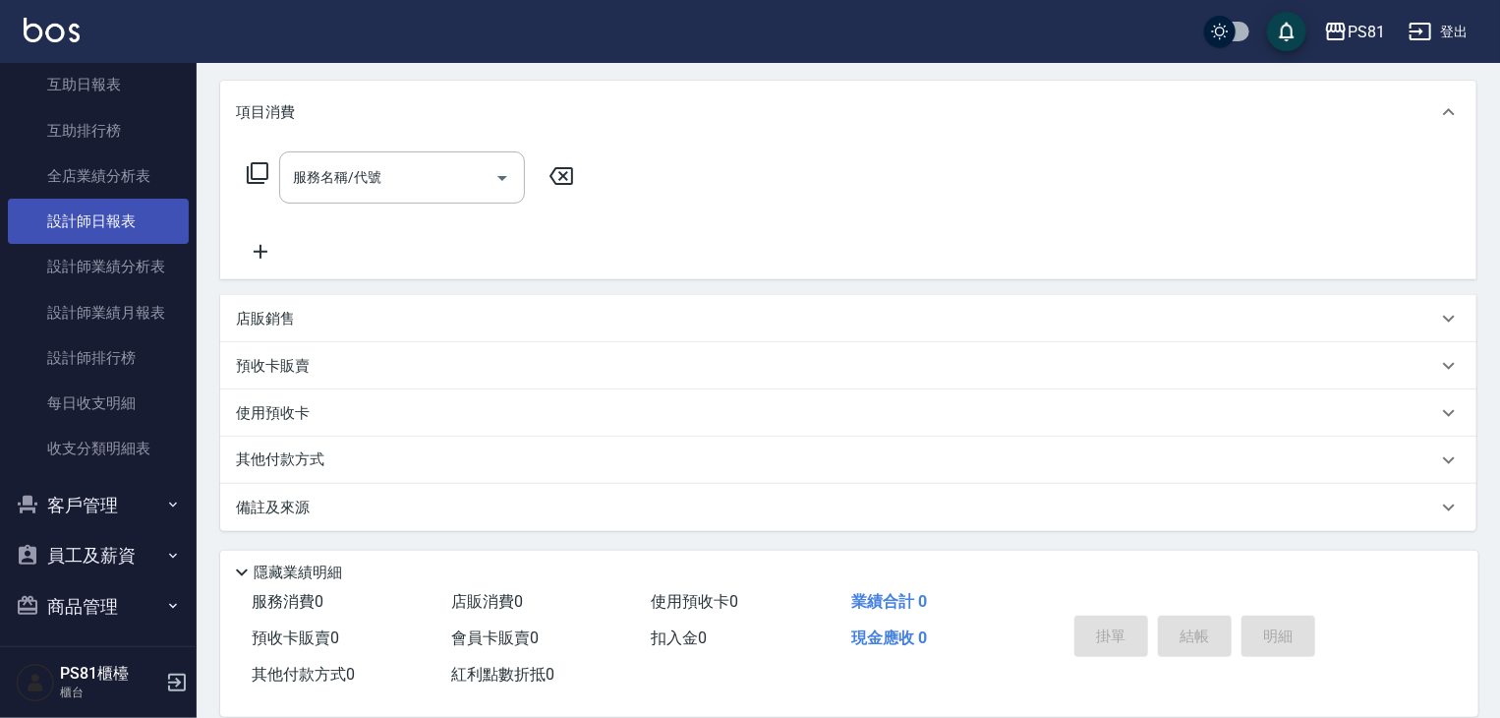
click at [61, 217] on link "設計師日報表" at bounding box center [98, 221] width 181 height 45
